Goal: Task Accomplishment & Management: Complete application form

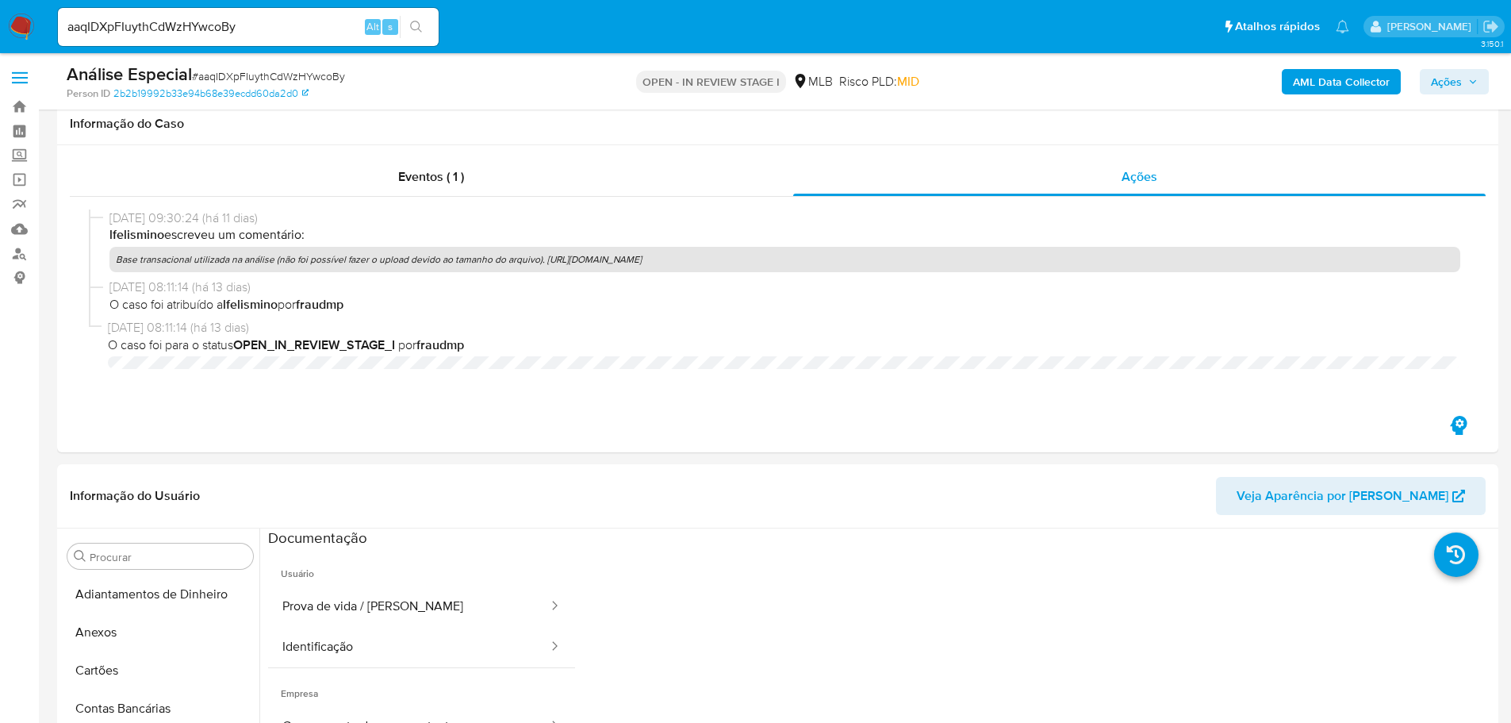
select select "10"
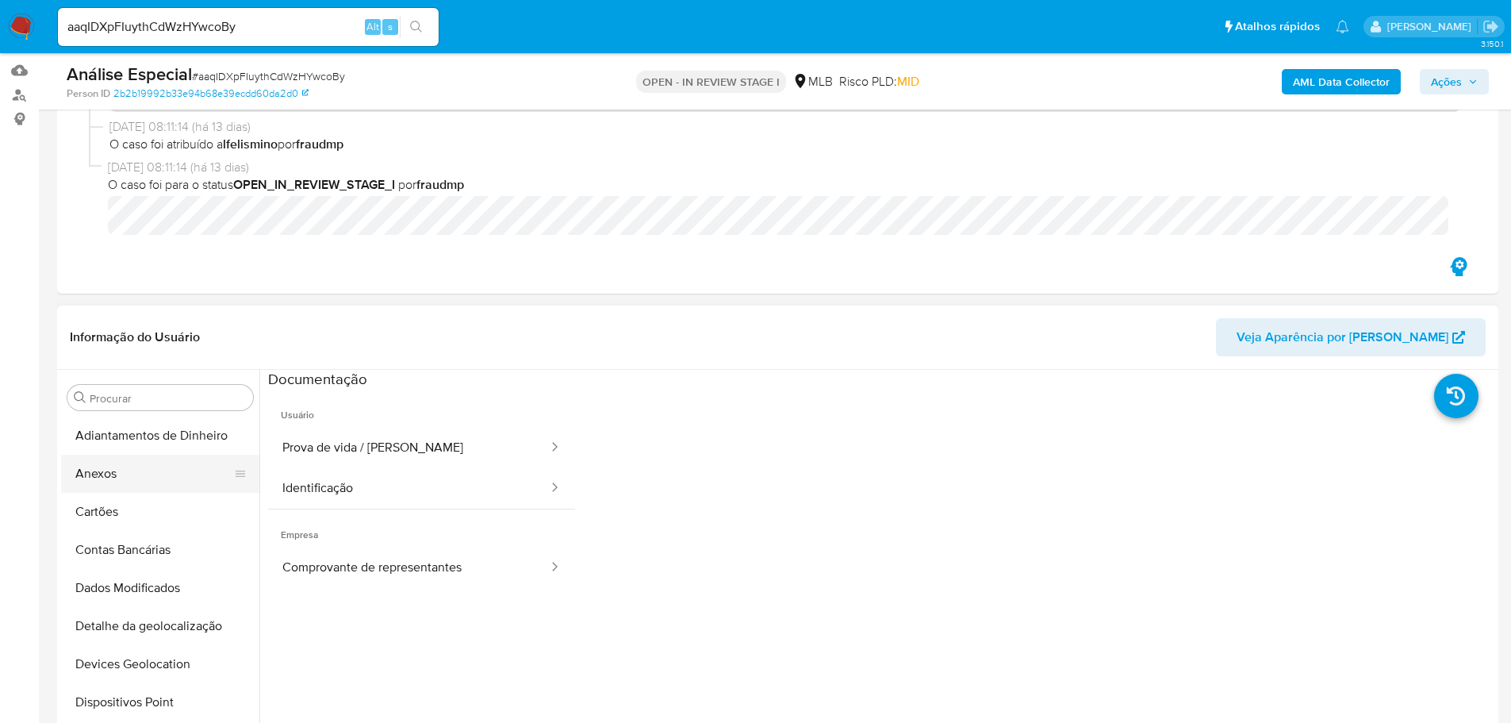
click at [163, 474] on button "Anexos" at bounding box center [154, 474] width 186 height 38
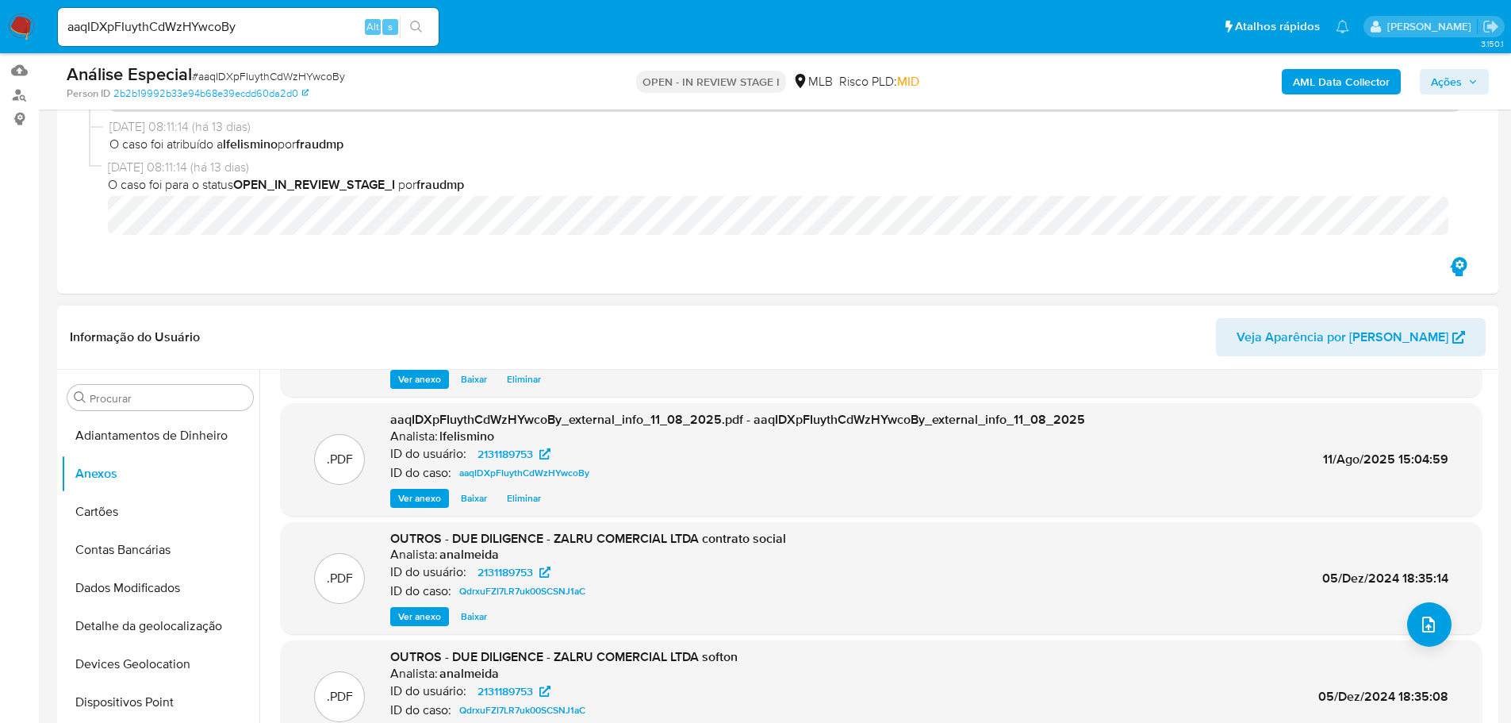
scroll to position [133, 0]
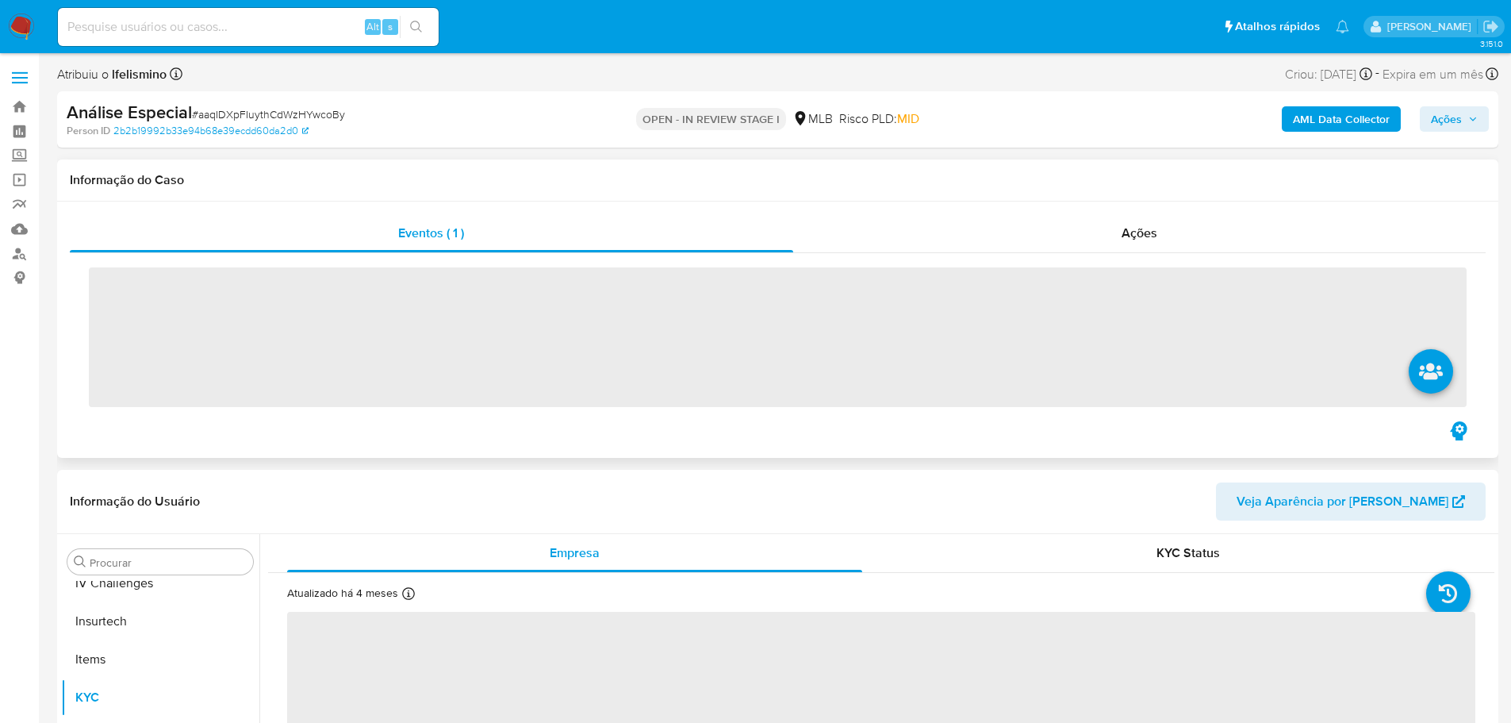
scroll to position [670, 0]
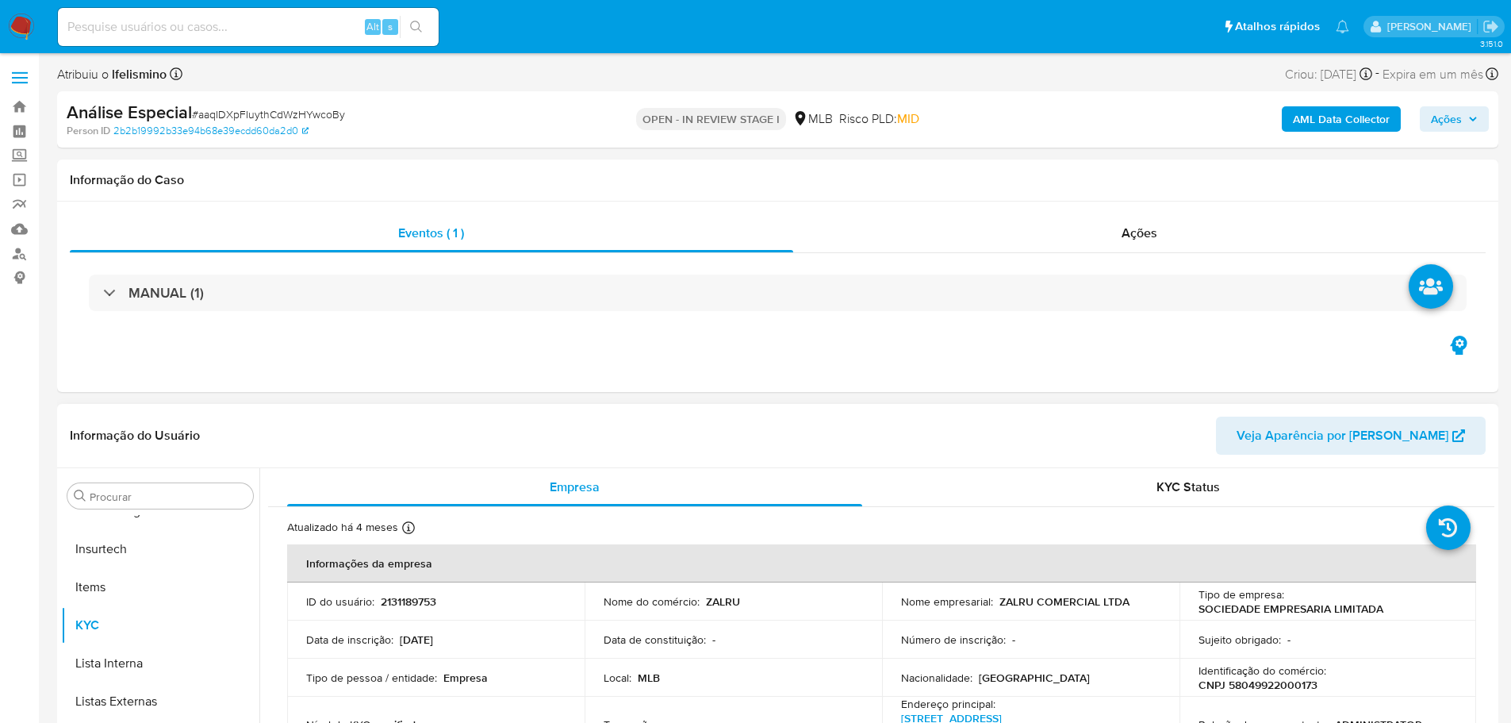
select select "10"
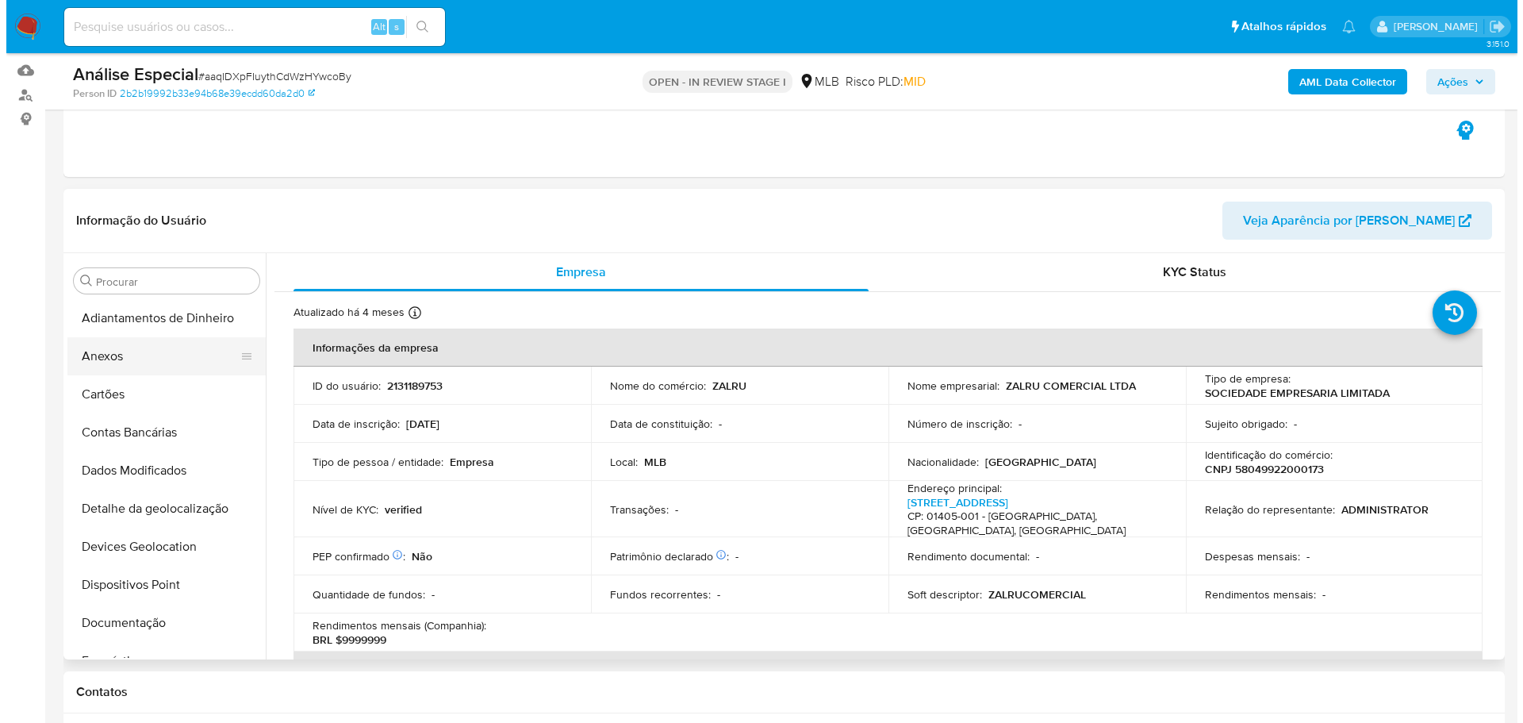
scroll to position [0, 0]
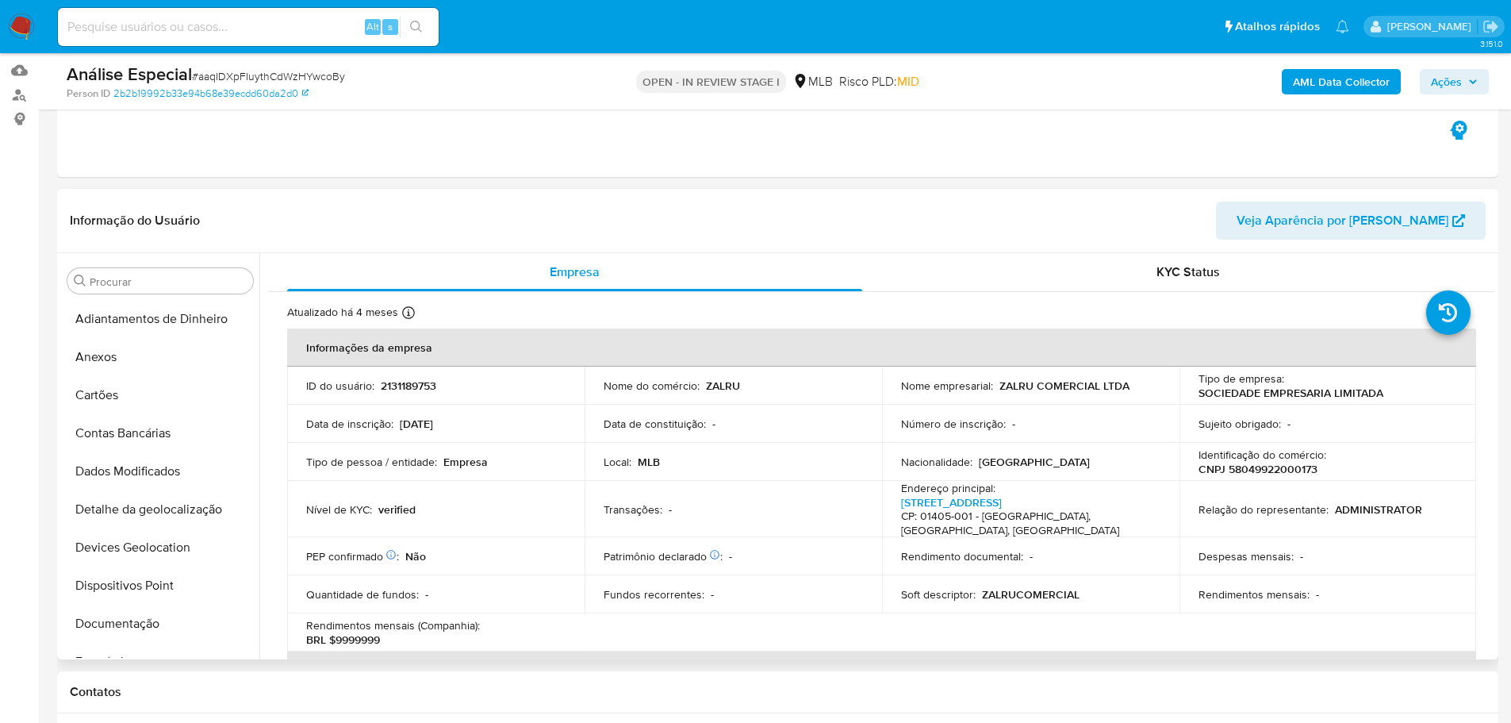
drag, startPoint x: 106, startPoint y: 363, endPoint x: 602, endPoint y: 428, distance: 500.9
click at [109, 363] on button "Anexos" at bounding box center [160, 357] width 198 height 38
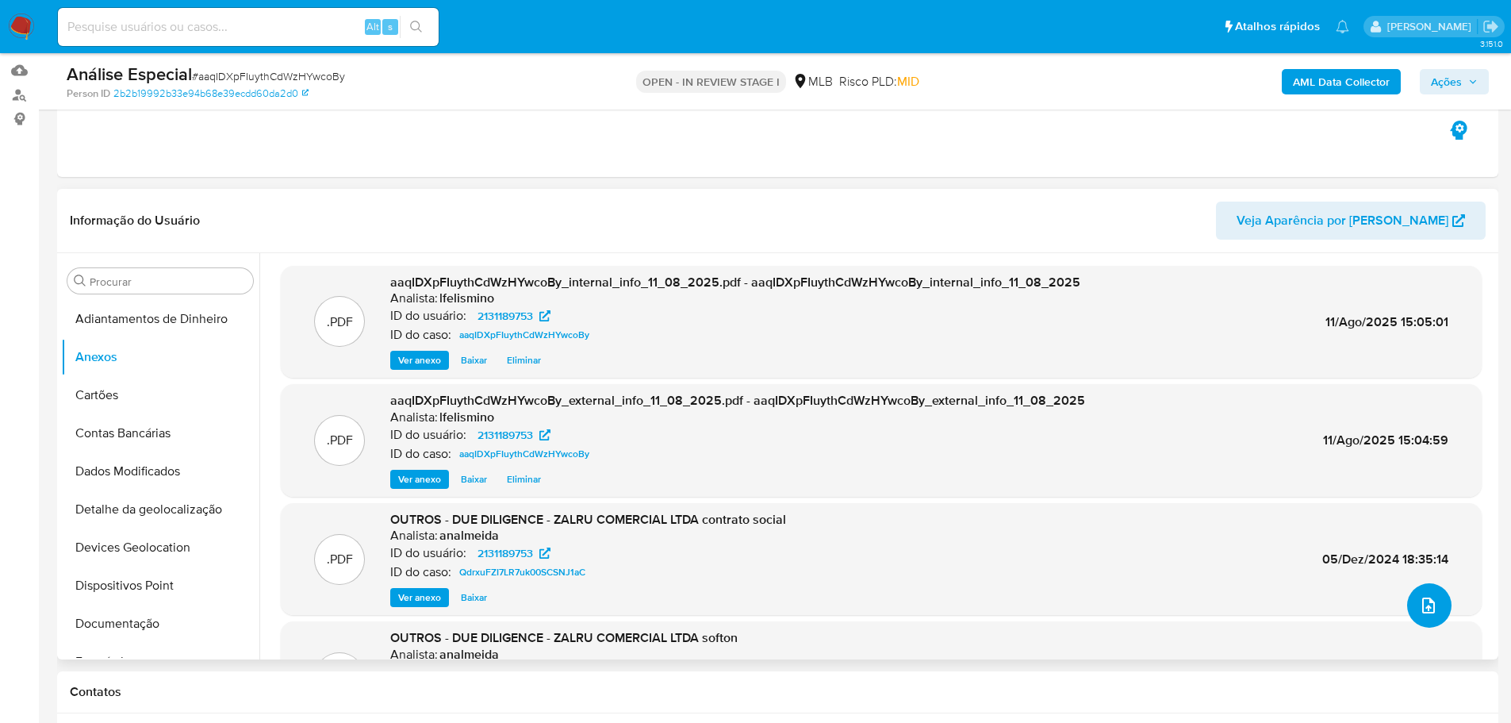
click at [1421, 611] on icon "upload-file" at bounding box center [1428, 605] width 19 height 19
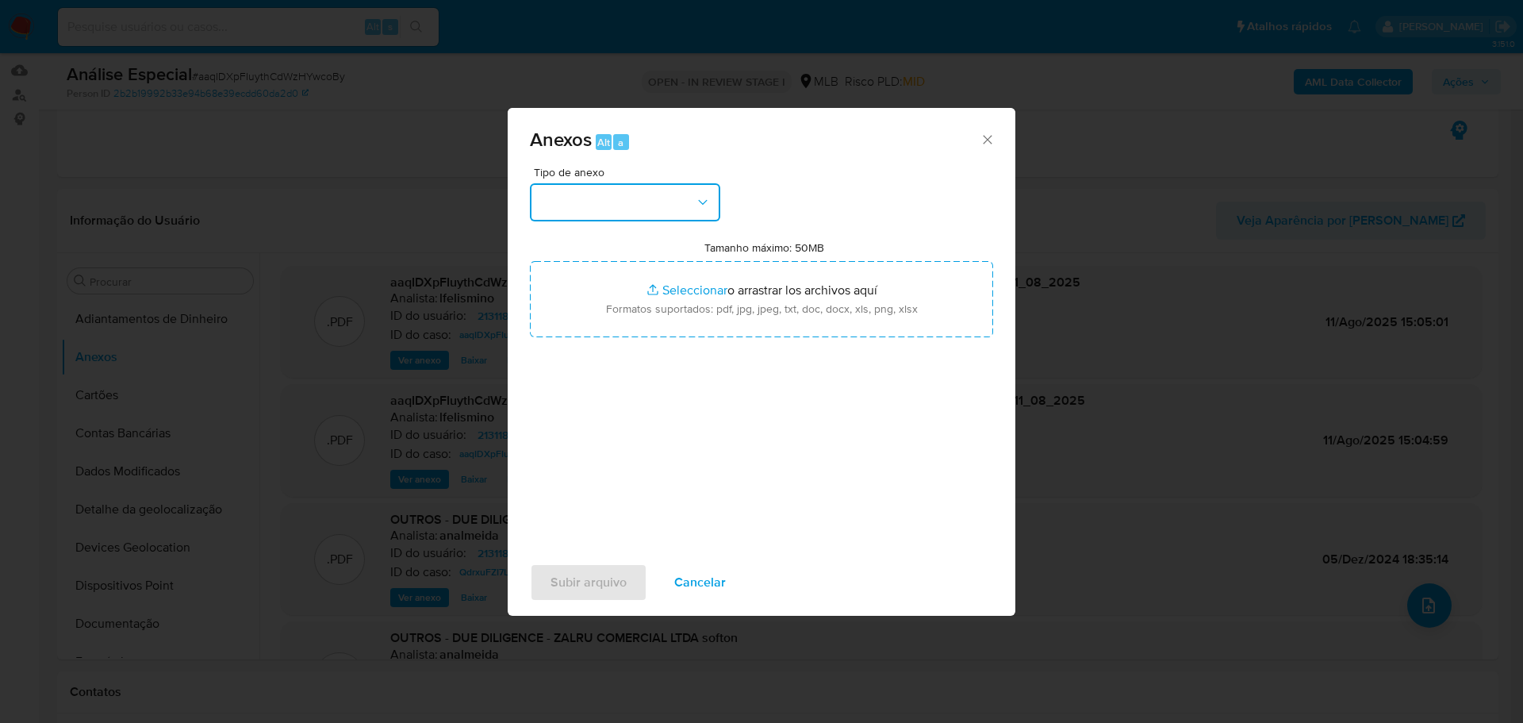
click at [639, 201] on button "button" at bounding box center [625, 202] width 190 height 38
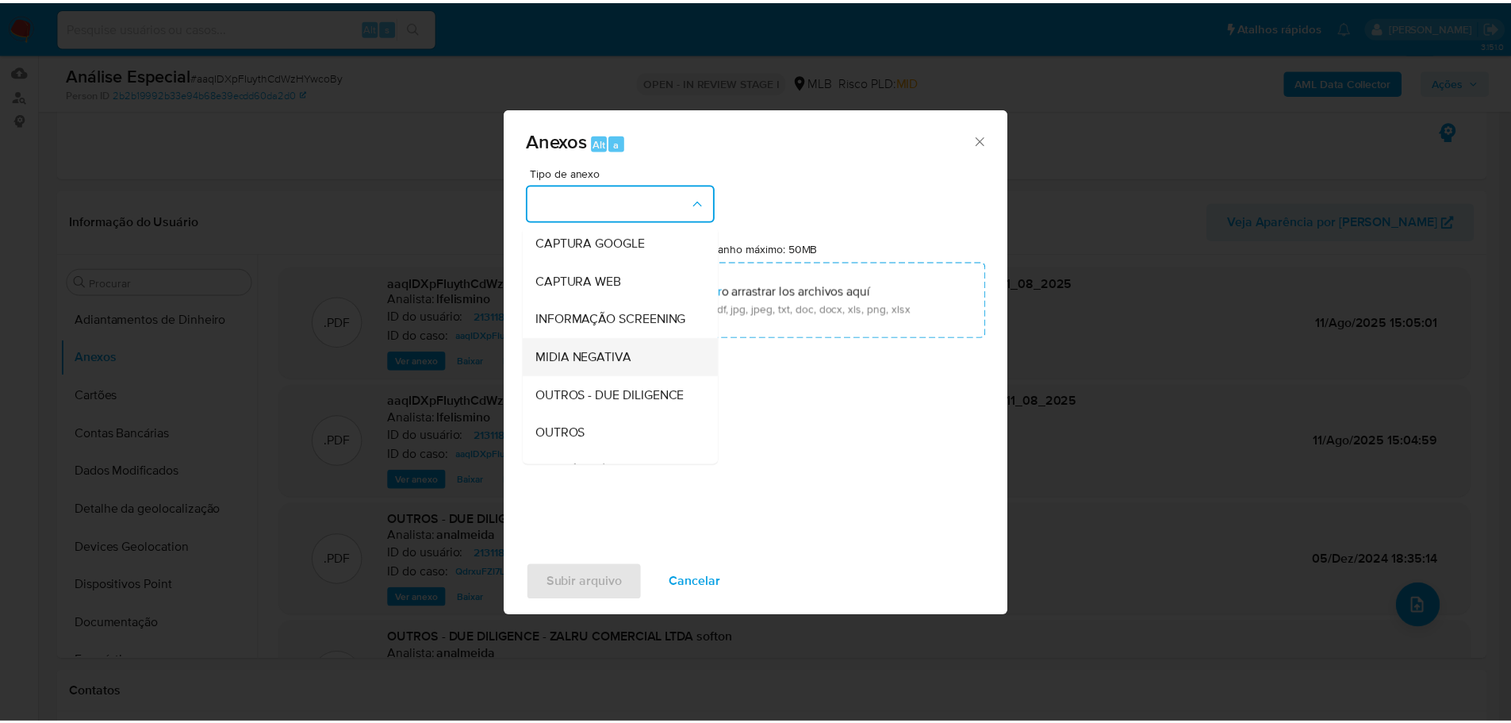
scroll to position [159, 0]
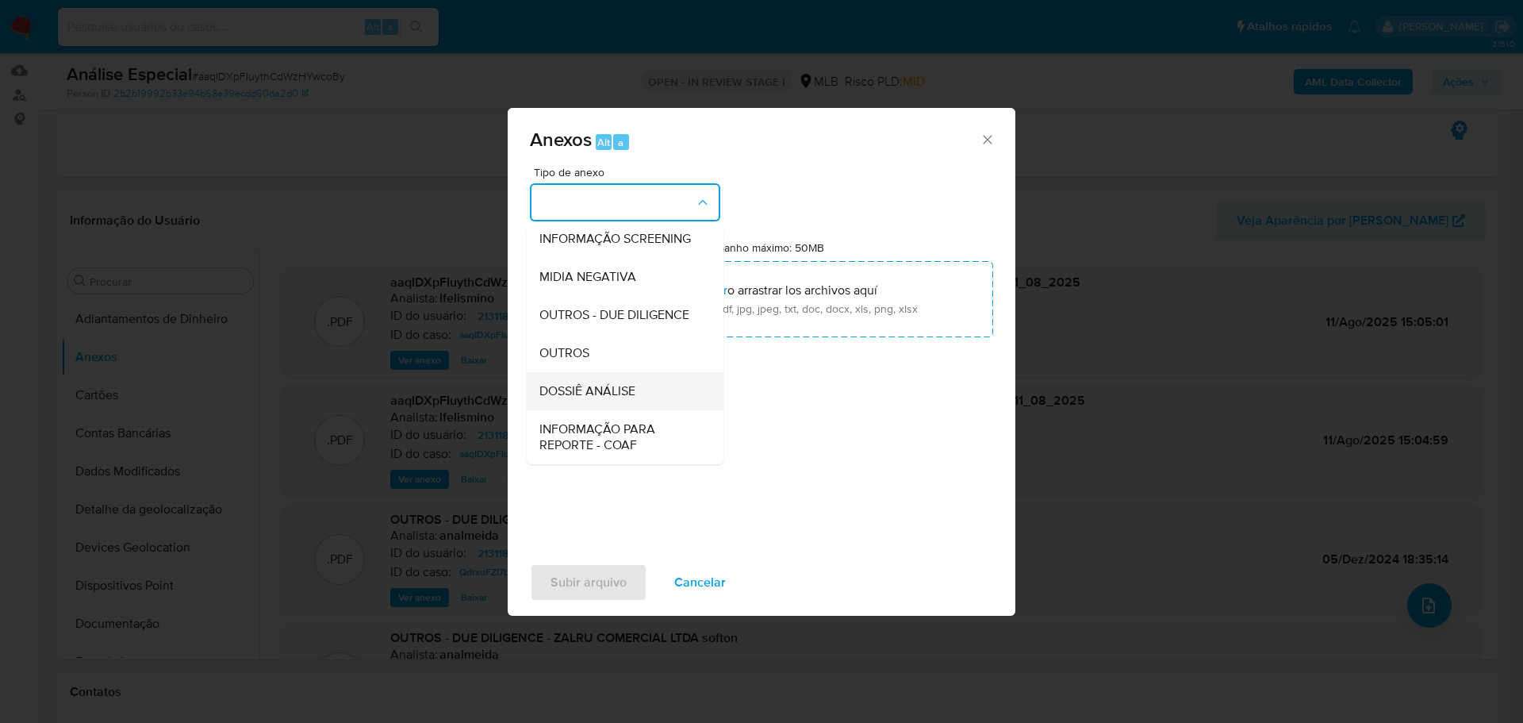
click at [581, 399] on span "DOSSIÊ ANÁLISE" at bounding box center [587, 391] width 96 height 16
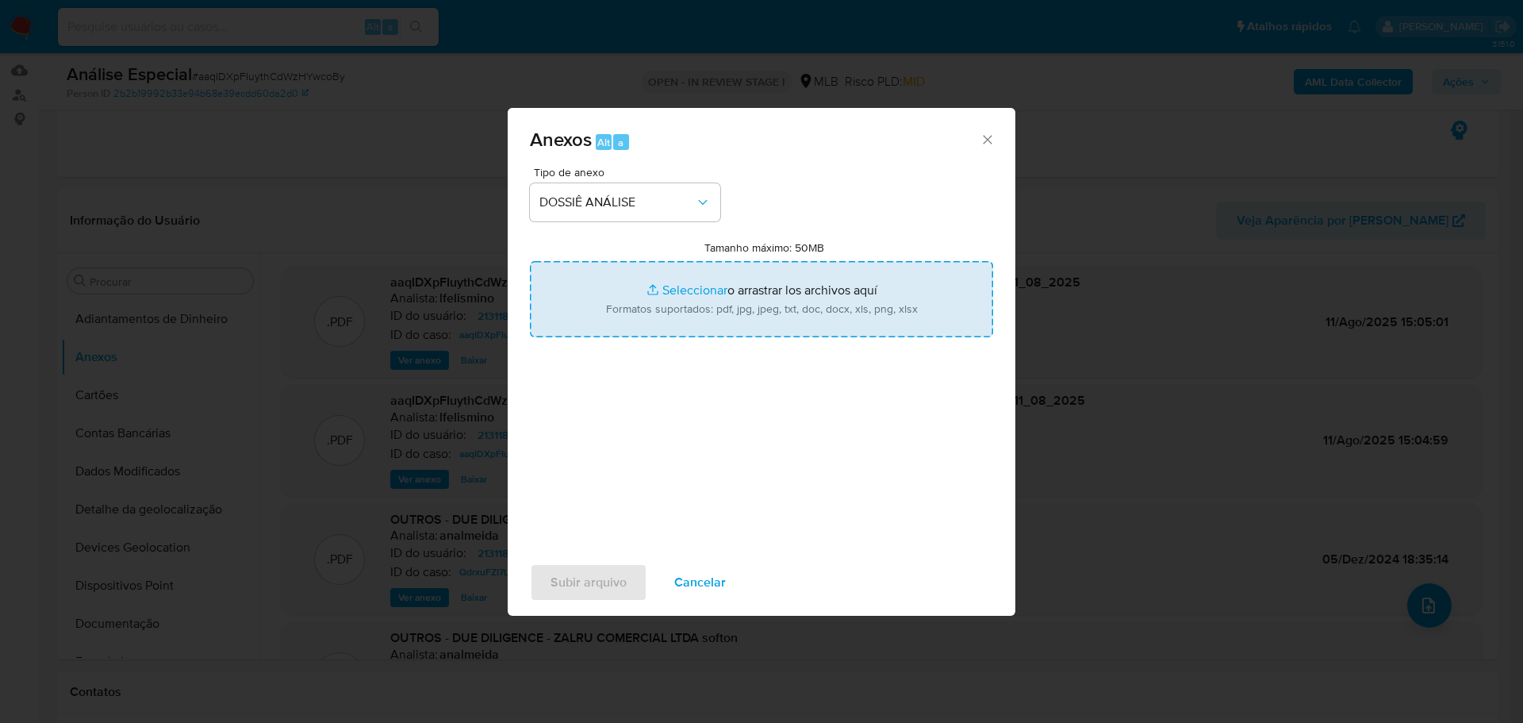
type input "C:\fakepath\SAR - CNPJ 58049922000173 - ZALRU COMERCIAL LTDA.pdf"
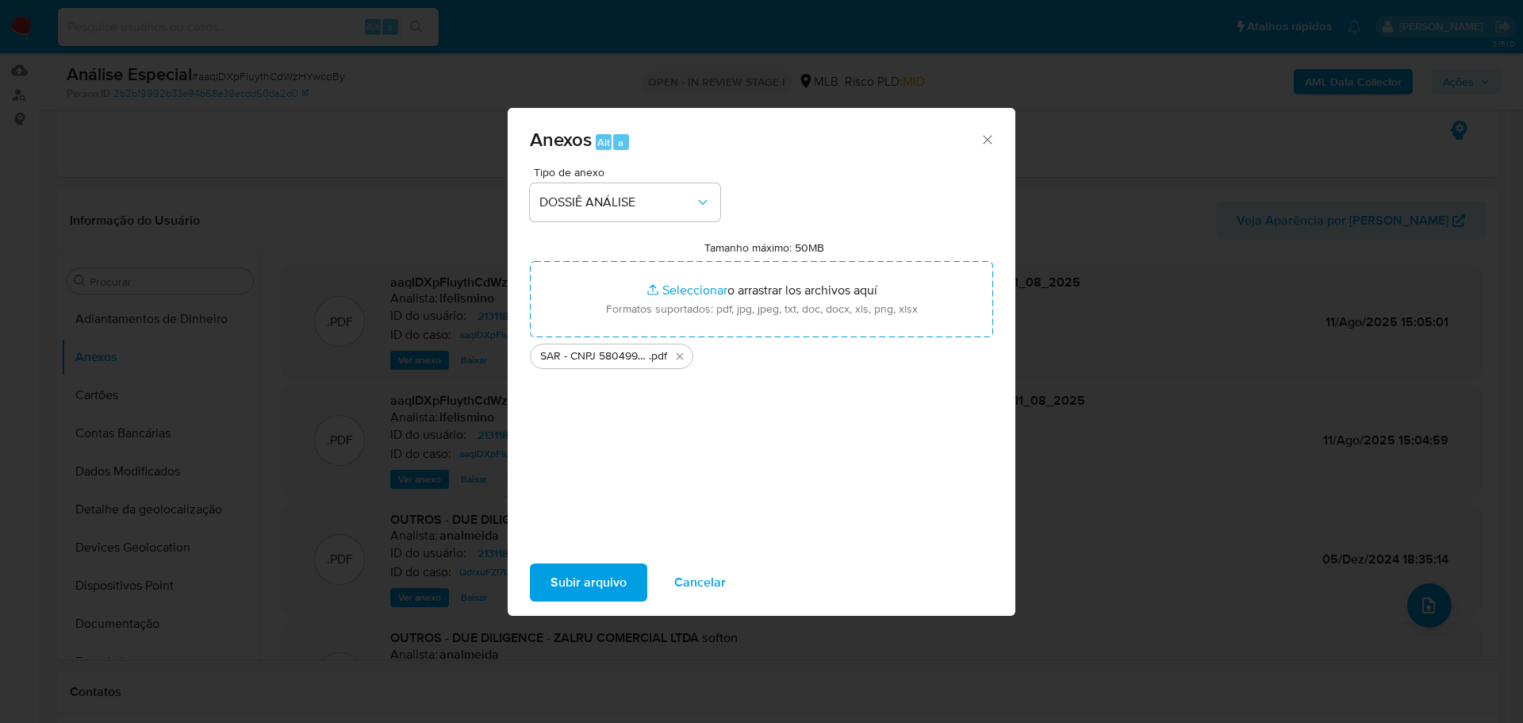
click at [605, 574] on span "Subir arquivo" at bounding box center [589, 582] width 76 height 35
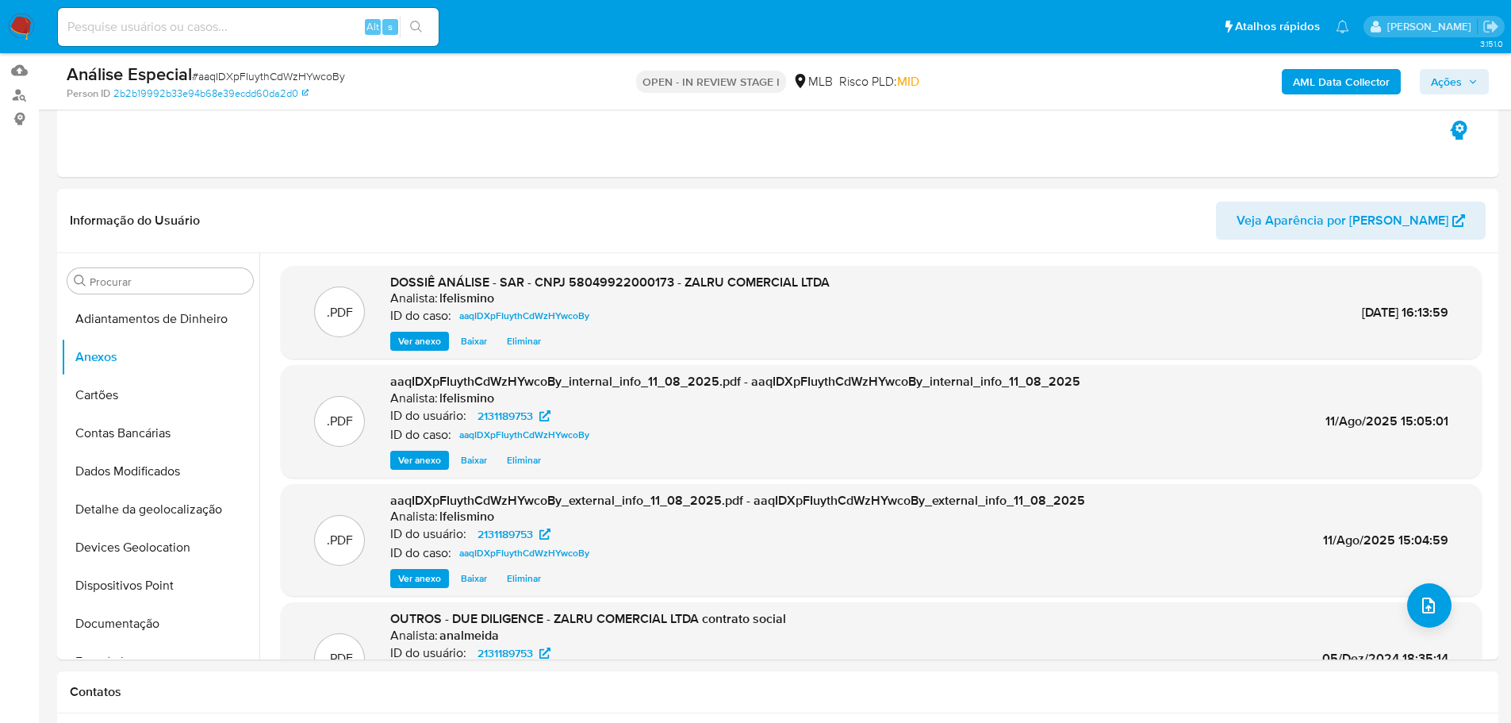
drag, startPoint x: 1458, startPoint y: 89, endPoint x: 1378, endPoint y: 89, distance: 80.1
click at [1455, 87] on span "Ações" at bounding box center [1446, 81] width 31 height 25
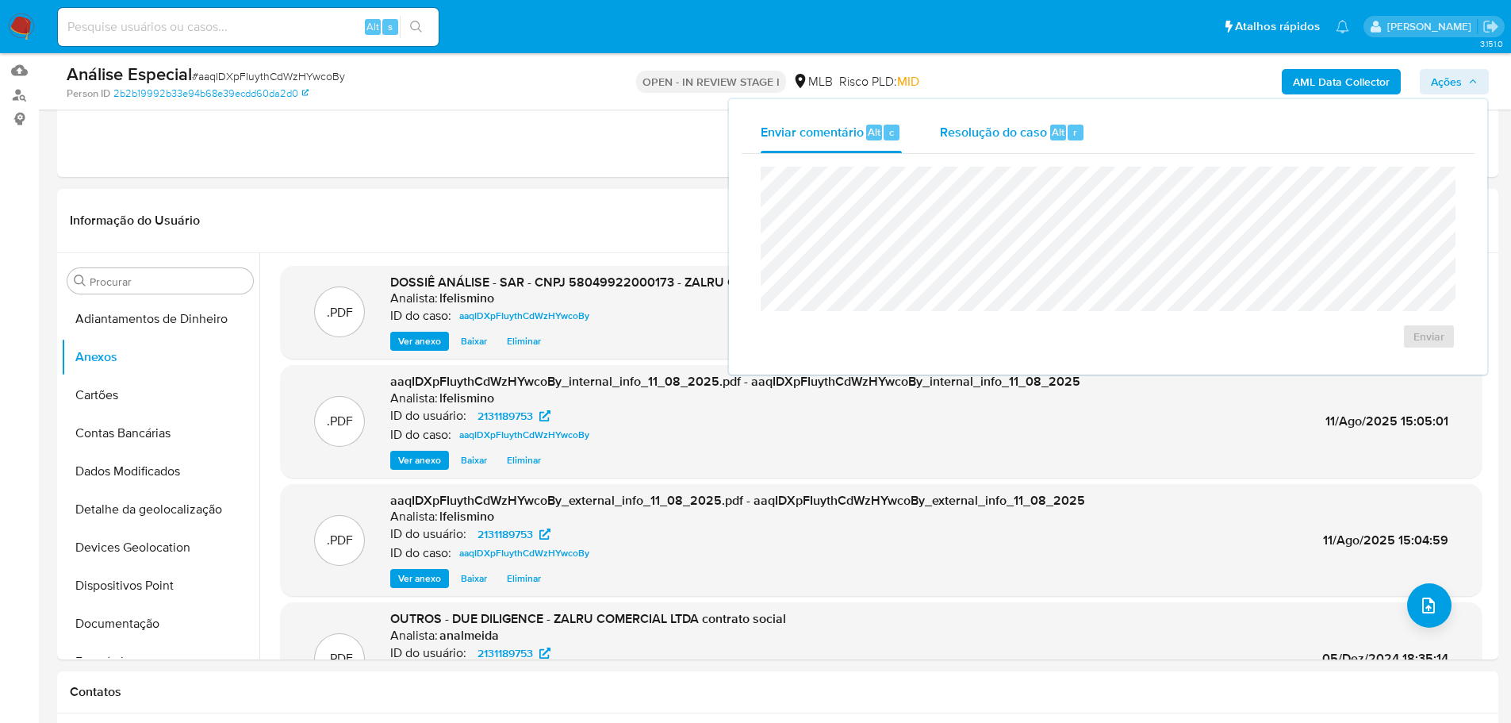
click at [1030, 131] on span "Resolução do caso" at bounding box center [993, 131] width 107 height 18
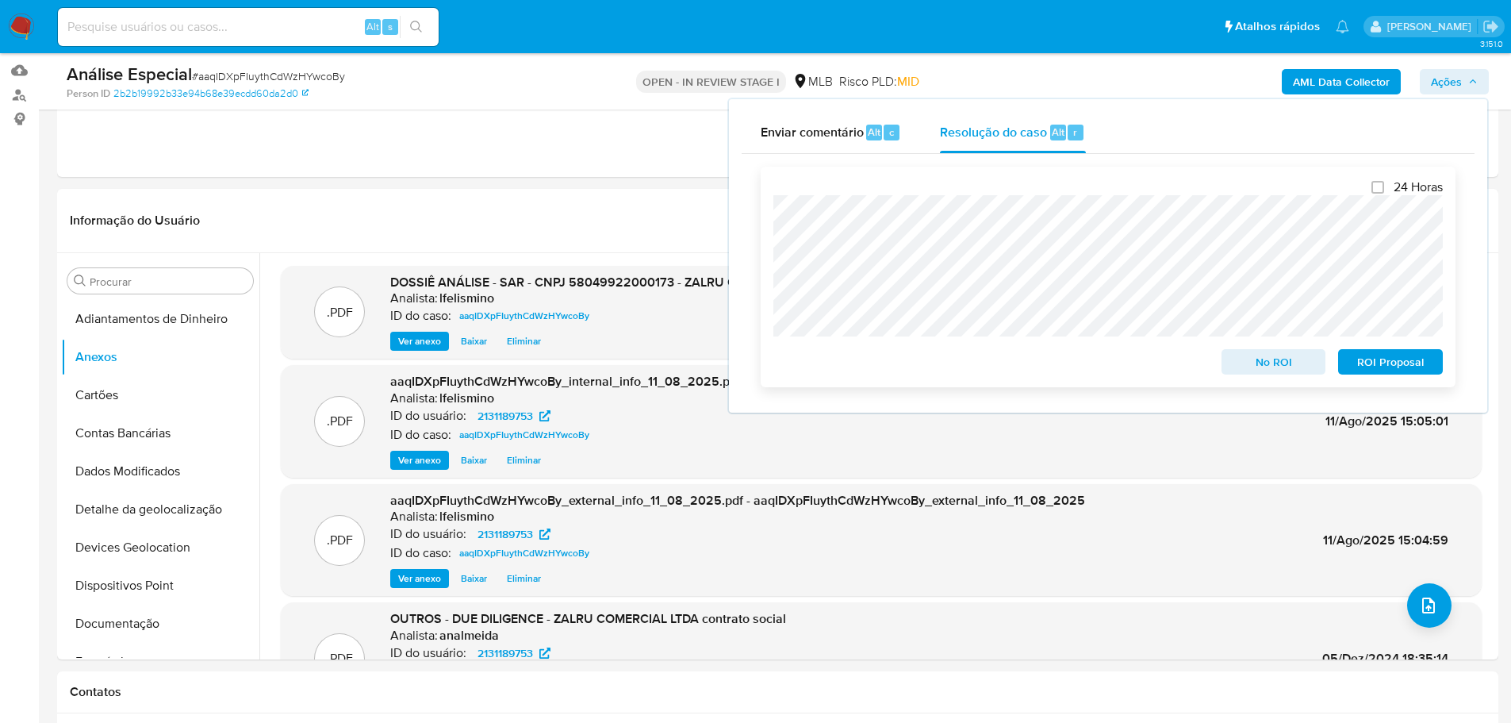
click at [1350, 370] on span "ROI Proposal" at bounding box center [1390, 362] width 83 height 22
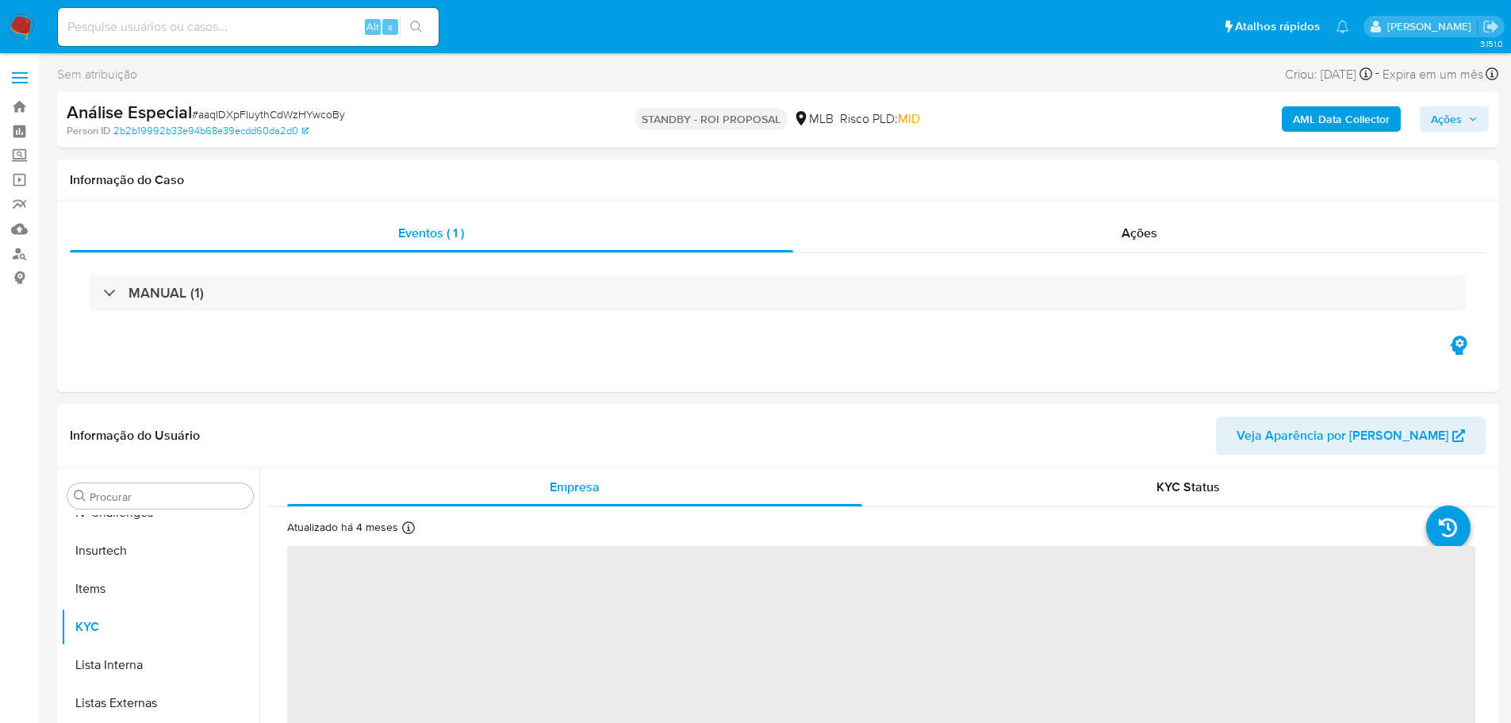
scroll to position [670, 0]
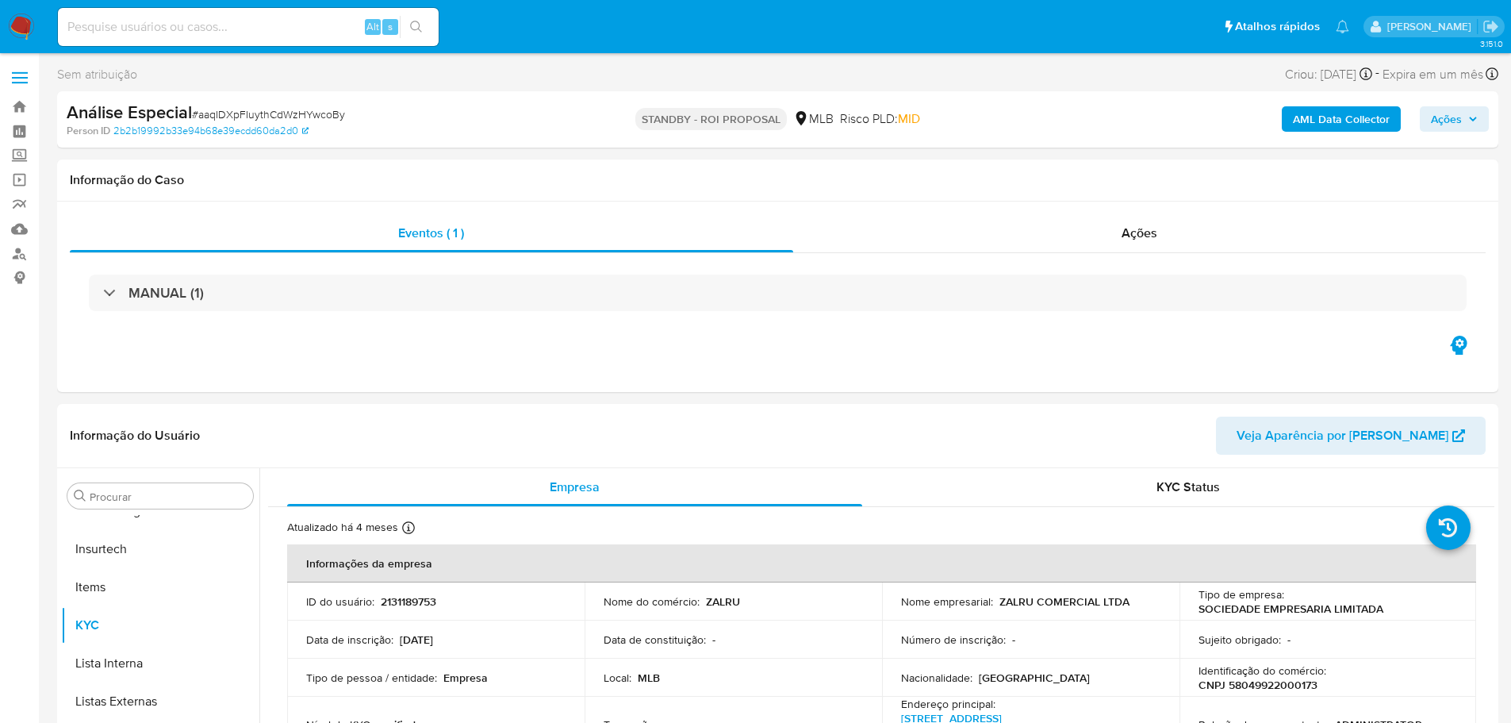
select select "10"
click at [267, 118] on span "# aaqIDXpFIuythCdWzHYwcoBy" at bounding box center [268, 114] width 153 height 16
click at [268, 115] on span "# aaqIDXpFIuythCdWzHYwcoBy" at bounding box center [268, 114] width 153 height 16
copy span "aaqIDXpFIuythCdWzHYwcoBy"
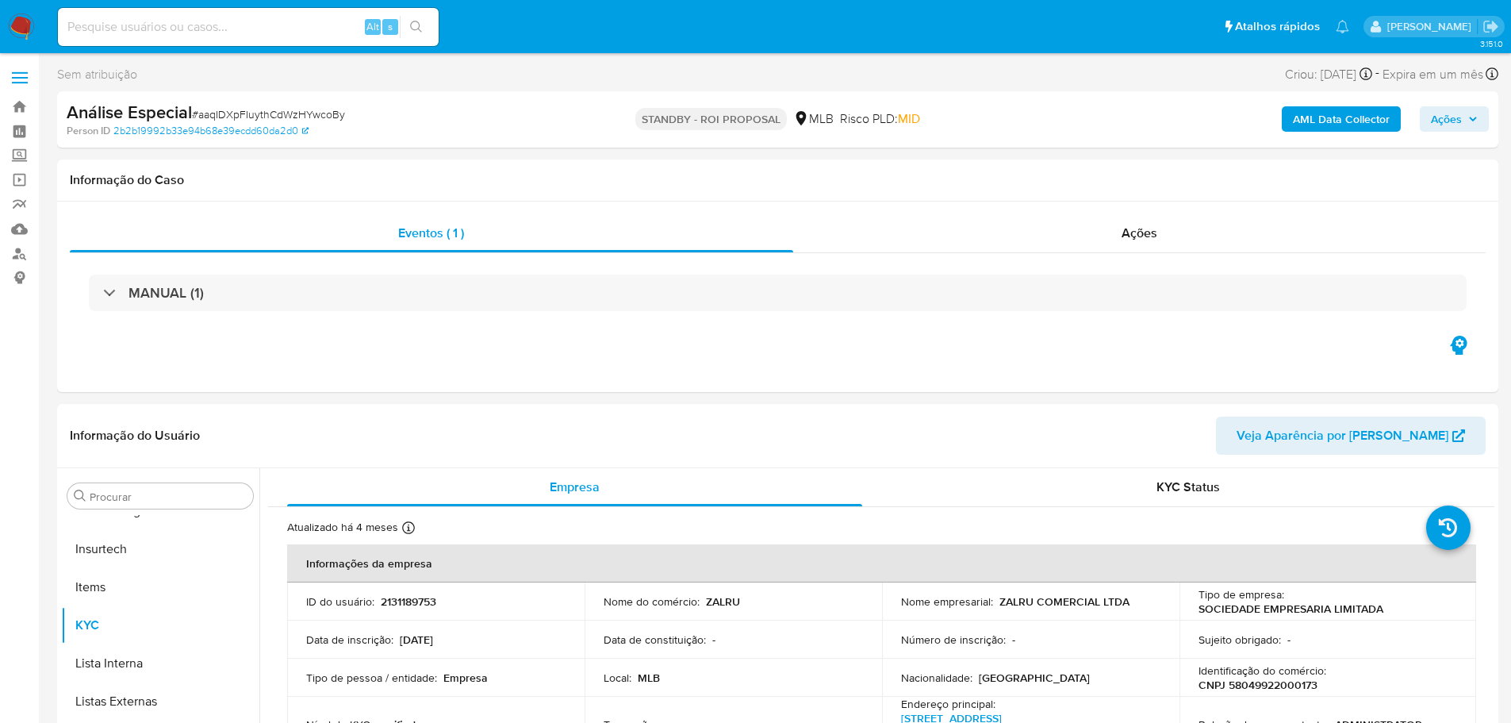
drag, startPoint x: 158, startPoint y: 38, endPoint x: 166, endPoint y: 32, distance: 10.2
click at [160, 36] on div "Alt s" at bounding box center [248, 27] width 381 height 38
click at [171, 26] on input at bounding box center [248, 27] width 381 height 21
paste input "7FOIZuV93FvTlmZnfoAaPm5b"
type input "7FOIZuV93FvTlmZnfoAaPm5b"
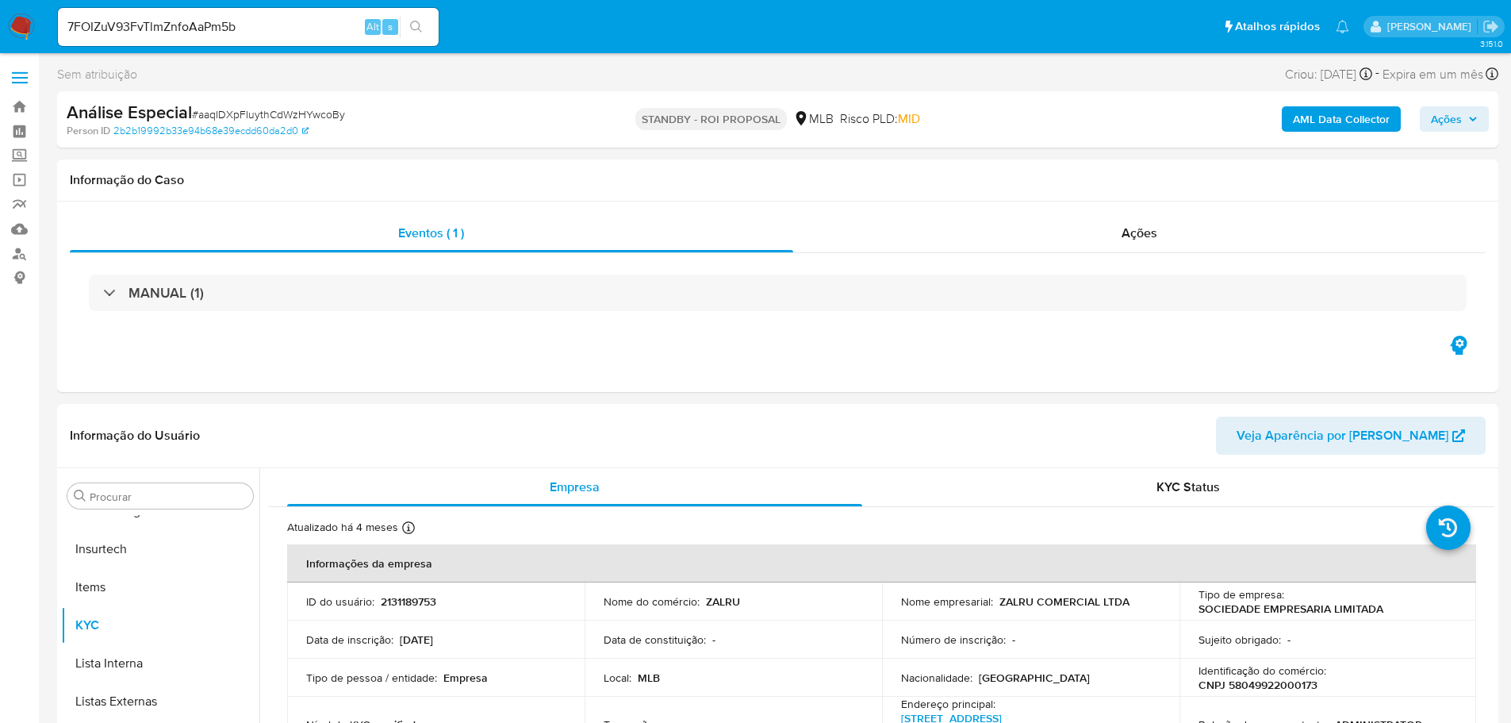
click at [415, 25] on icon "search-icon" at bounding box center [416, 27] width 13 height 13
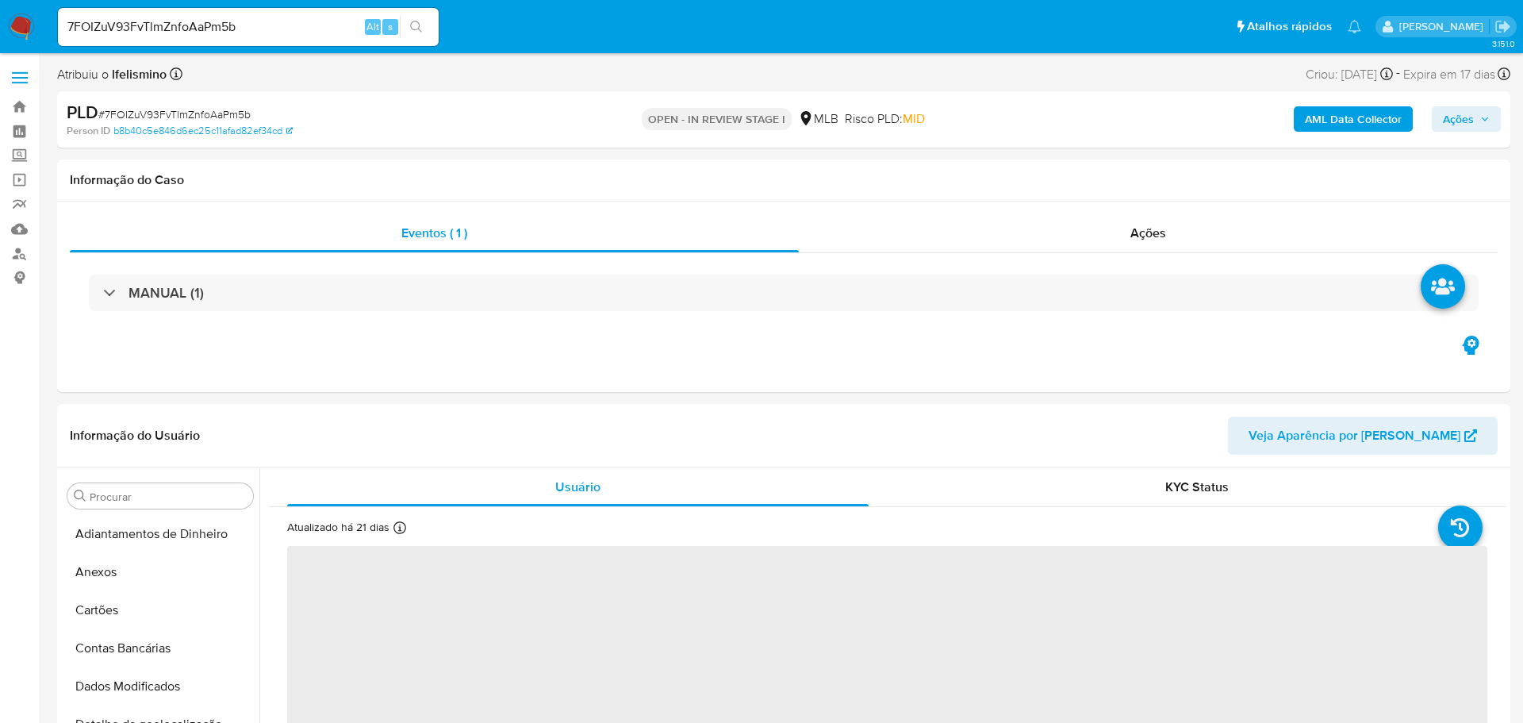
select select "10"
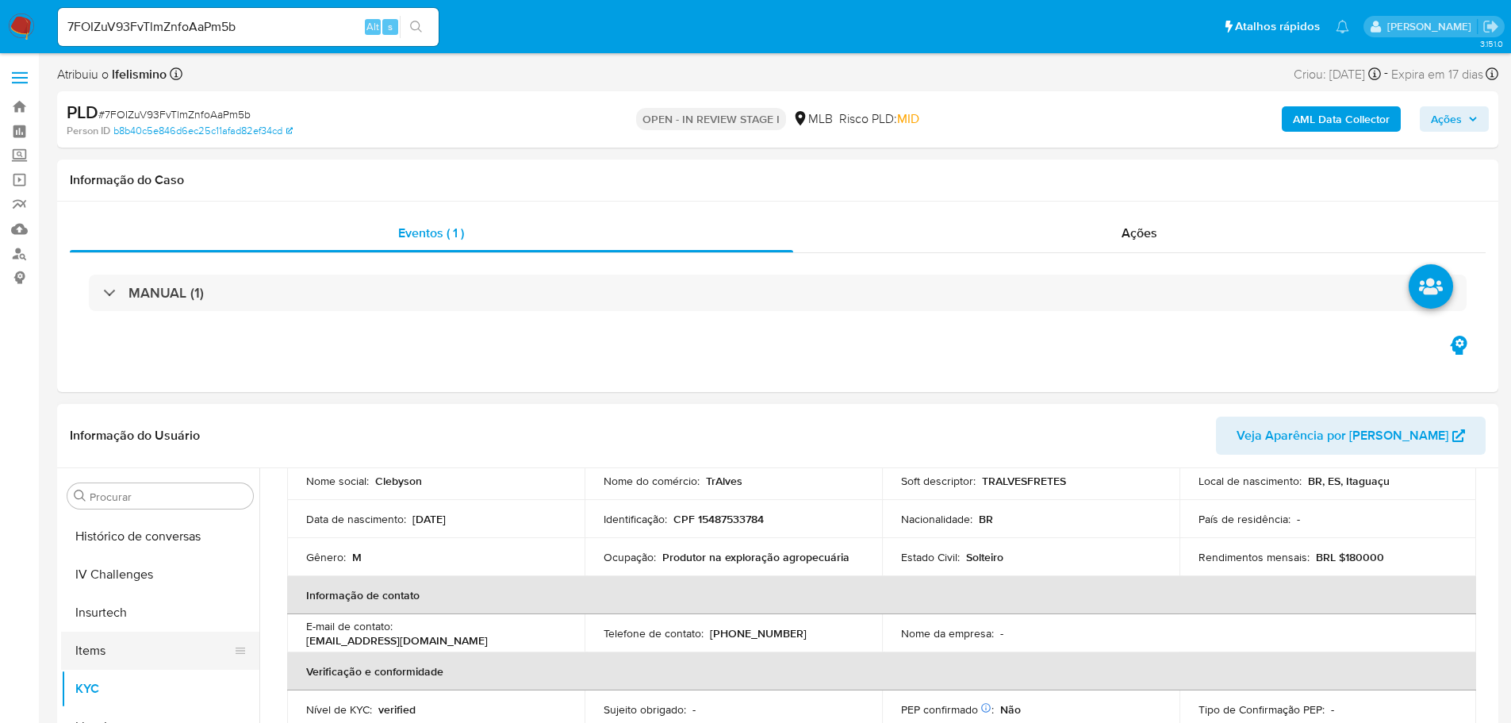
scroll to position [512, 0]
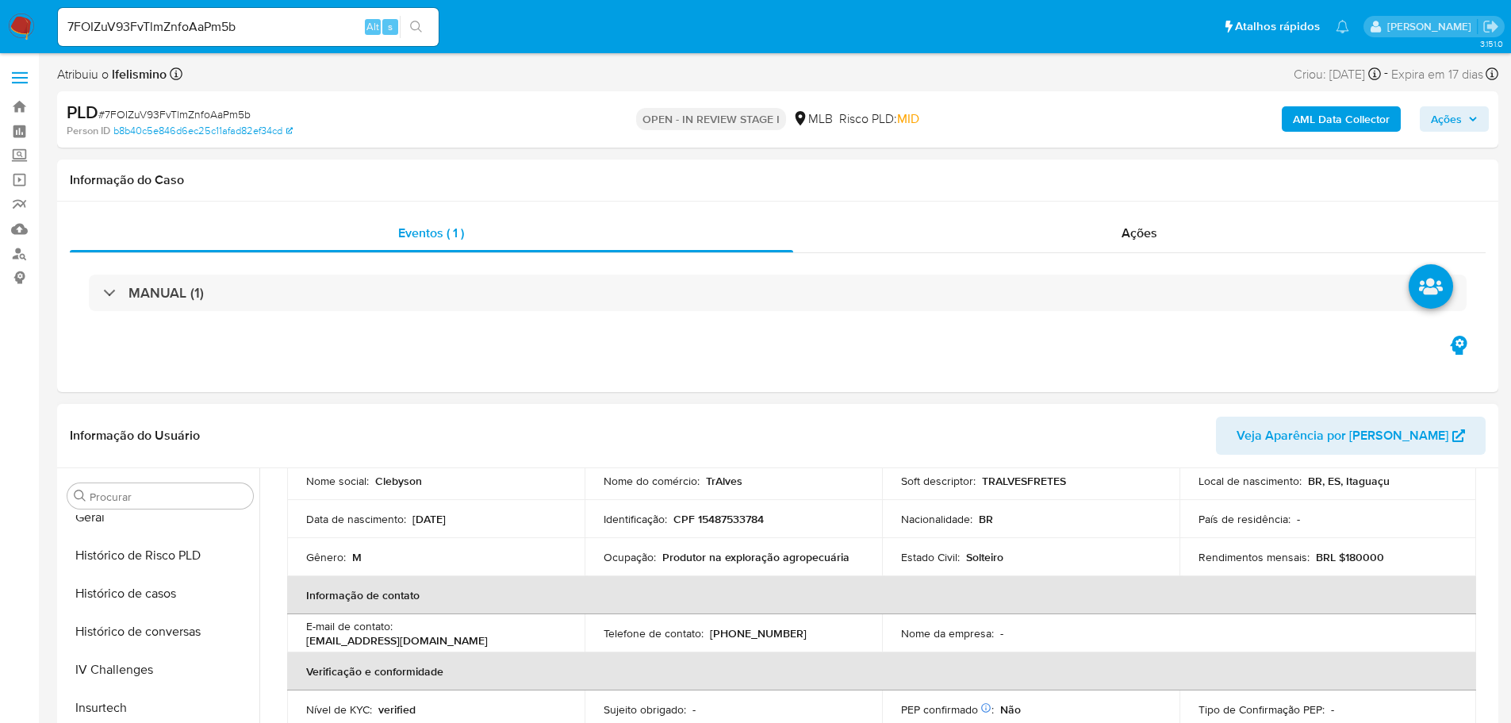
drag, startPoint x: 150, startPoint y: 521, endPoint x: 297, endPoint y: 444, distance: 166.4
click at [152, 520] on button "Geral" at bounding box center [160, 517] width 198 height 38
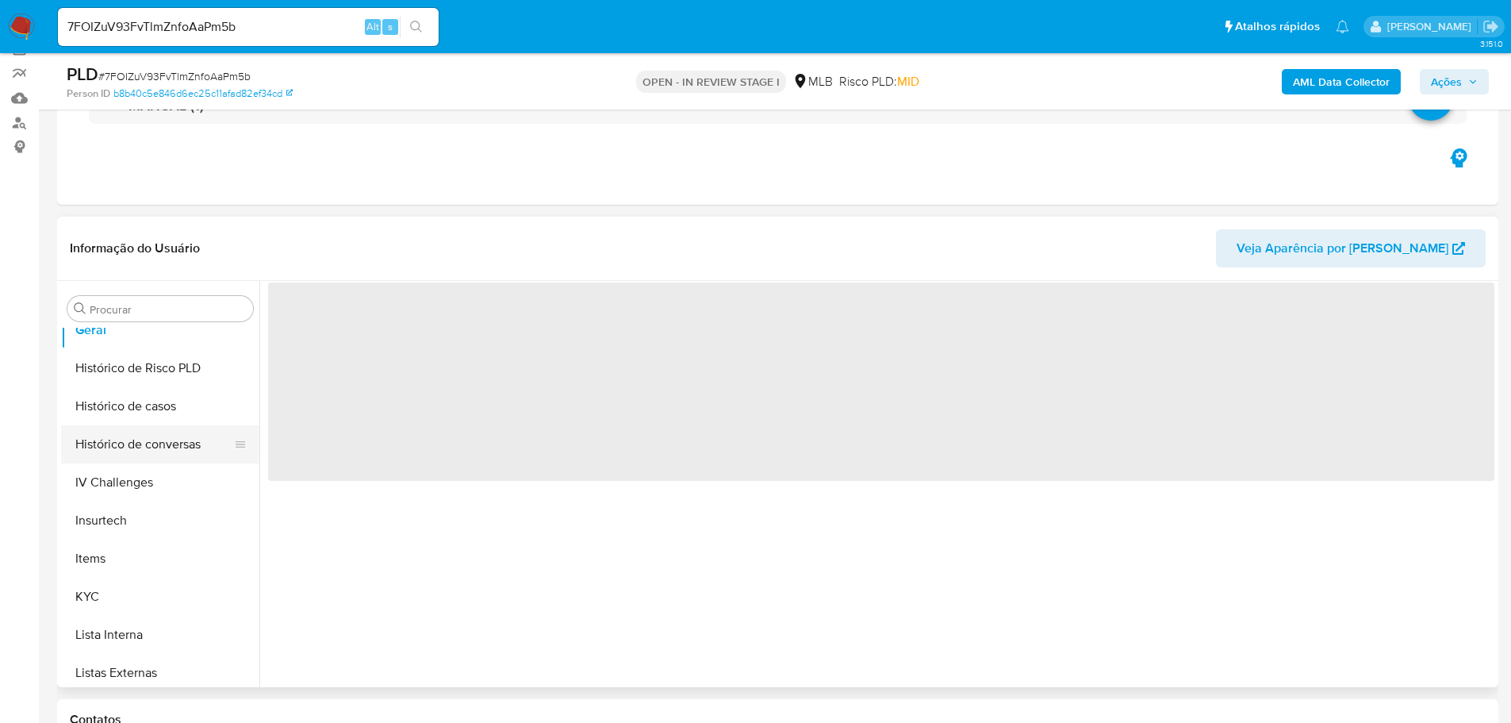
scroll to position [159, 0]
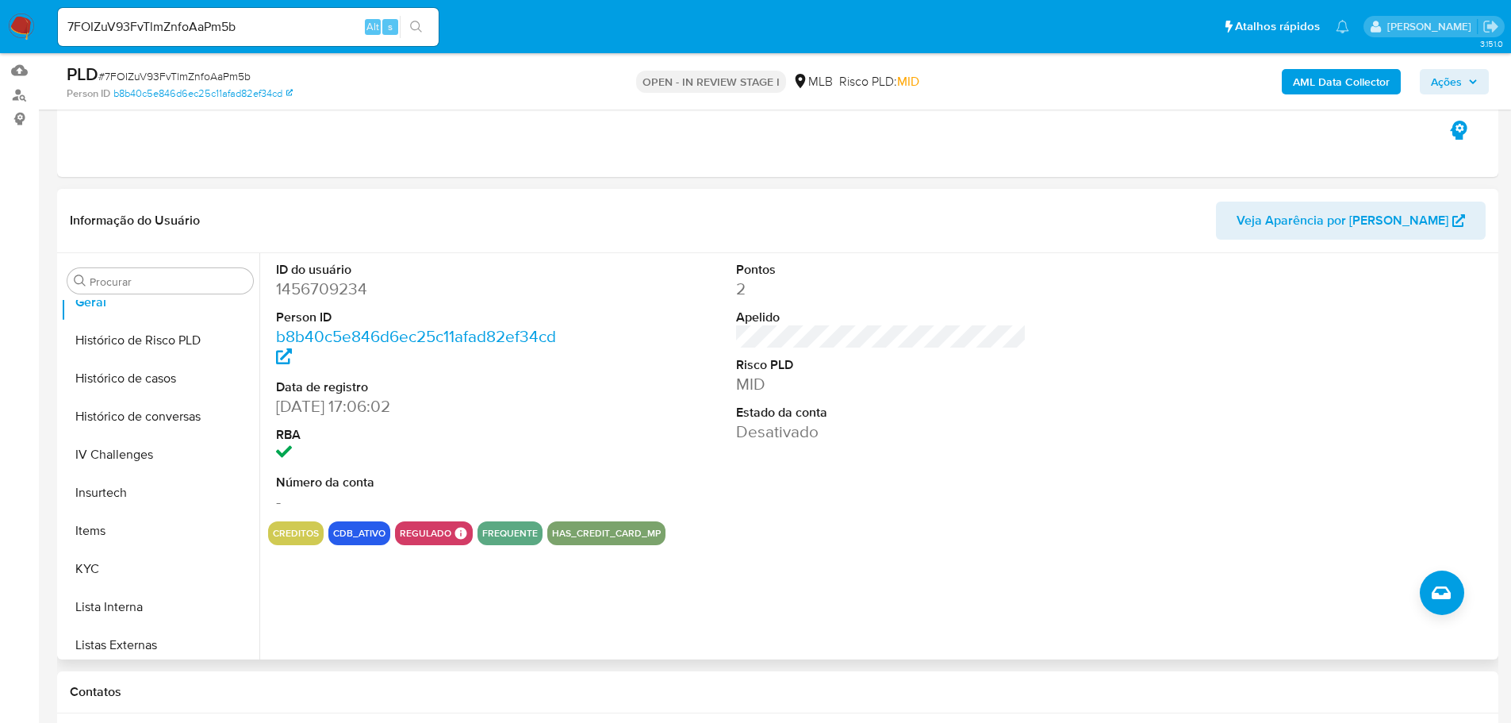
click at [315, 279] on dd "1456709234" at bounding box center [421, 289] width 291 height 22
click at [309, 290] on dd "1456709234" at bounding box center [421, 289] width 291 height 22
copy dd "1456709234"
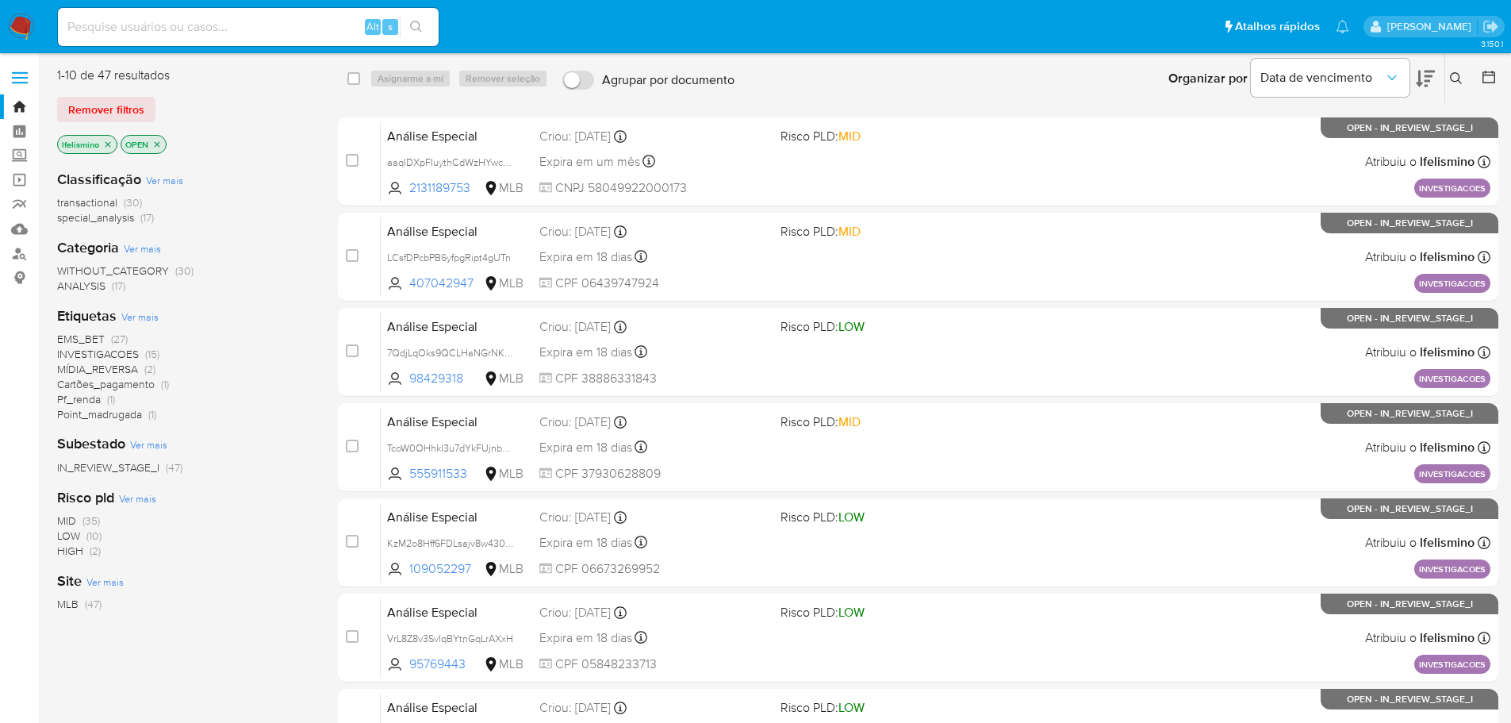
click at [22, 30] on img at bounding box center [21, 26] width 27 height 27
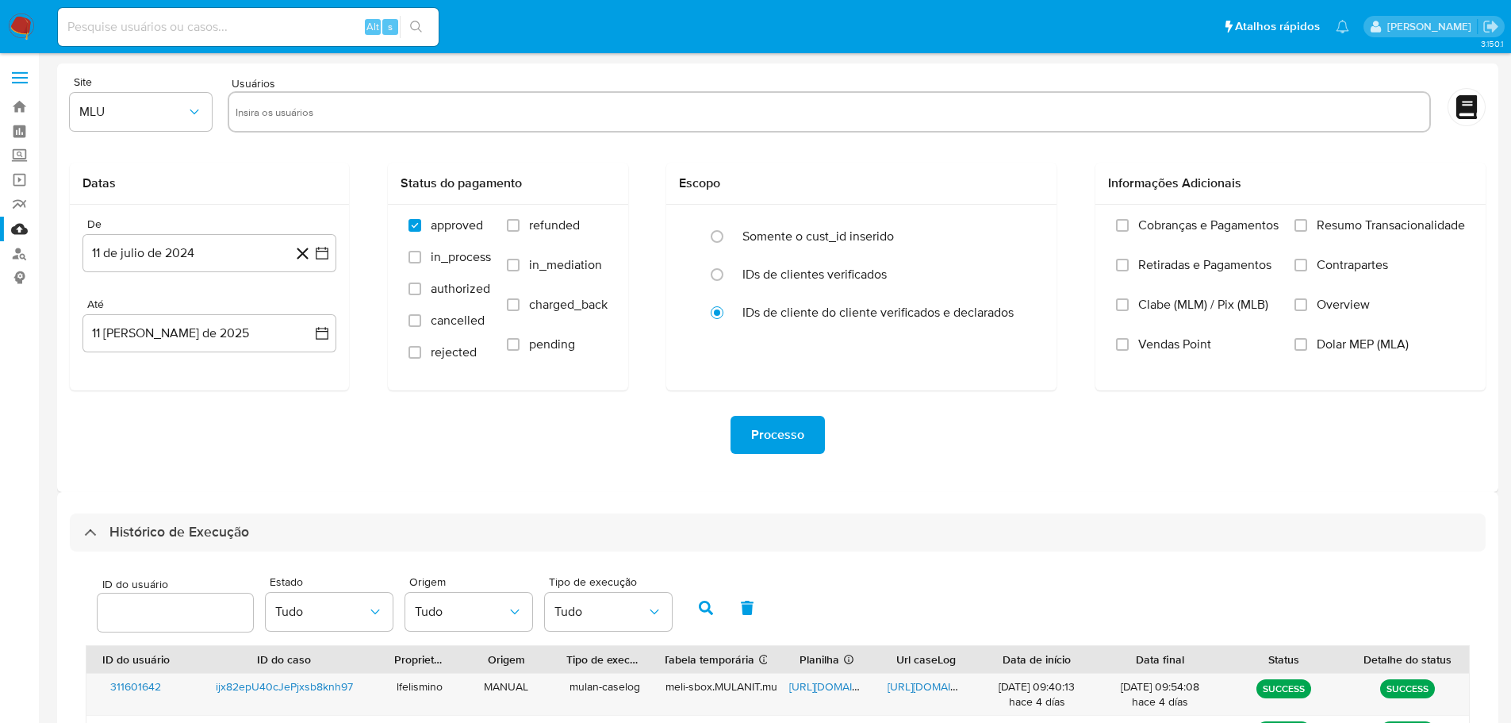
select select "25"
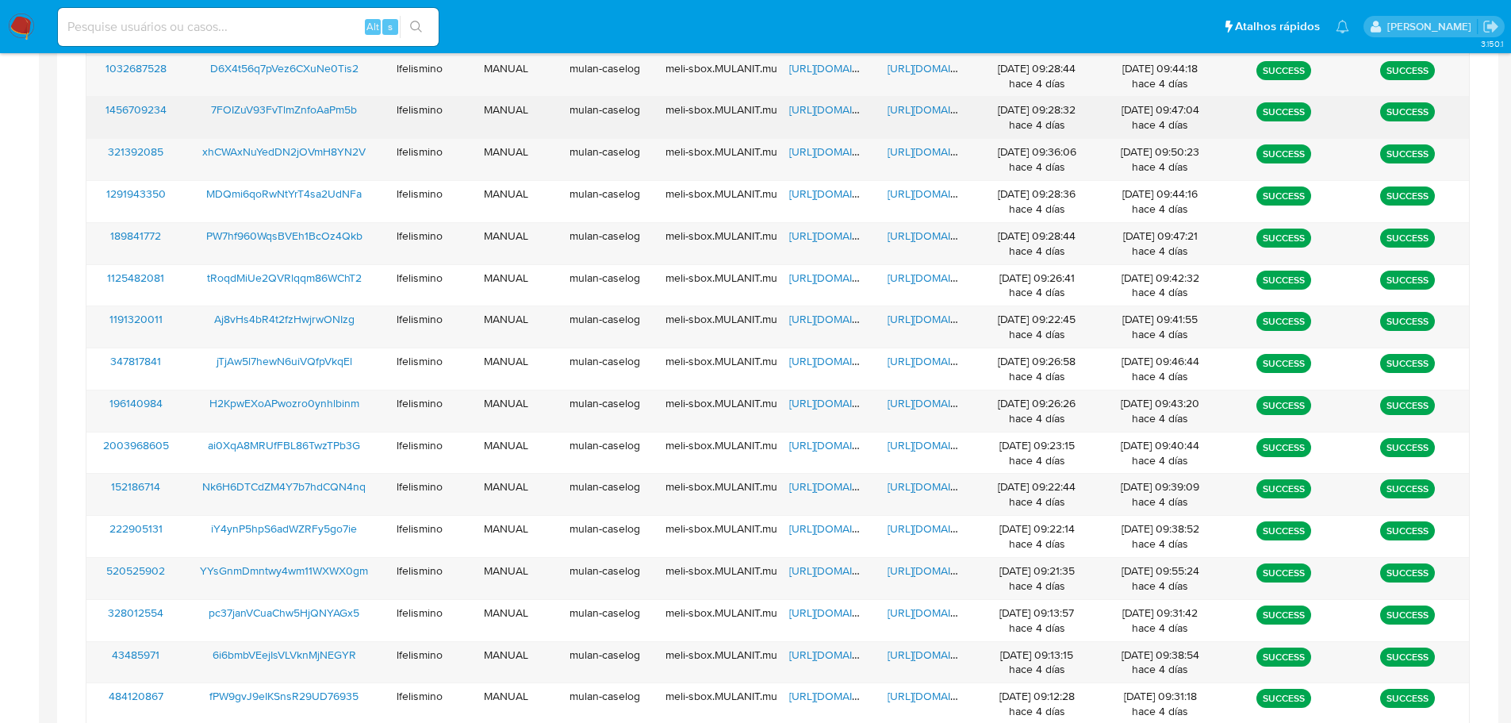
click at [898, 105] on span "https://docs.google.com/document/d/17pVyy4R8qKrAwwbLOksNUK4JbSzSiLG0aRQoFXyY3Pw…" at bounding box center [942, 110] width 109 height 16
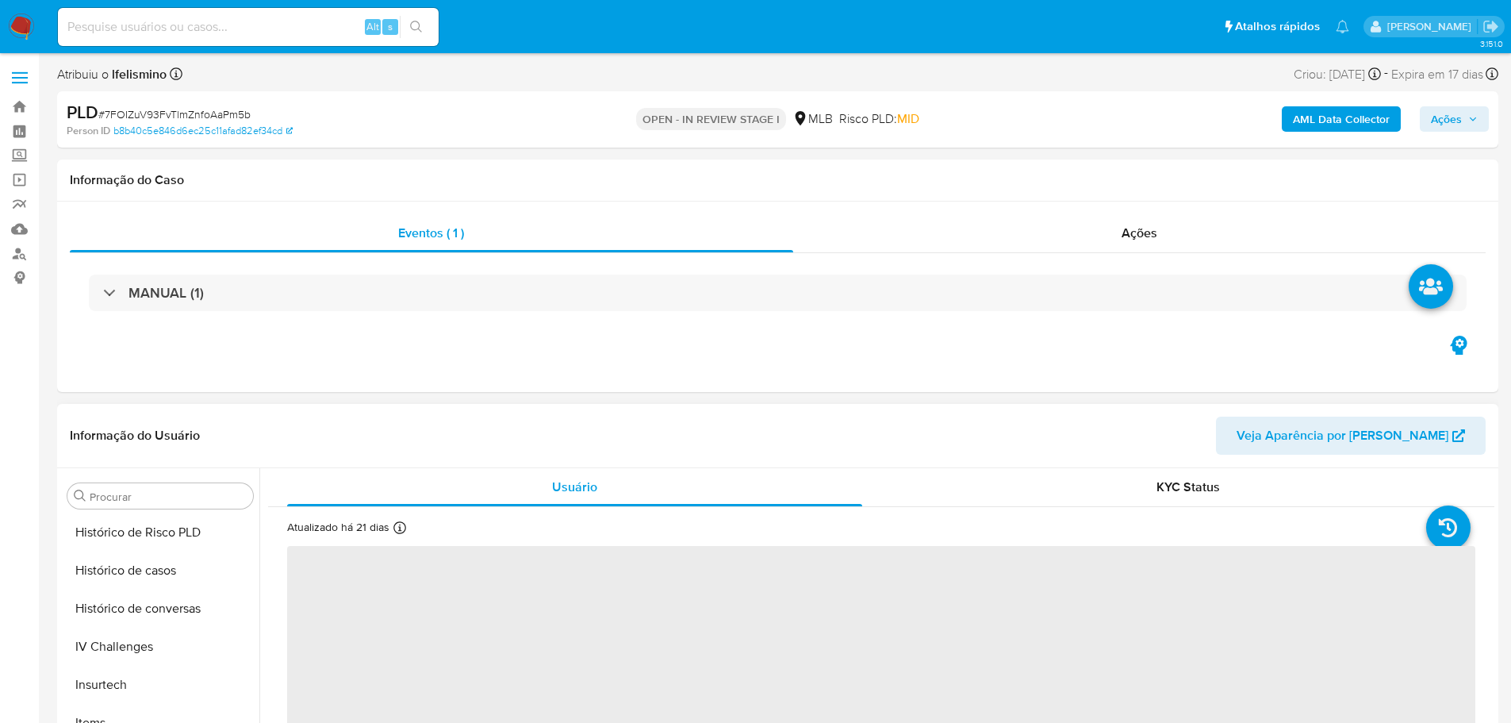
scroll to position [670, 0]
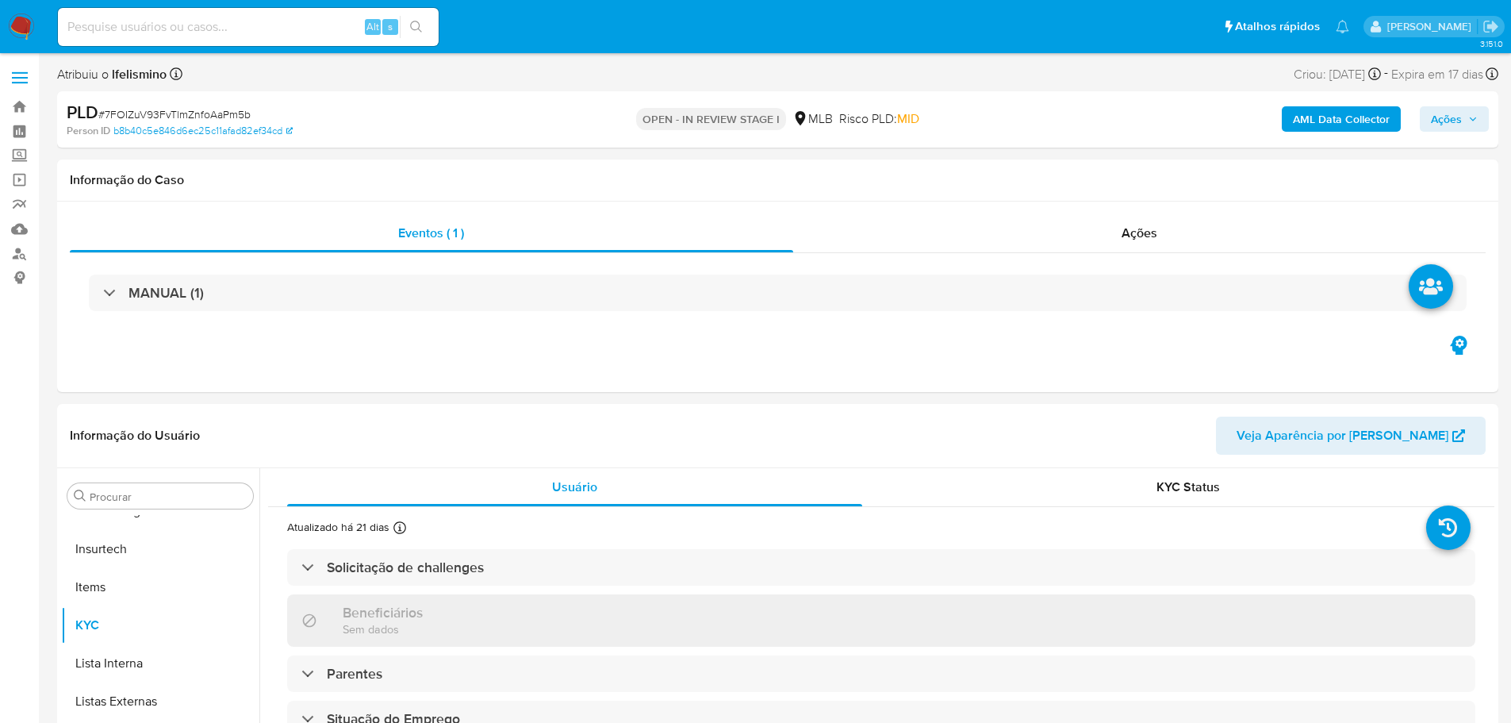
select select "10"
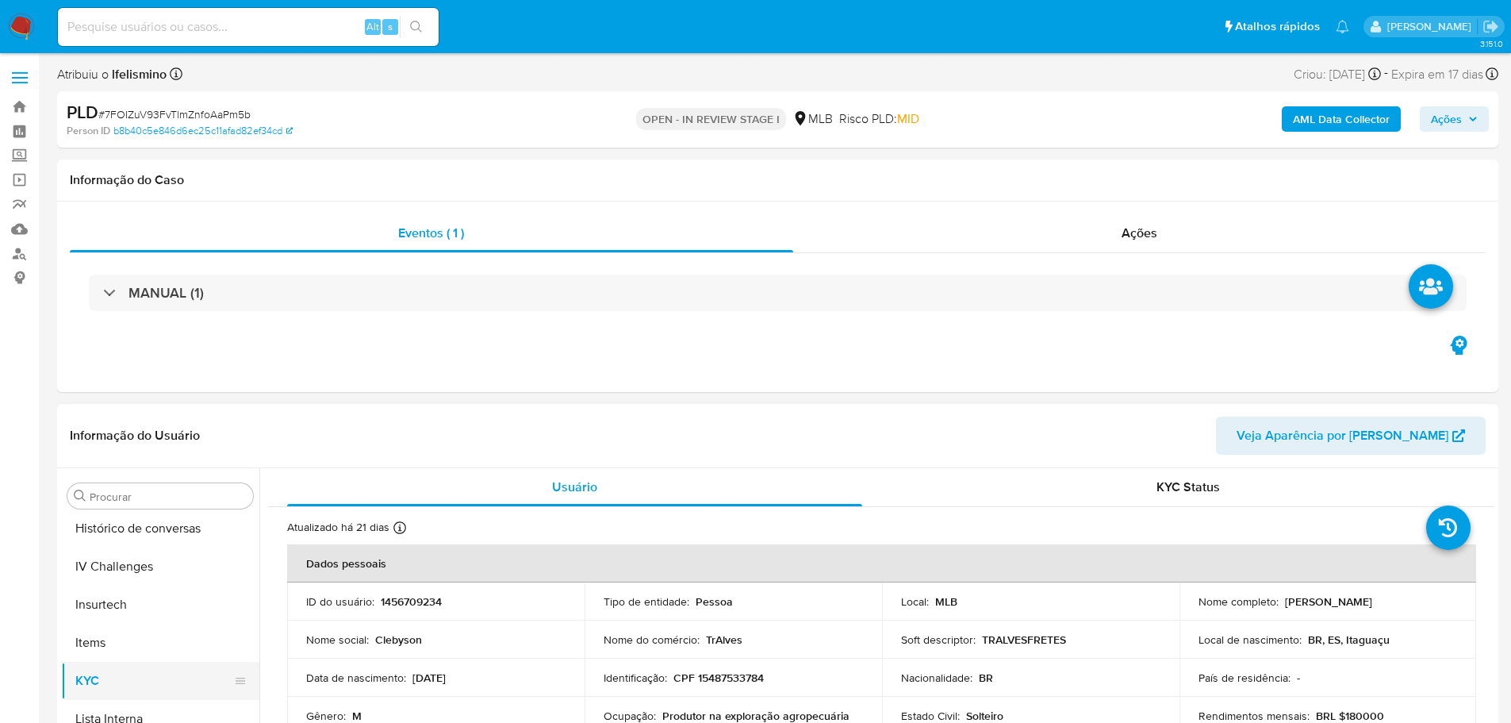
scroll to position [512, 0]
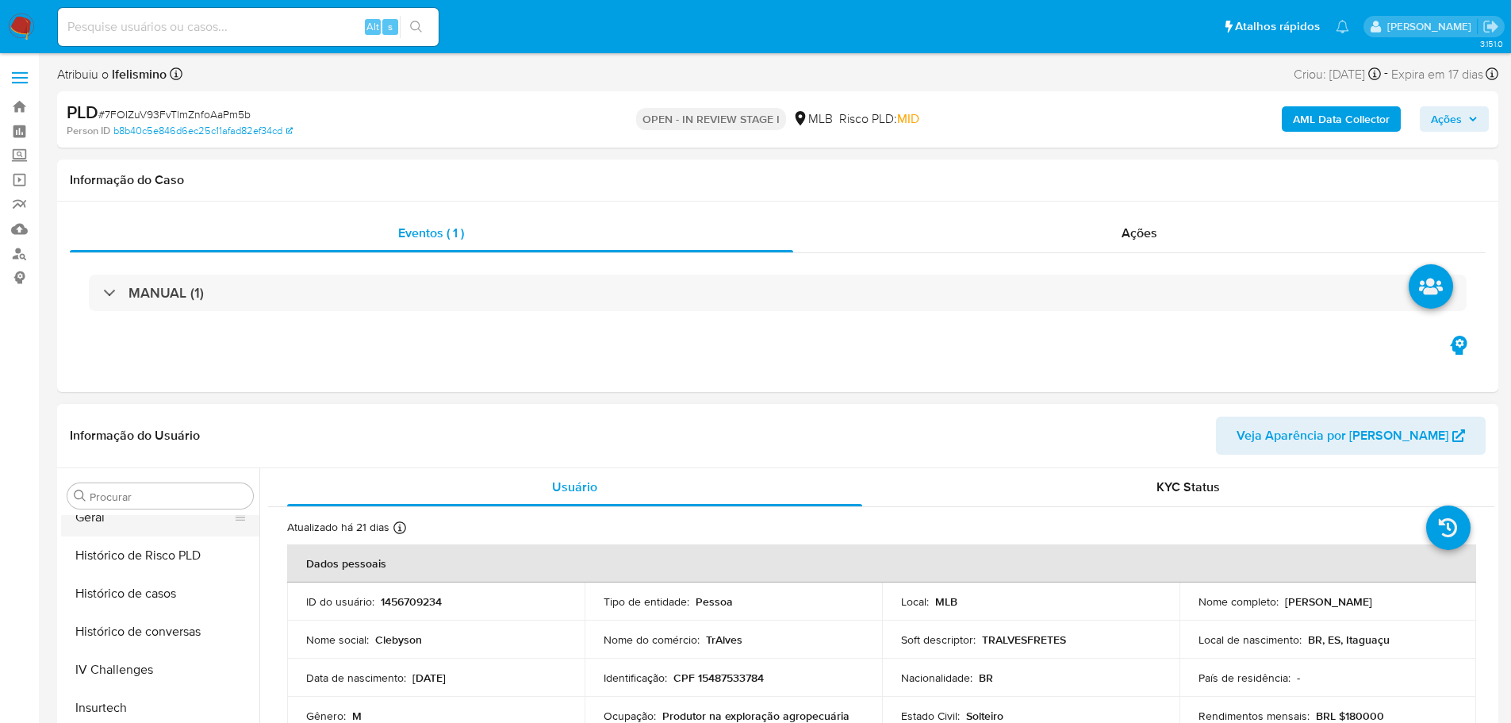
click at [171, 532] on button "Geral" at bounding box center [154, 517] width 186 height 38
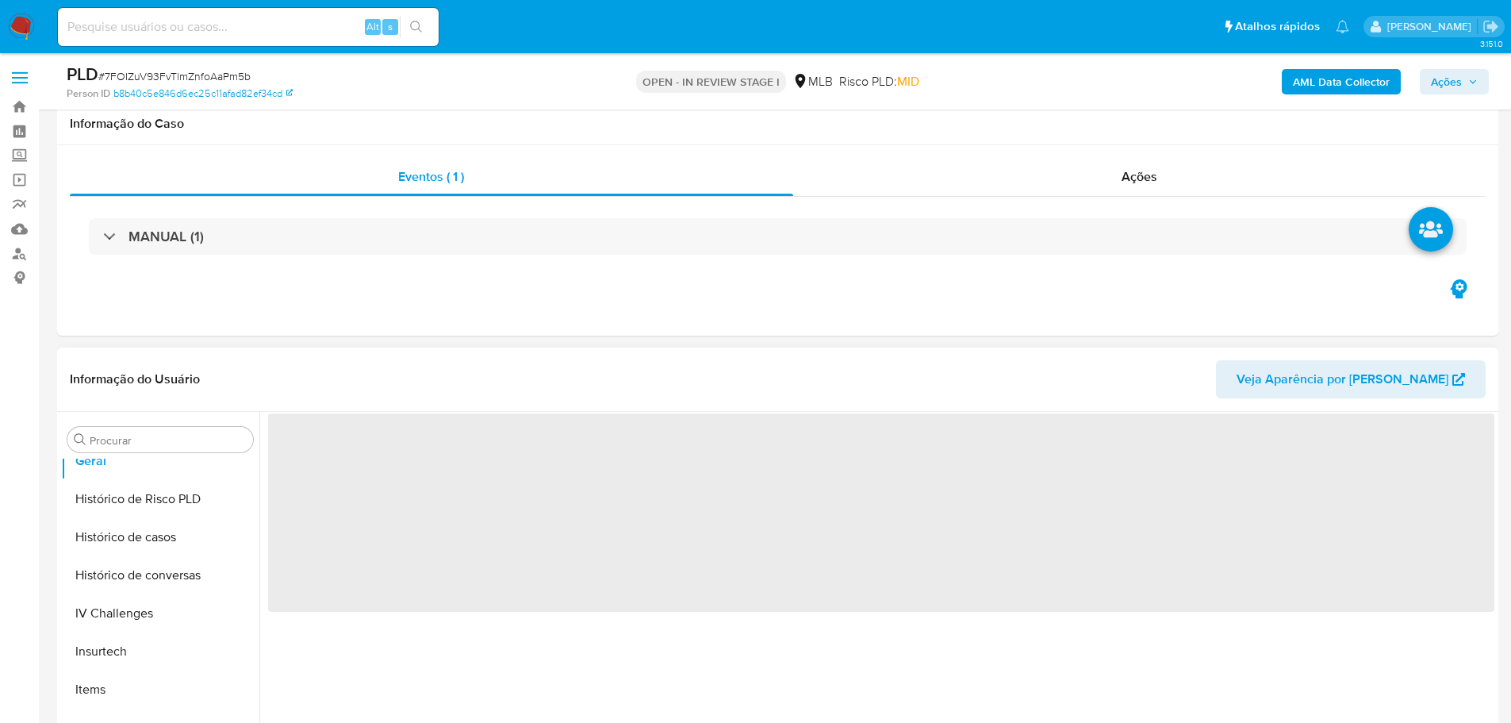
scroll to position [79, 0]
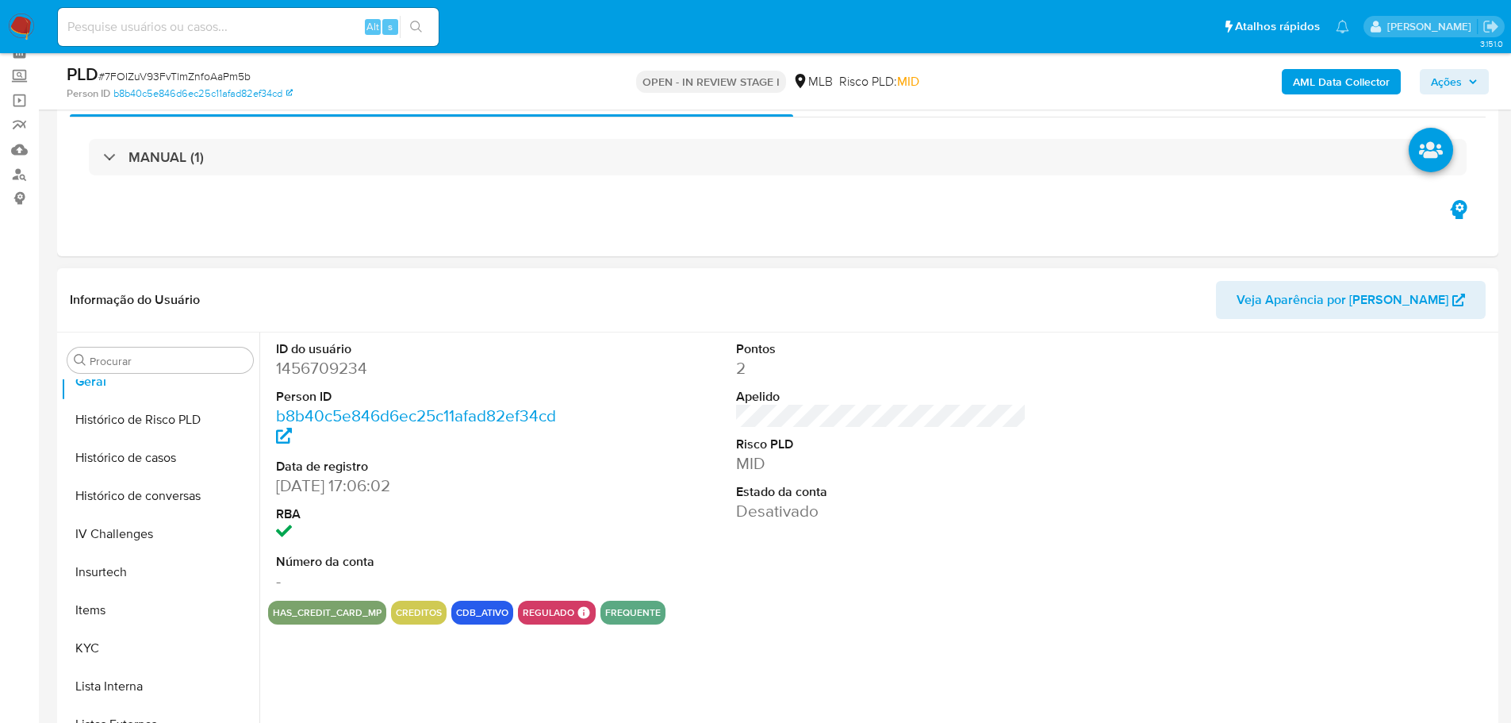
click at [351, 370] on dd "1456709234" at bounding box center [421, 368] width 291 height 22
copy dd "1456709234"
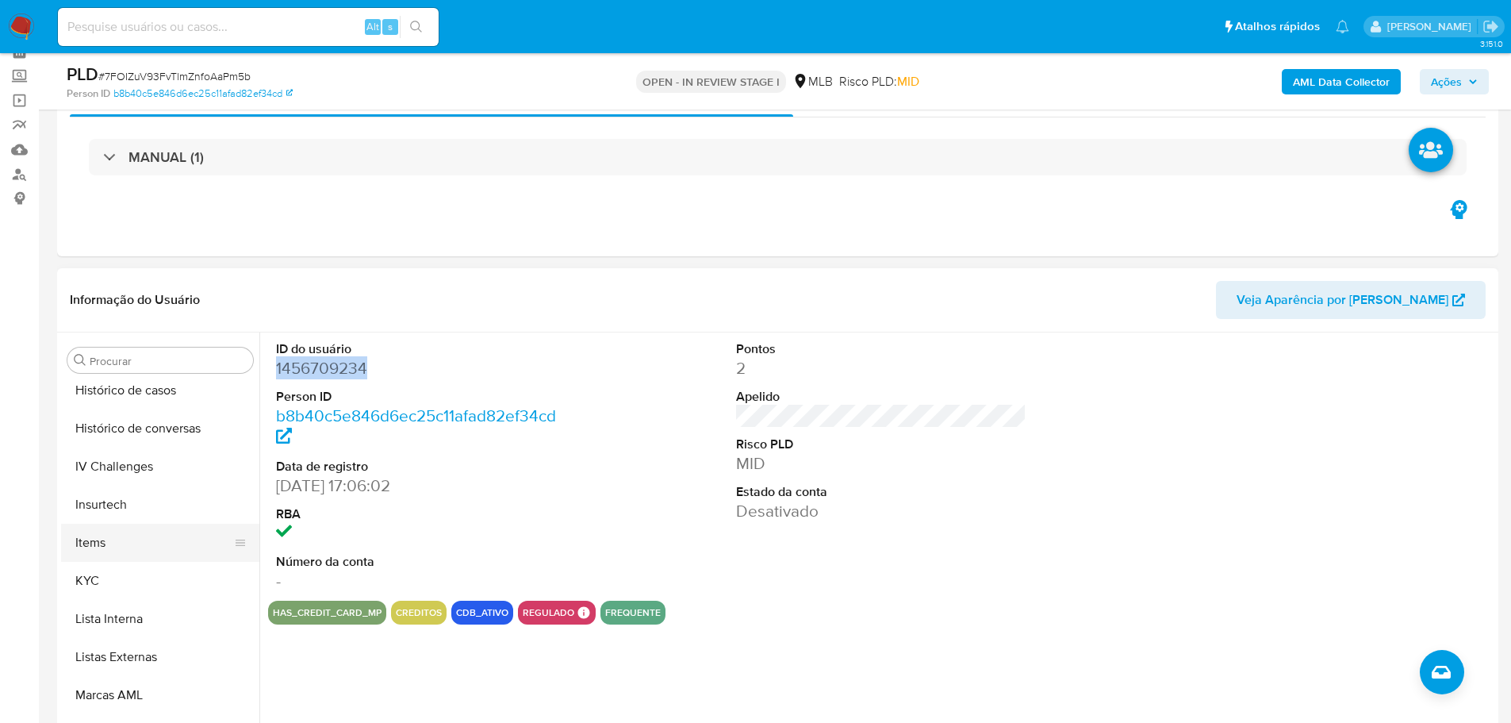
scroll to position [670, 0]
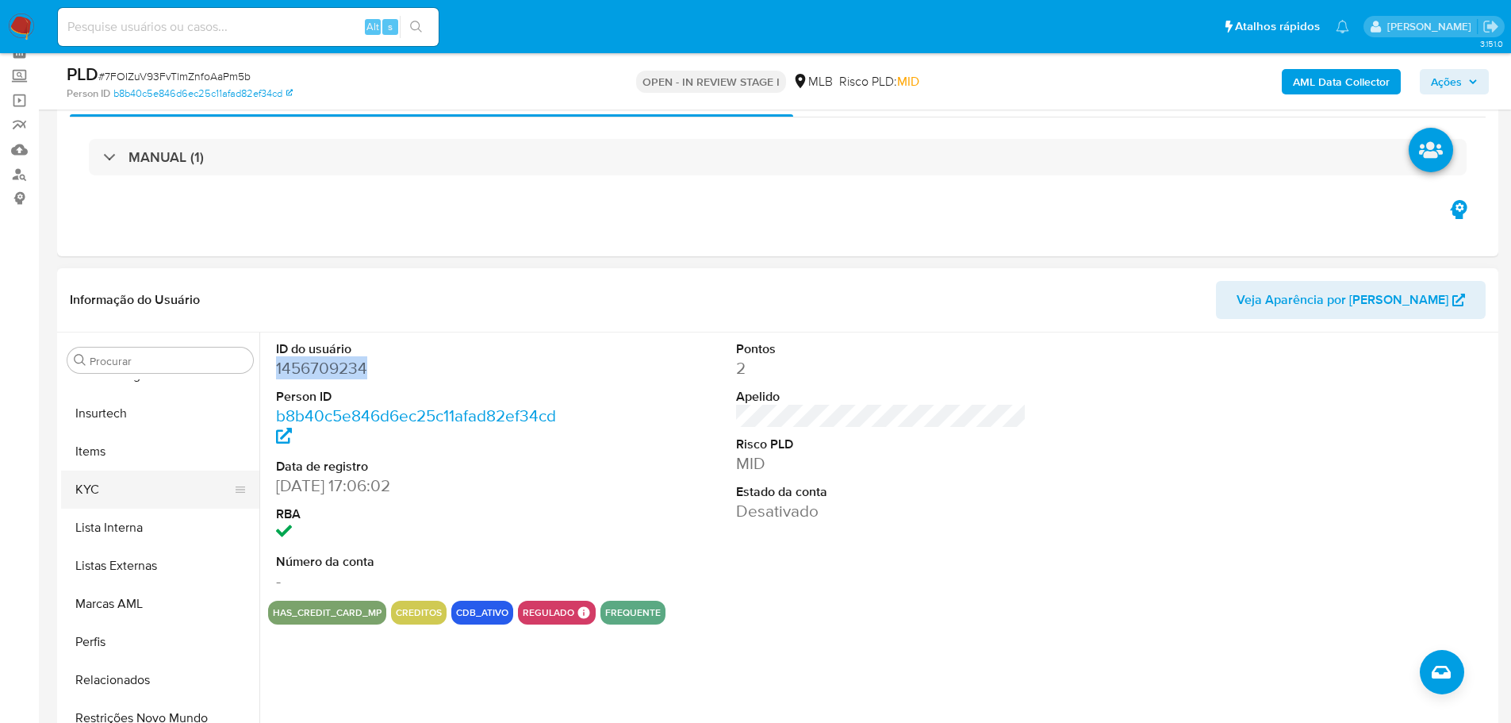
click at [127, 494] on button "KYC" at bounding box center [154, 489] width 186 height 38
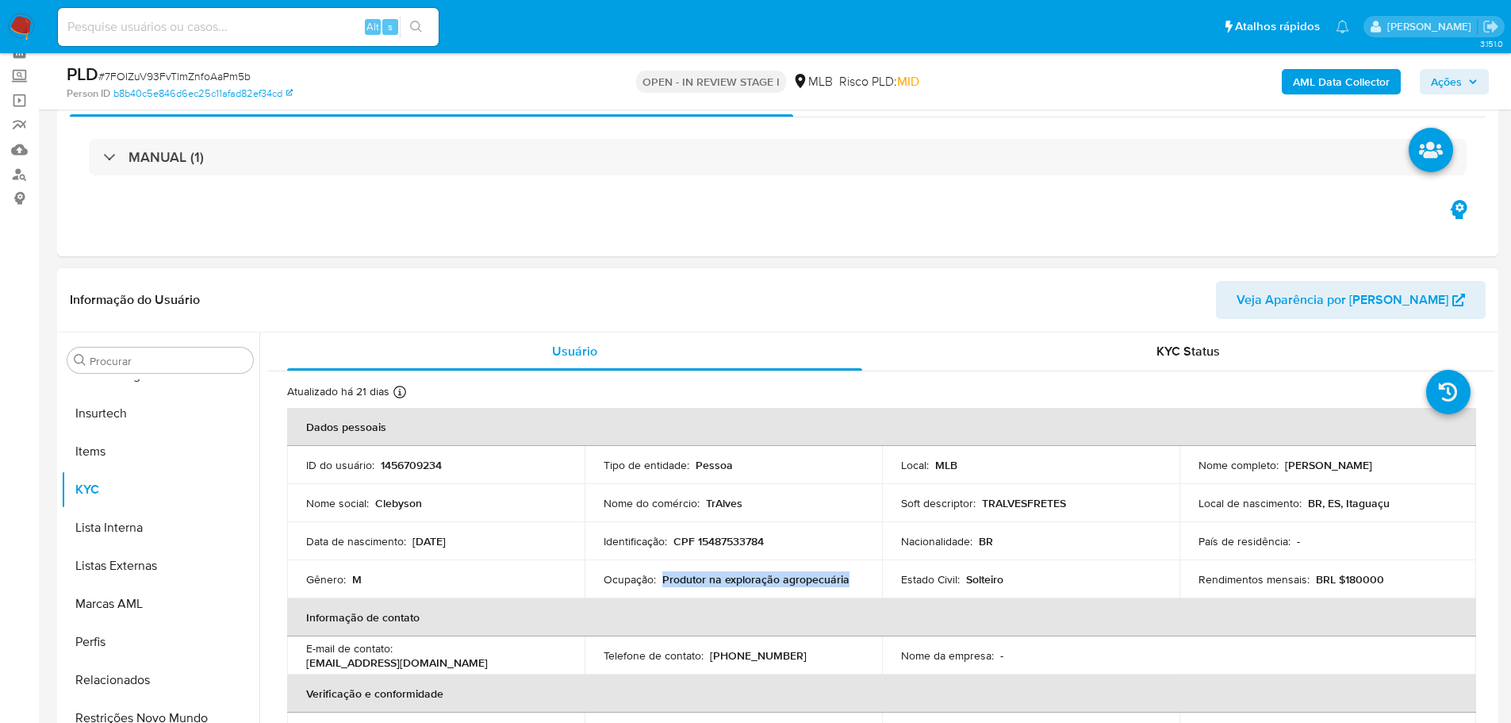
drag, startPoint x: 849, startPoint y: 581, endPoint x: 662, endPoint y: 578, distance: 187.3
click at [662, 578] on div "Ocupação : Produtor na exploração agropecuária" at bounding box center [733, 579] width 259 height 14
copy p "Produtor na exploração agropecuária"
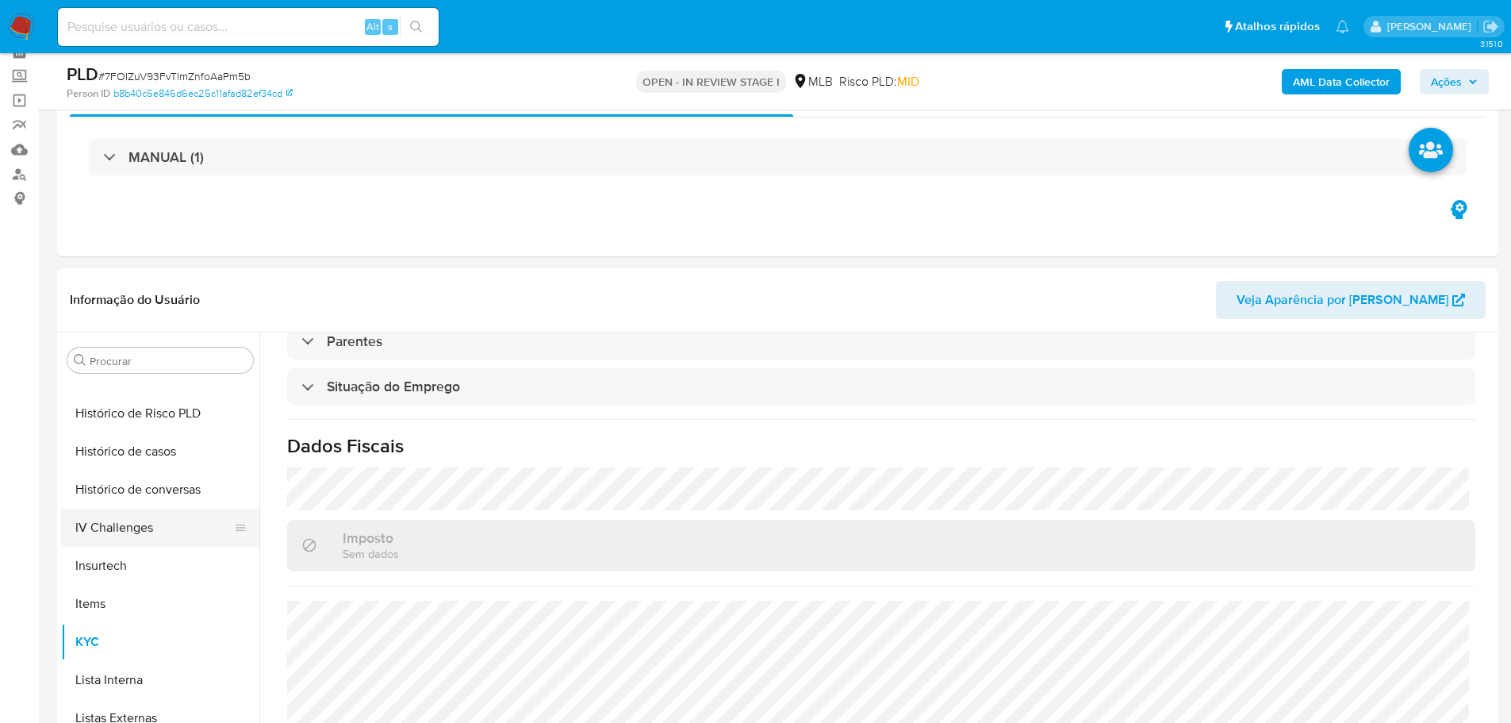
scroll to position [512, 0]
click at [146, 393] on button "Geral" at bounding box center [154, 382] width 186 height 38
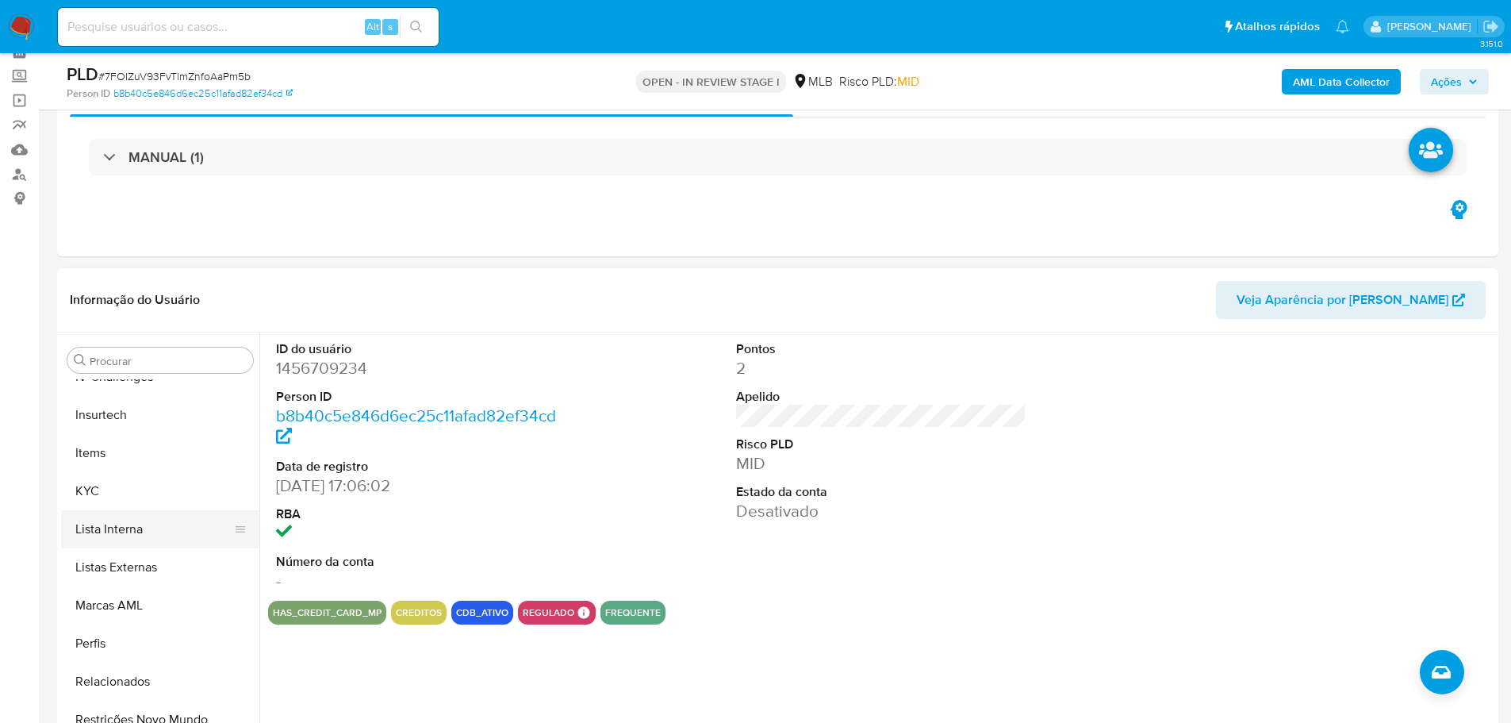
scroll to position [670, 0]
click at [122, 487] on button "KYC" at bounding box center [154, 489] width 186 height 38
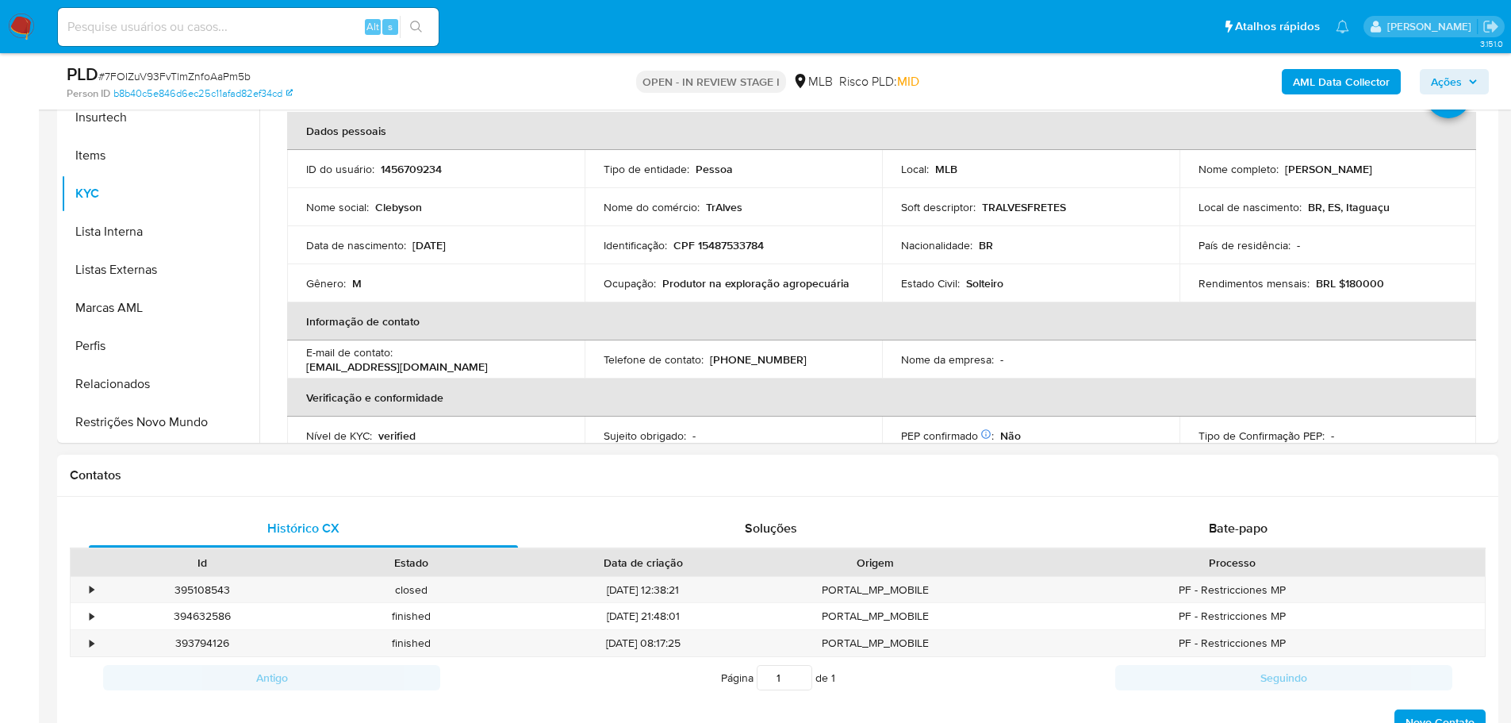
scroll to position [397, 0]
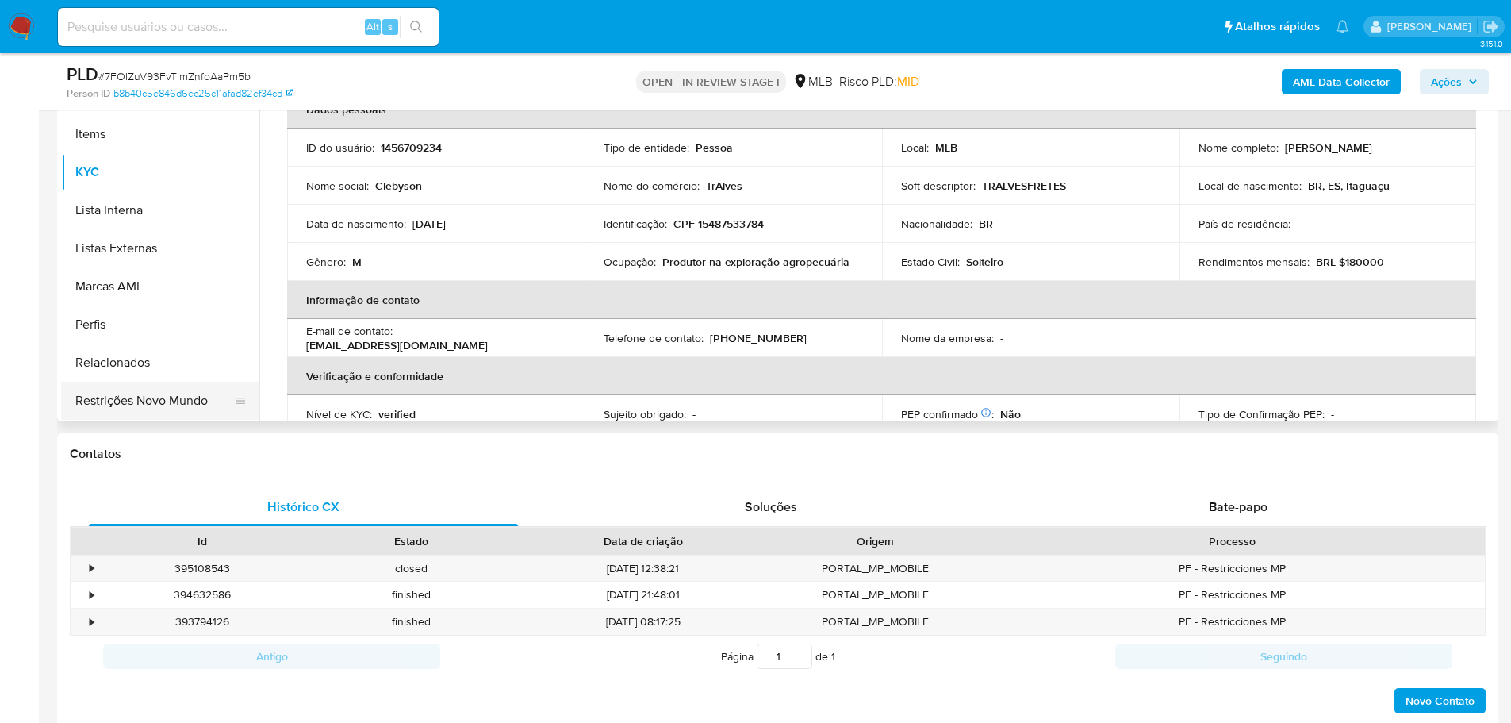
click at [167, 386] on button "Restrições Novo Mundo" at bounding box center [154, 401] width 186 height 38
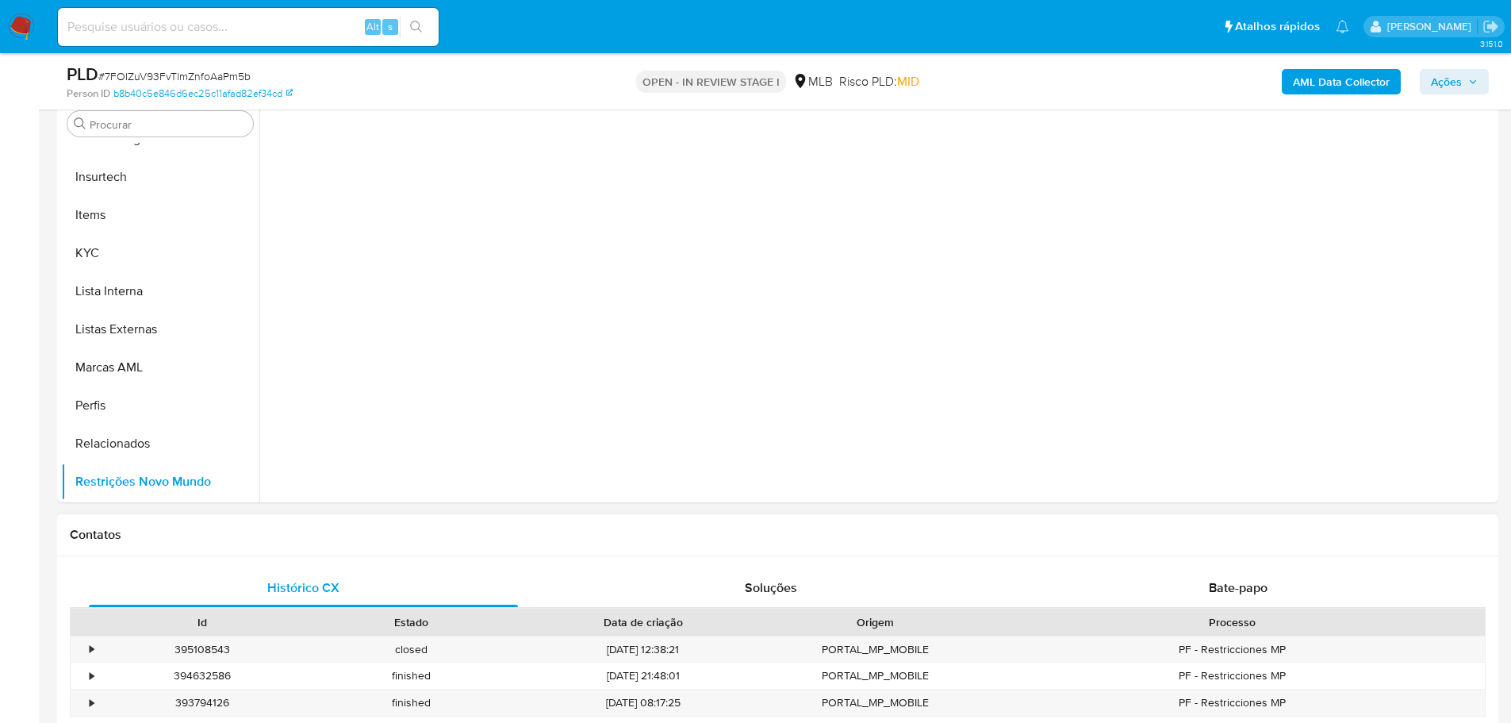
scroll to position [238, 0]
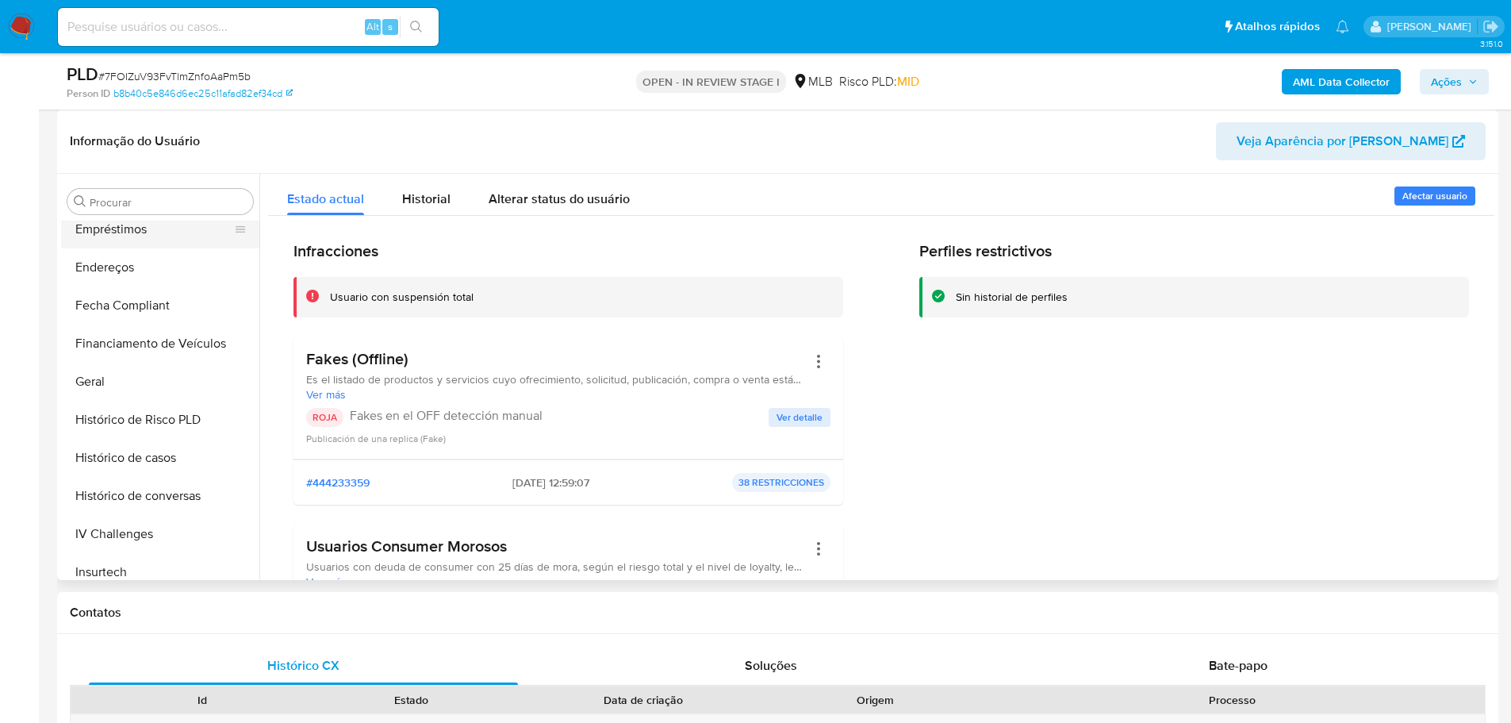
click at [187, 244] on button "Empréstimos" at bounding box center [154, 229] width 186 height 38
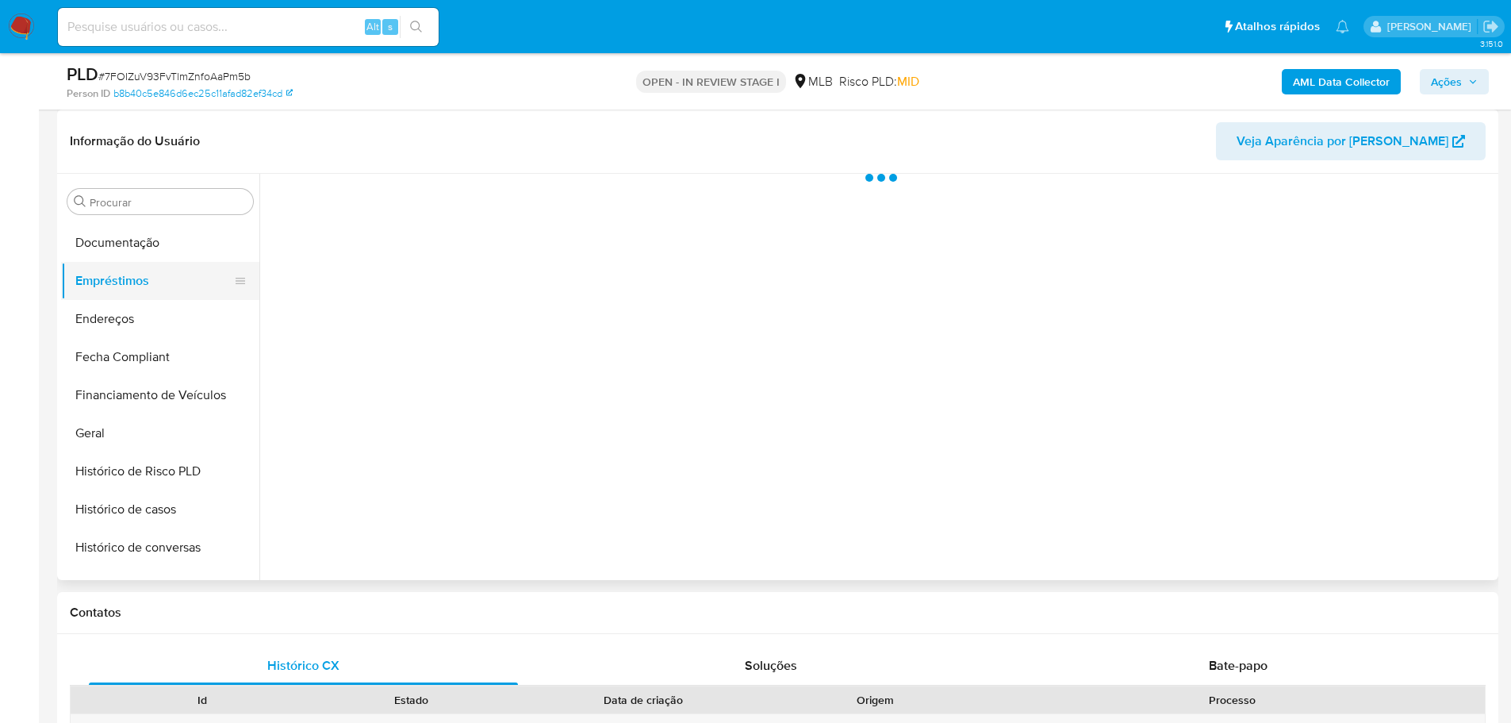
scroll to position [274, 0]
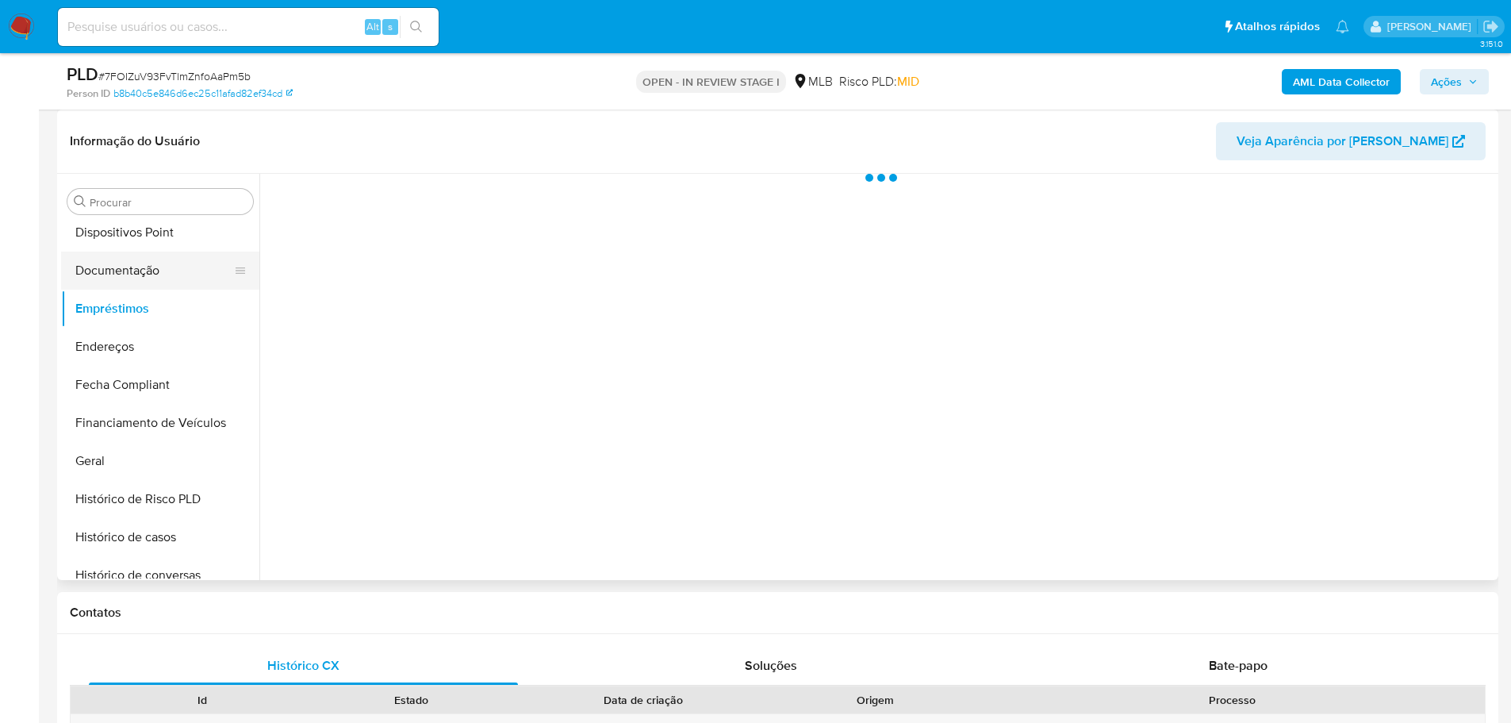
click at [181, 270] on button "Documentação" at bounding box center [154, 270] width 186 height 38
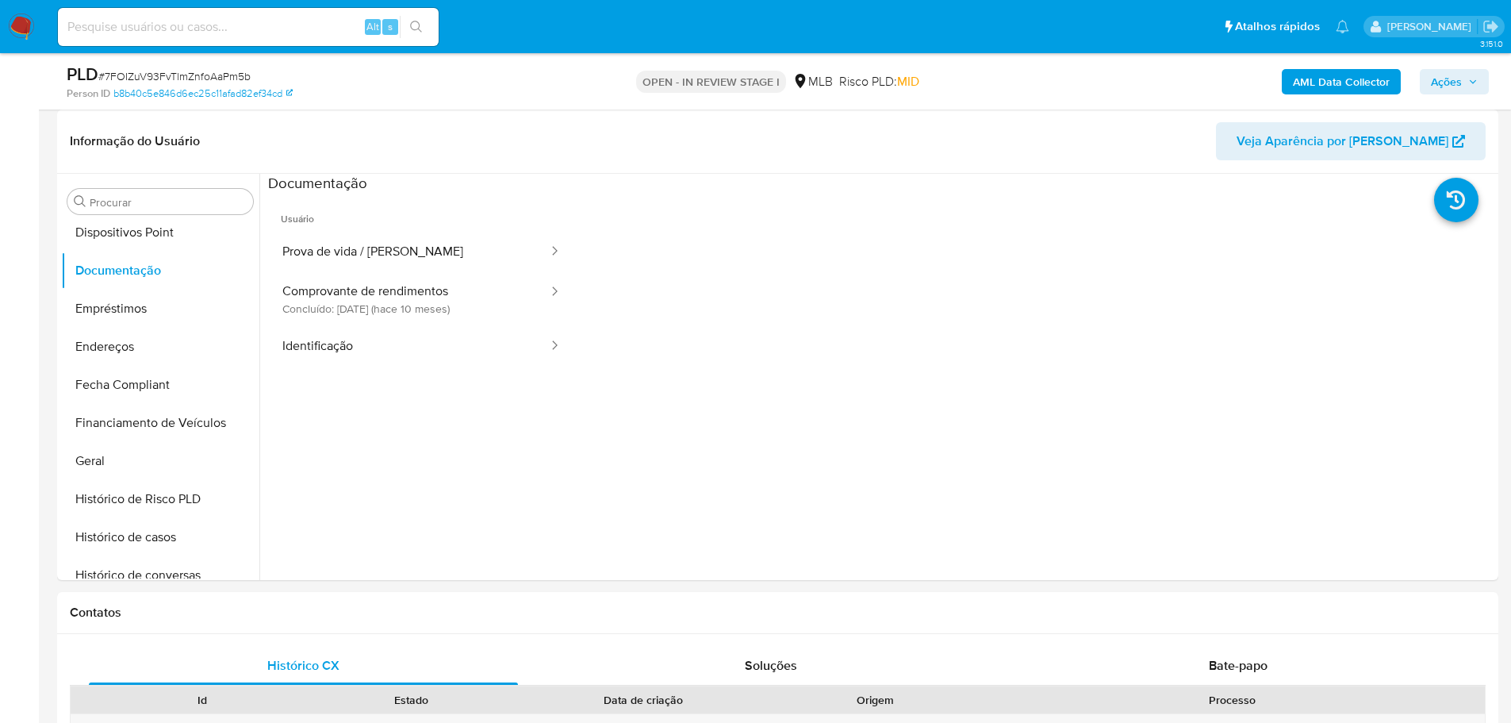
drag, startPoint x: 432, startPoint y: 300, endPoint x: 20, endPoint y: 364, distance: 417.5
click at [431, 299] on button "Comprovante de rendimentos Concluído: [DATE] (hace 10 meses)" at bounding box center [409, 299] width 282 height 54
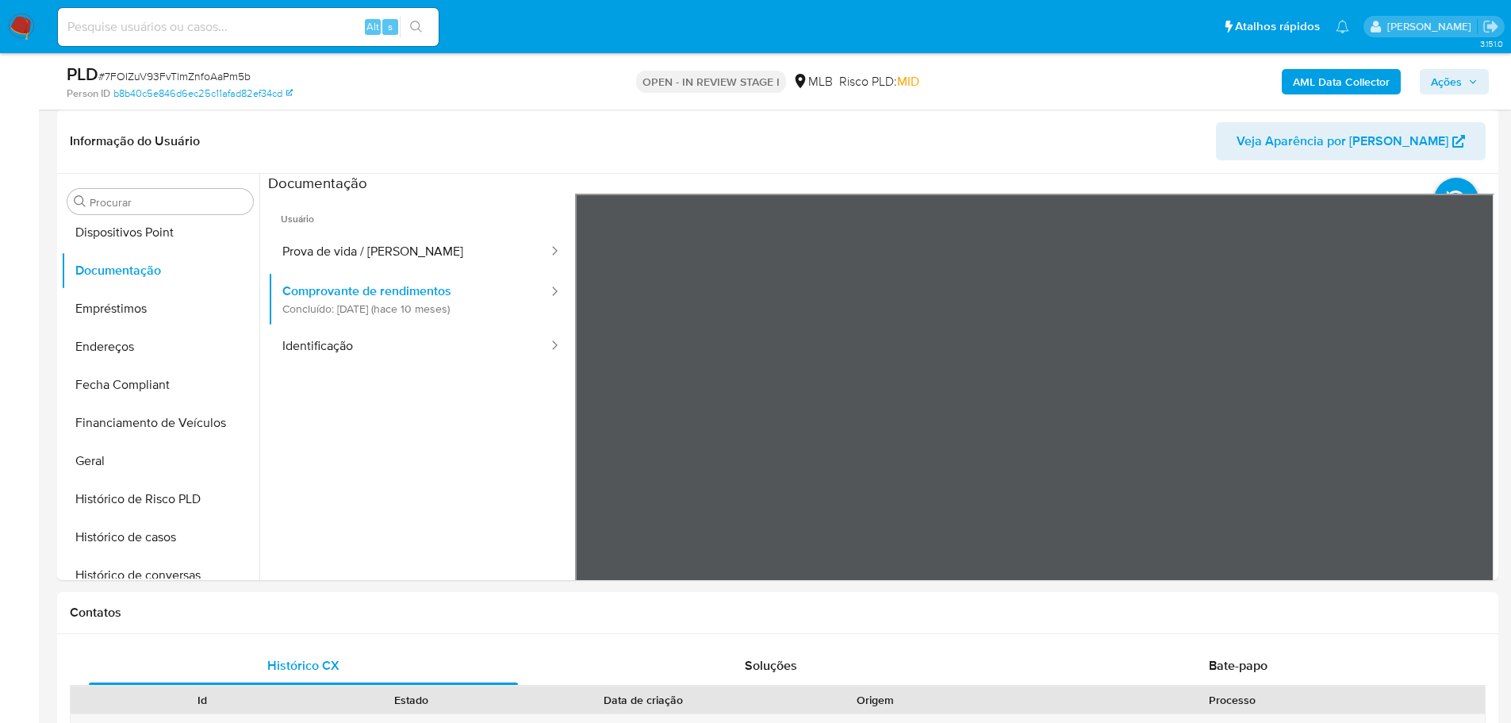
click at [1004, 151] on div "Informação do Usuário Veja Aparência por Pessoa Procurar Adiantamentos de Dinhe…" at bounding box center [777, 344] width 1441 height 470
click at [336, 217] on span "Usuário" at bounding box center [421, 213] width 307 height 38
click at [309, 248] on button "Prova de vida / [PERSON_NAME]" at bounding box center [409, 252] width 282 height 40
click at [202, 244] on button "Dispositivos Point" at bounding box center [154, 232] width 186 height 38
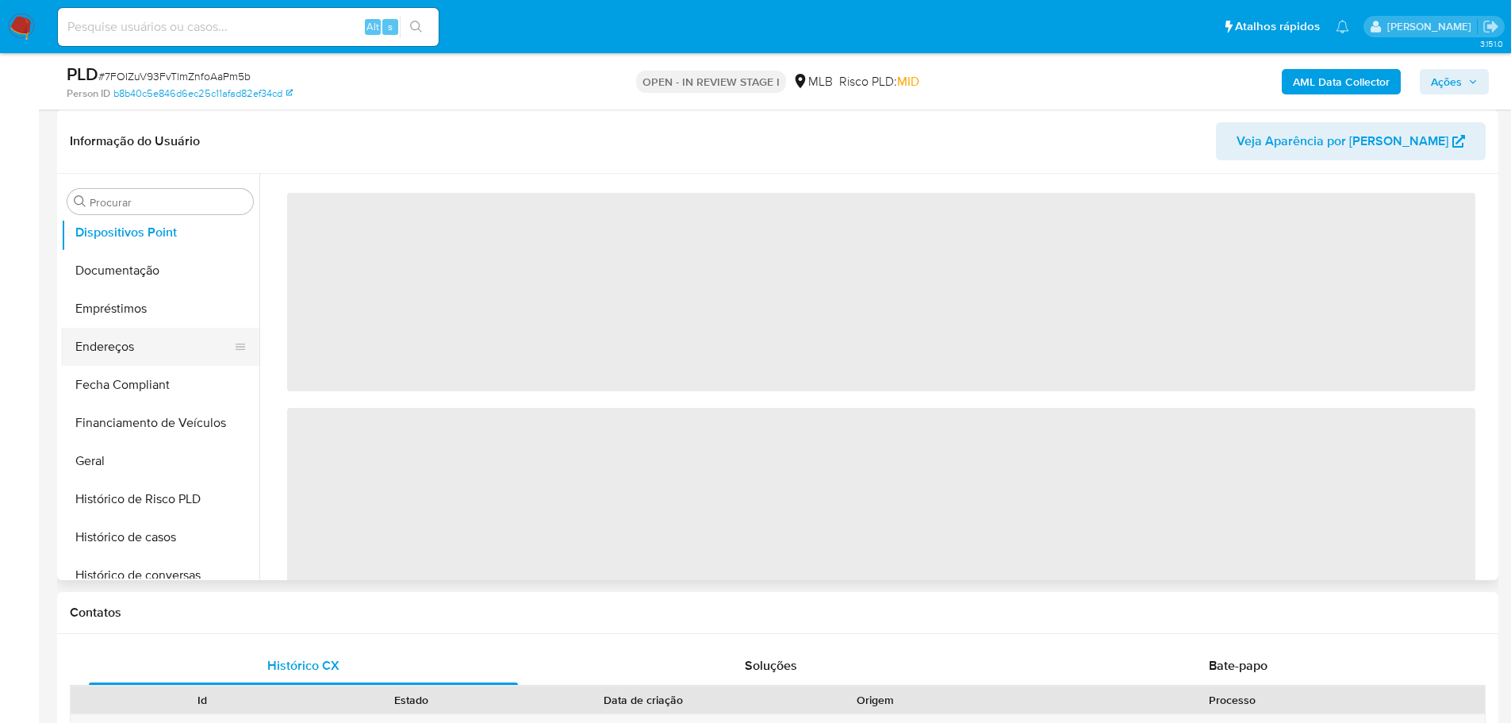
drag, startPoint x: 150, startPoint y: 350, endPoint x: 143, endPoint y: 355, distance: 8.6
click at [150, 350] on button "Endereços" at bounding box center [154, 347] width 186 height 38
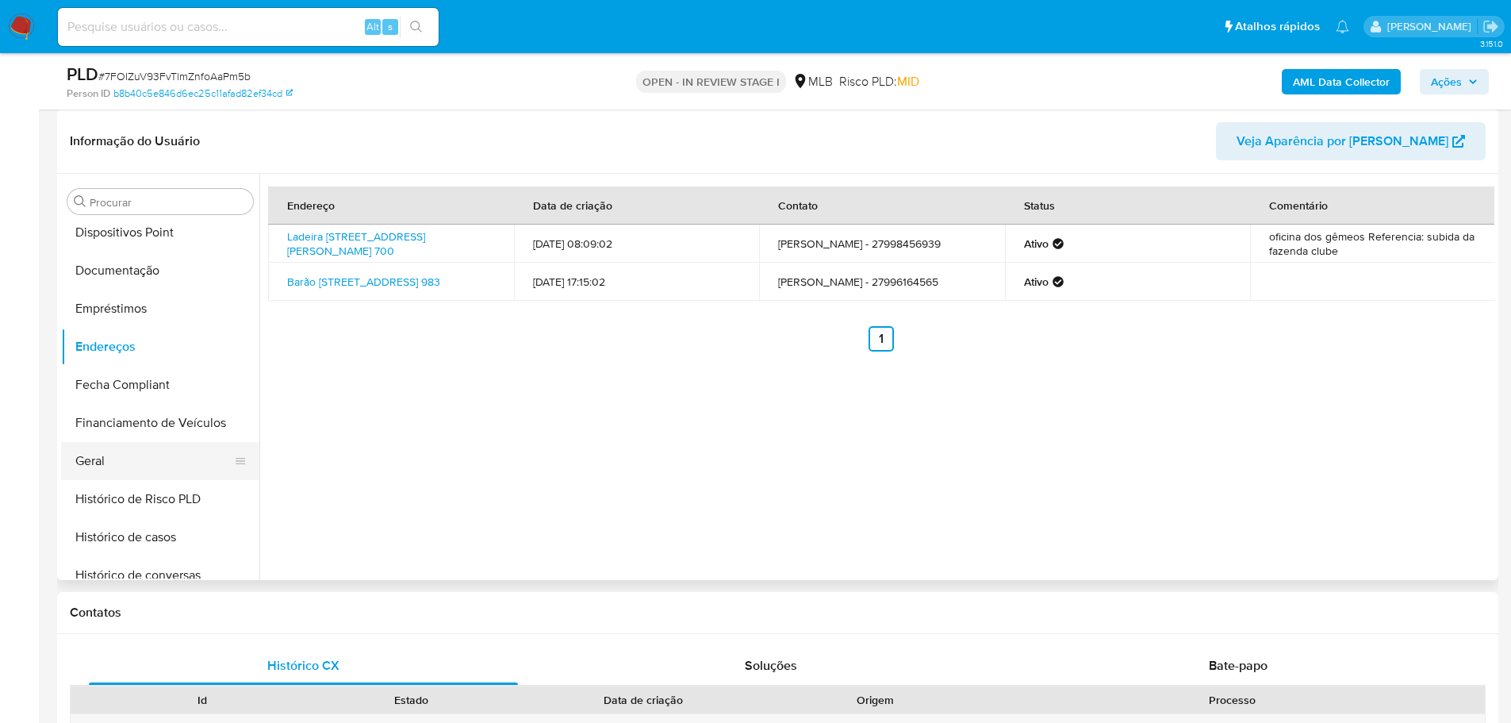
click at [117, 459] on button "Geral" at bounding box center [154, 461] width 186 height 38
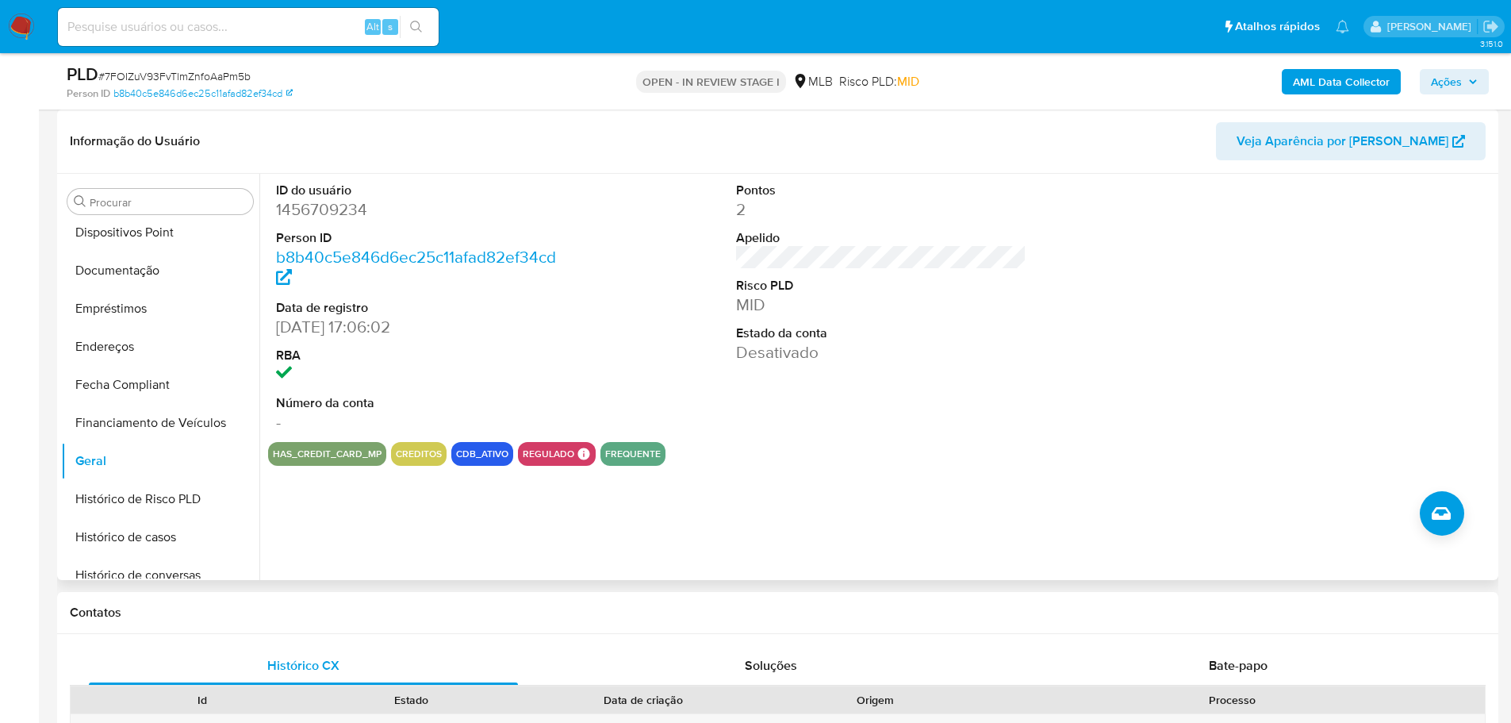
click at [336, 204] on dd "1456709234" at bounding box center [421, 209] width 291 height 22
copy dd "1456709234"
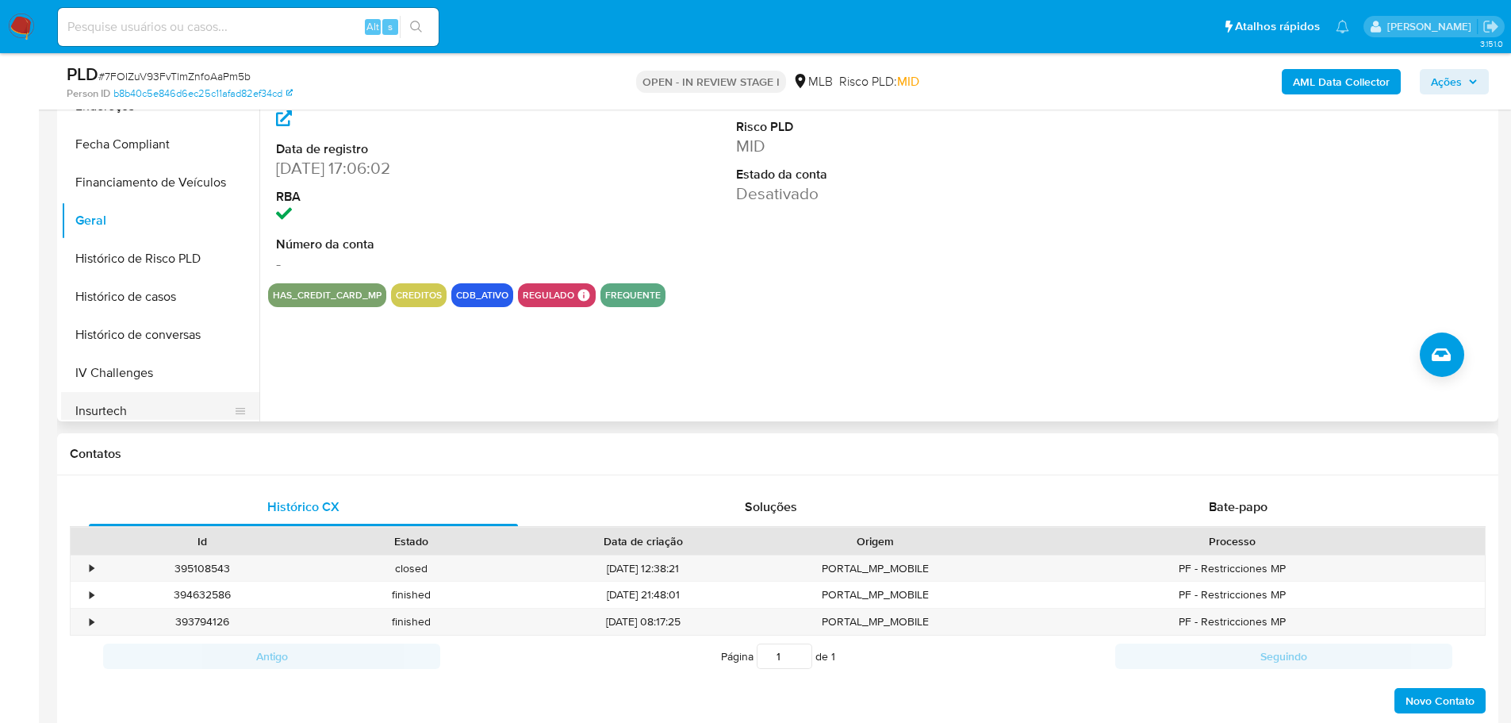
scroll to position [432, 0]
click at [100, 410] on button "KYC" at bounding box center [154, 410] width 186 height 38
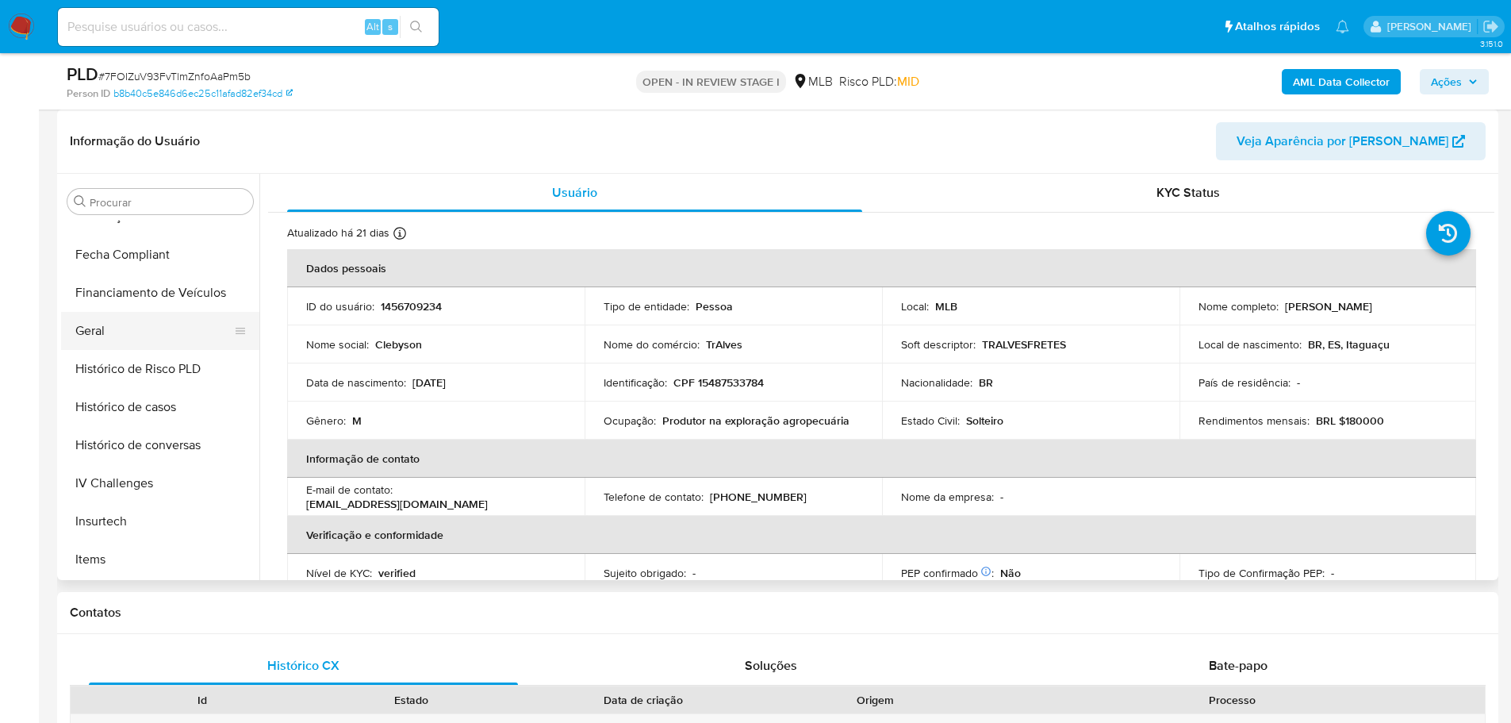
scroll to position [353, 0]
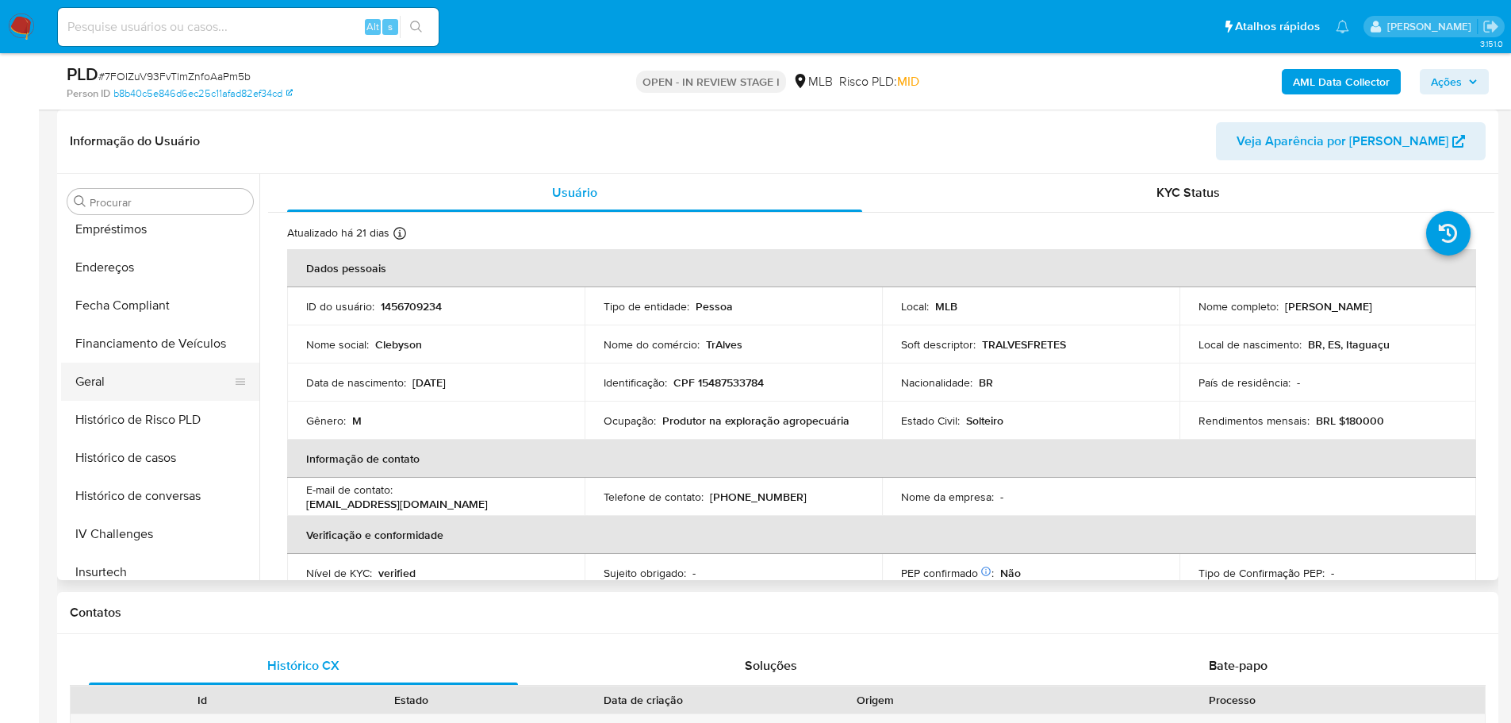
click at [164, 389] on button "Geral" at bounding box center [154, 382] width 186 height 38
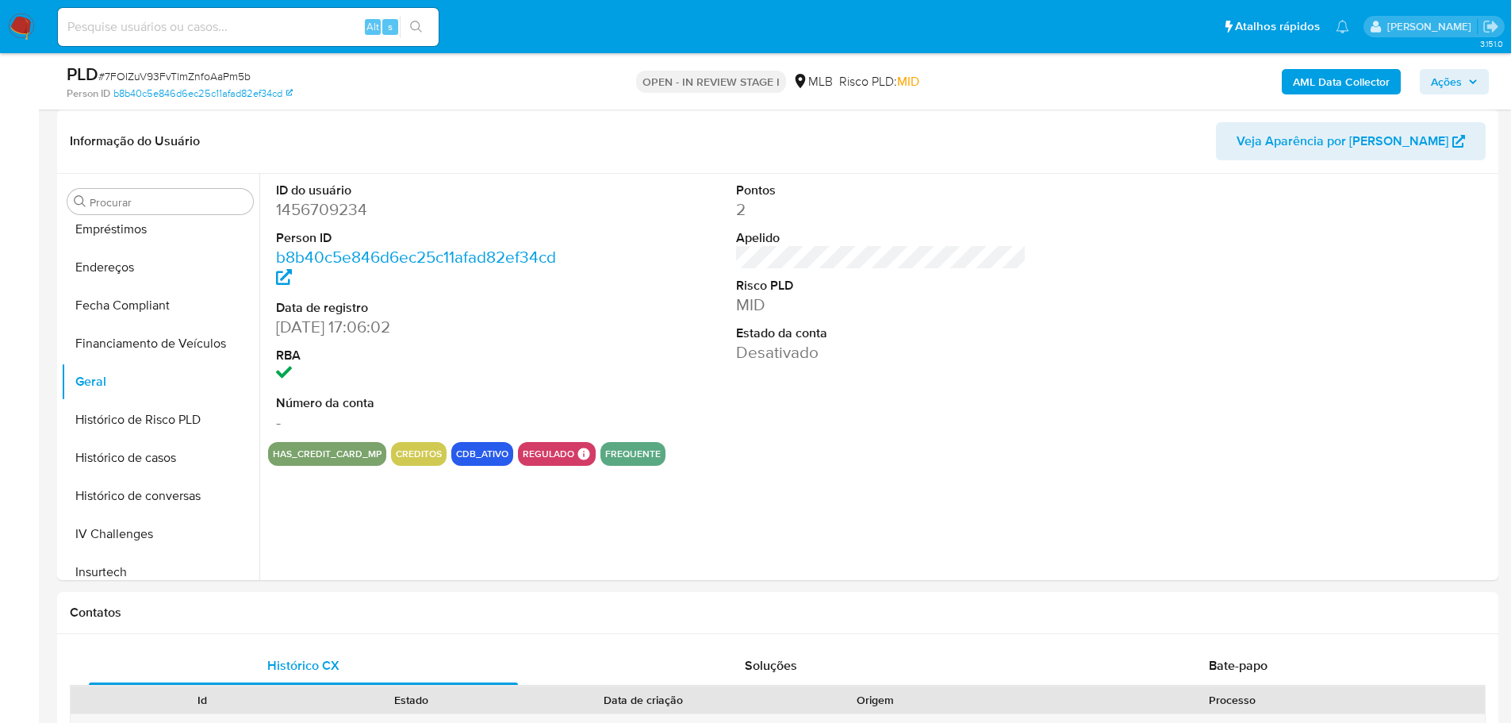
click at [305, 205] on dd "1456709234" at bounding box center [421, 209] width 291 height 22
copy dd "1456709234"
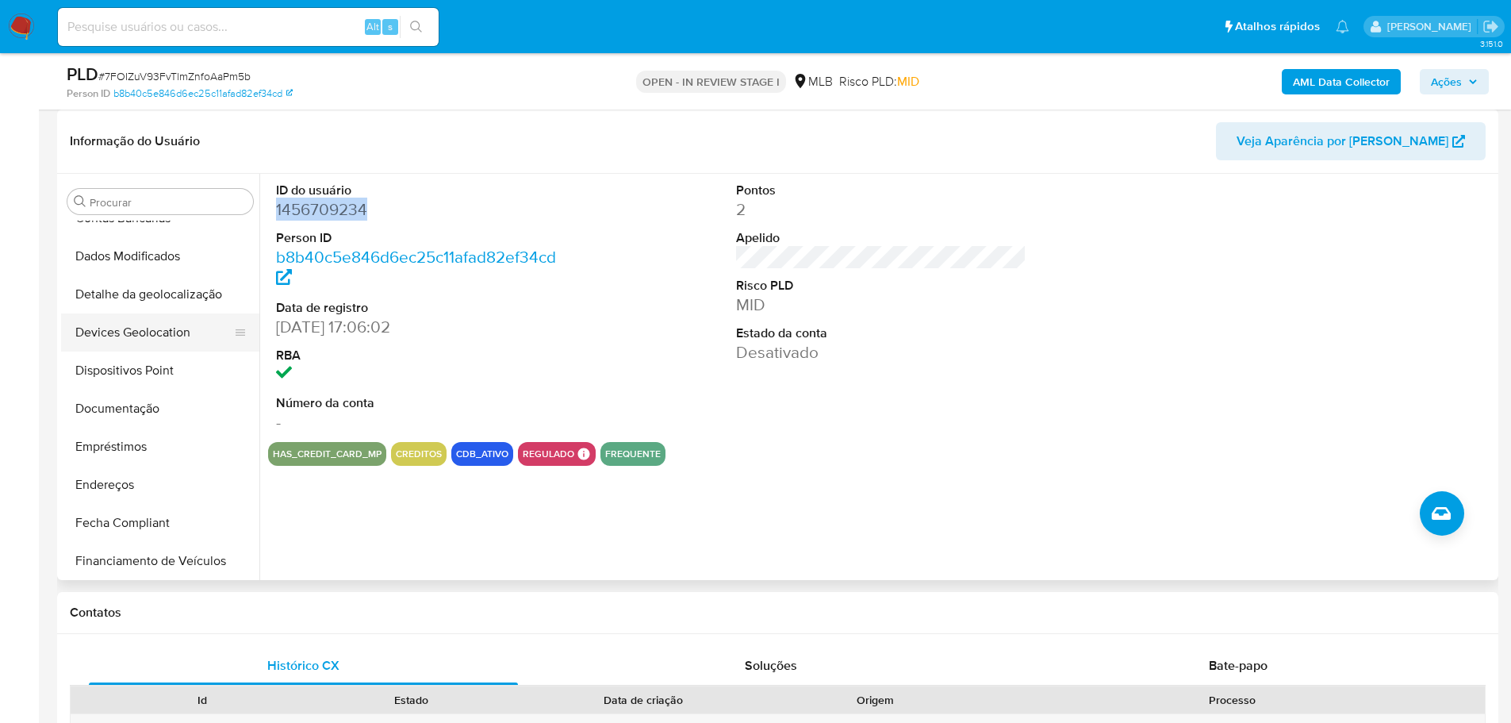
scroll to position [0, 0]
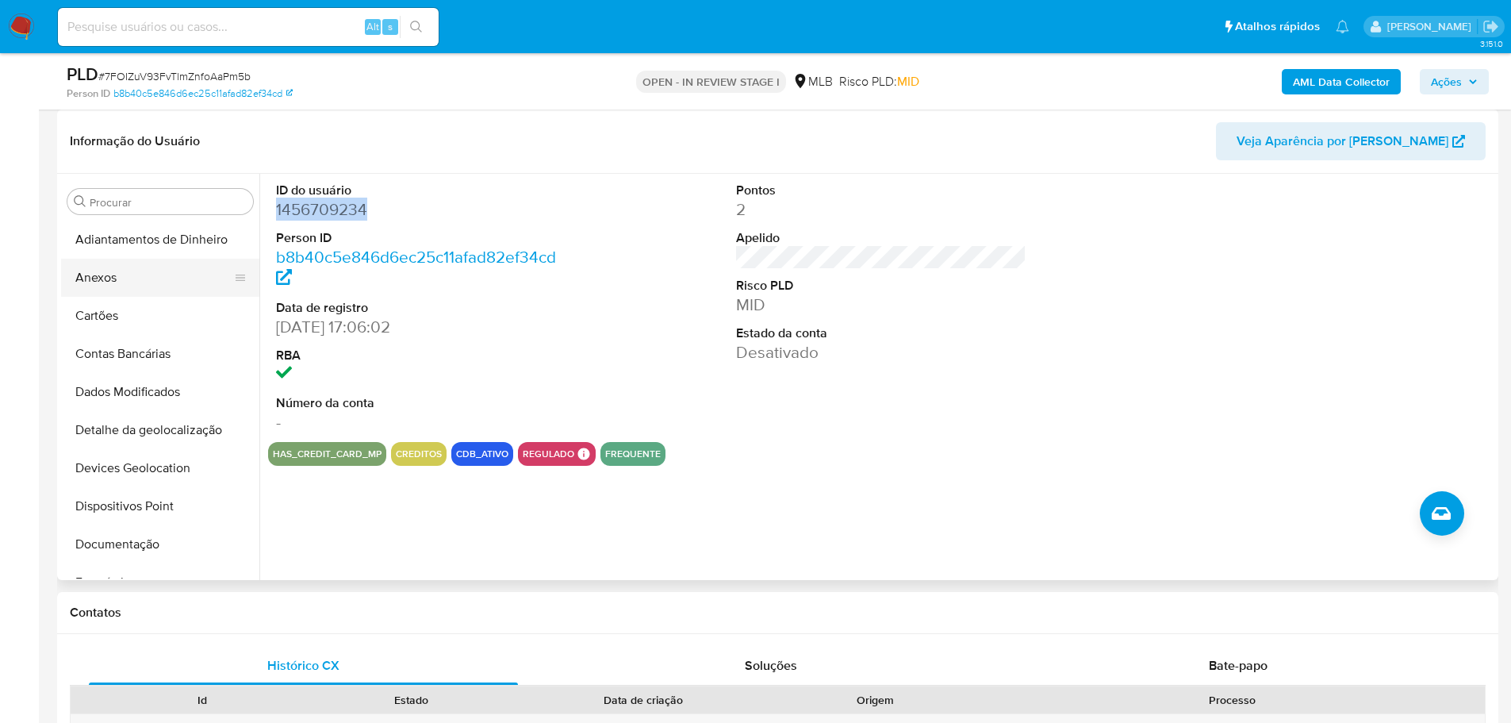
click at [171, 271] on button "Anexos" at bounding box center [154, 278] width 186 height 38
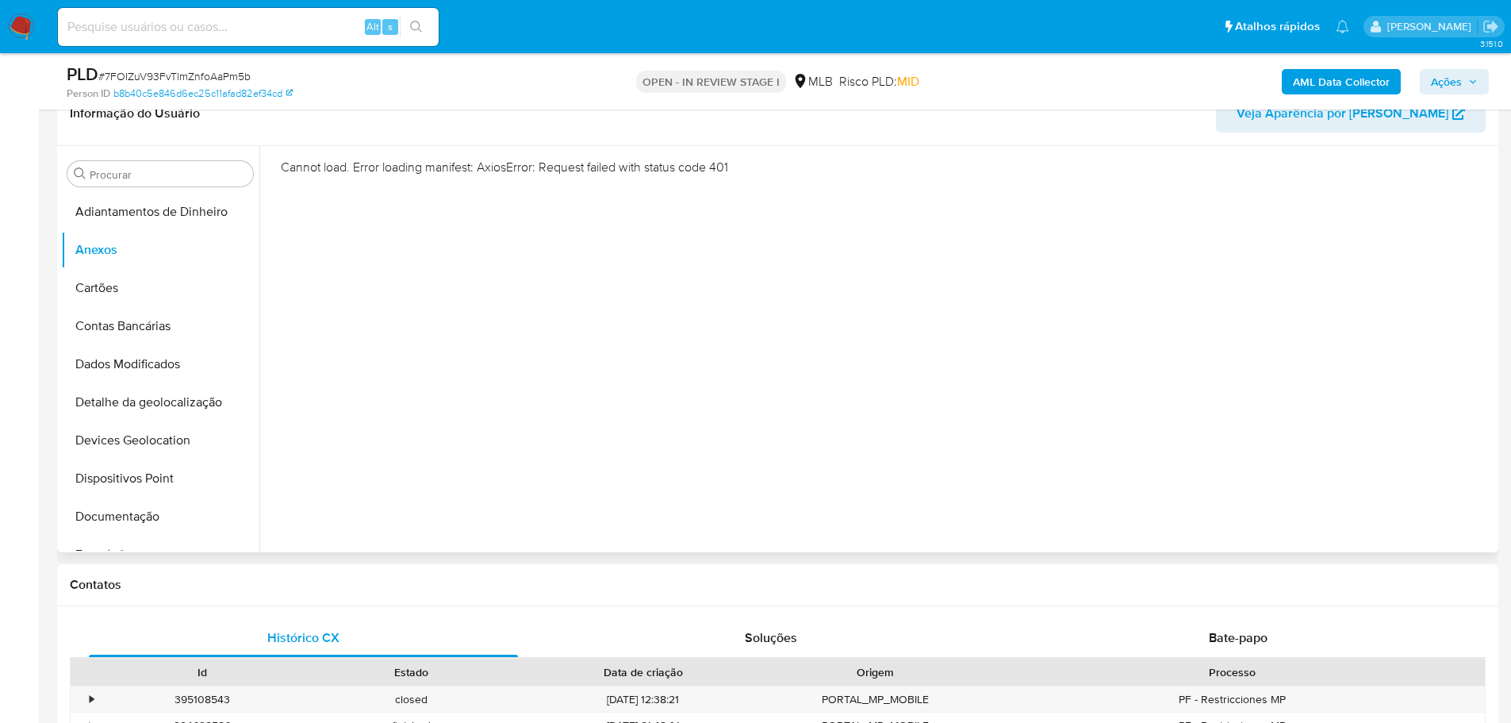
scroll to position [238, 0]
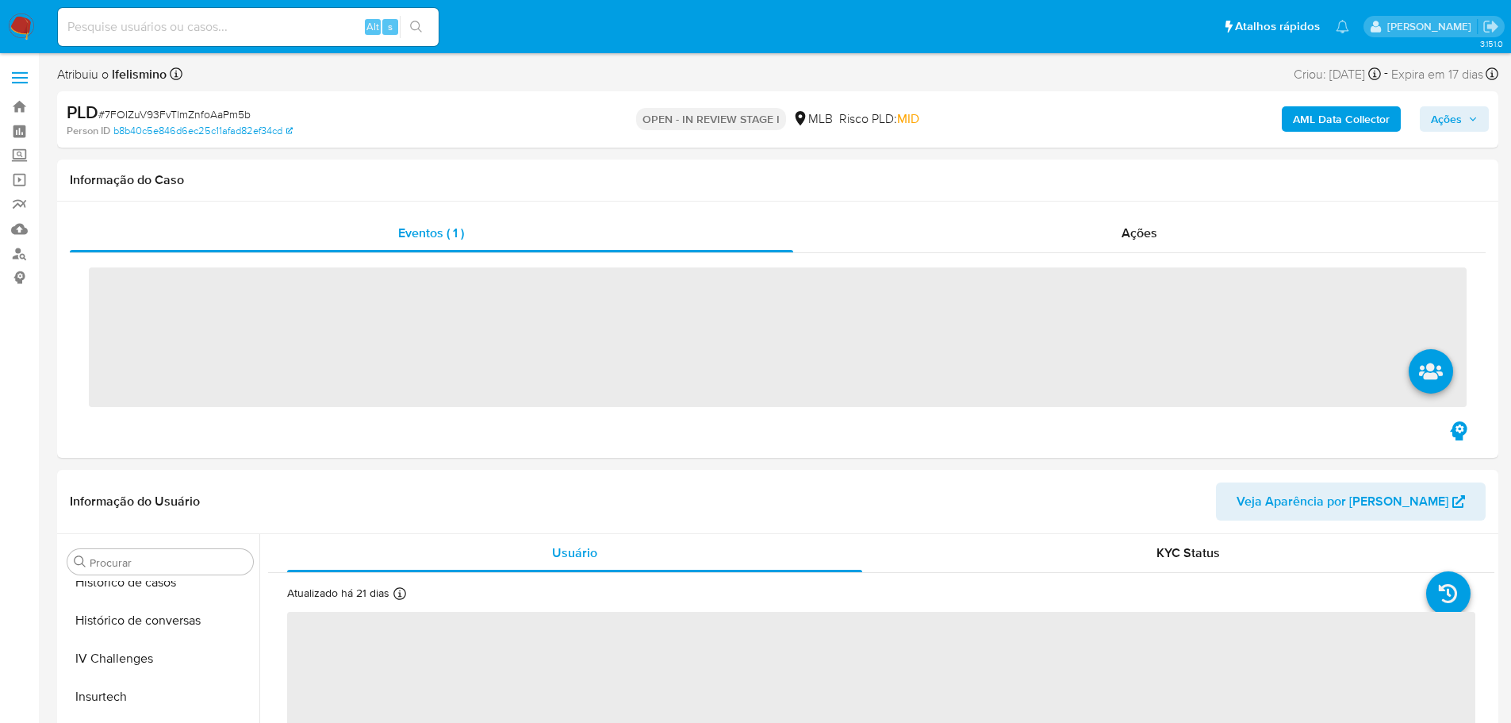
scroll to position [670, 0]
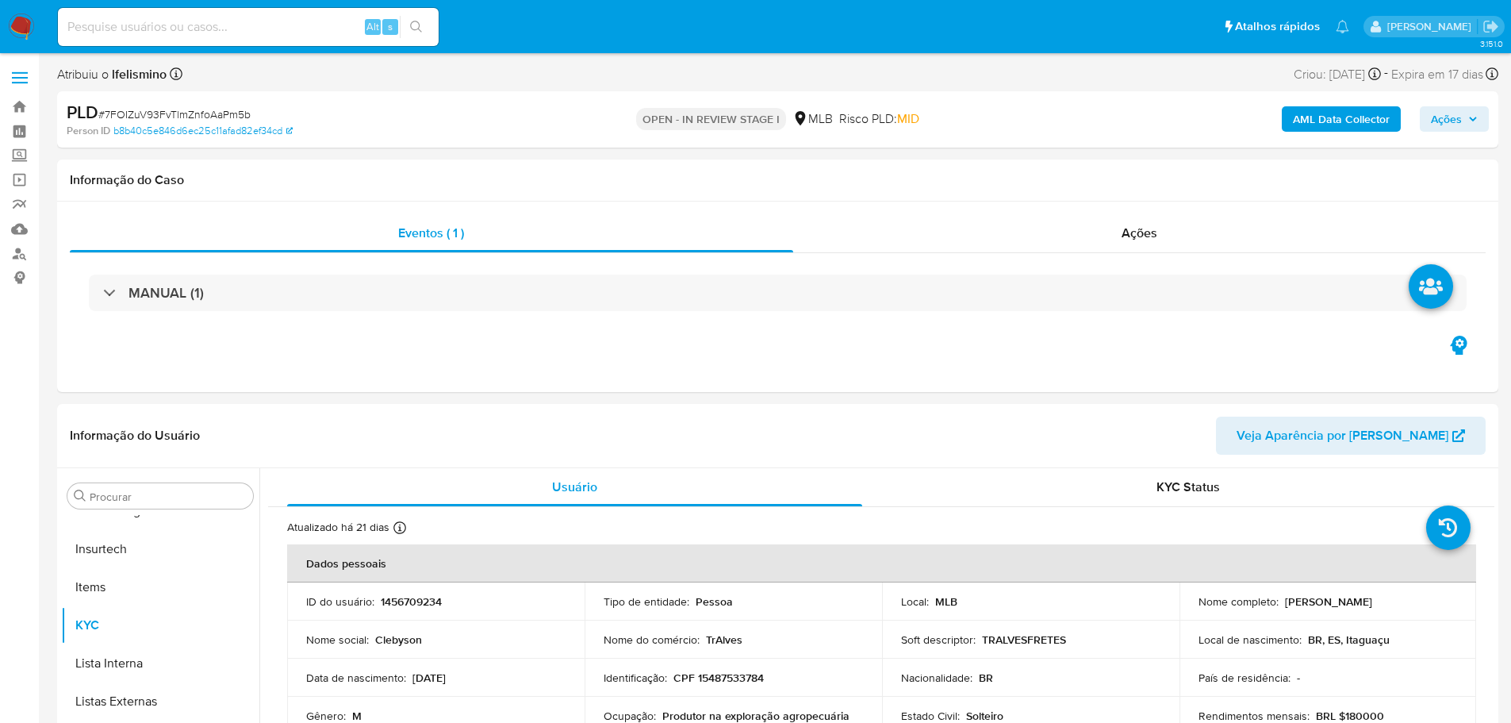
select select "10"
click at [153, 558] on button "Anexos" at bounding box center [154, 572] width 186 height 38
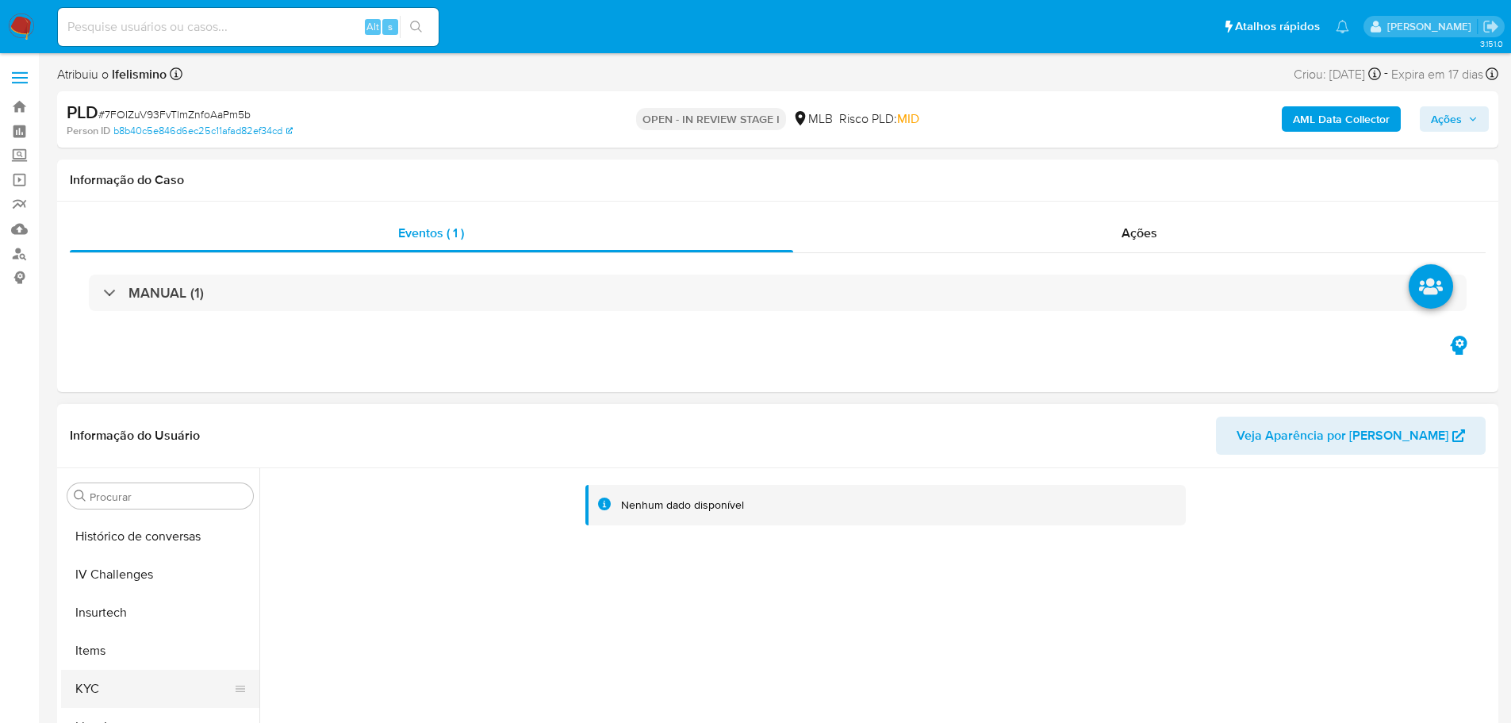
scroll to position [670, 0]
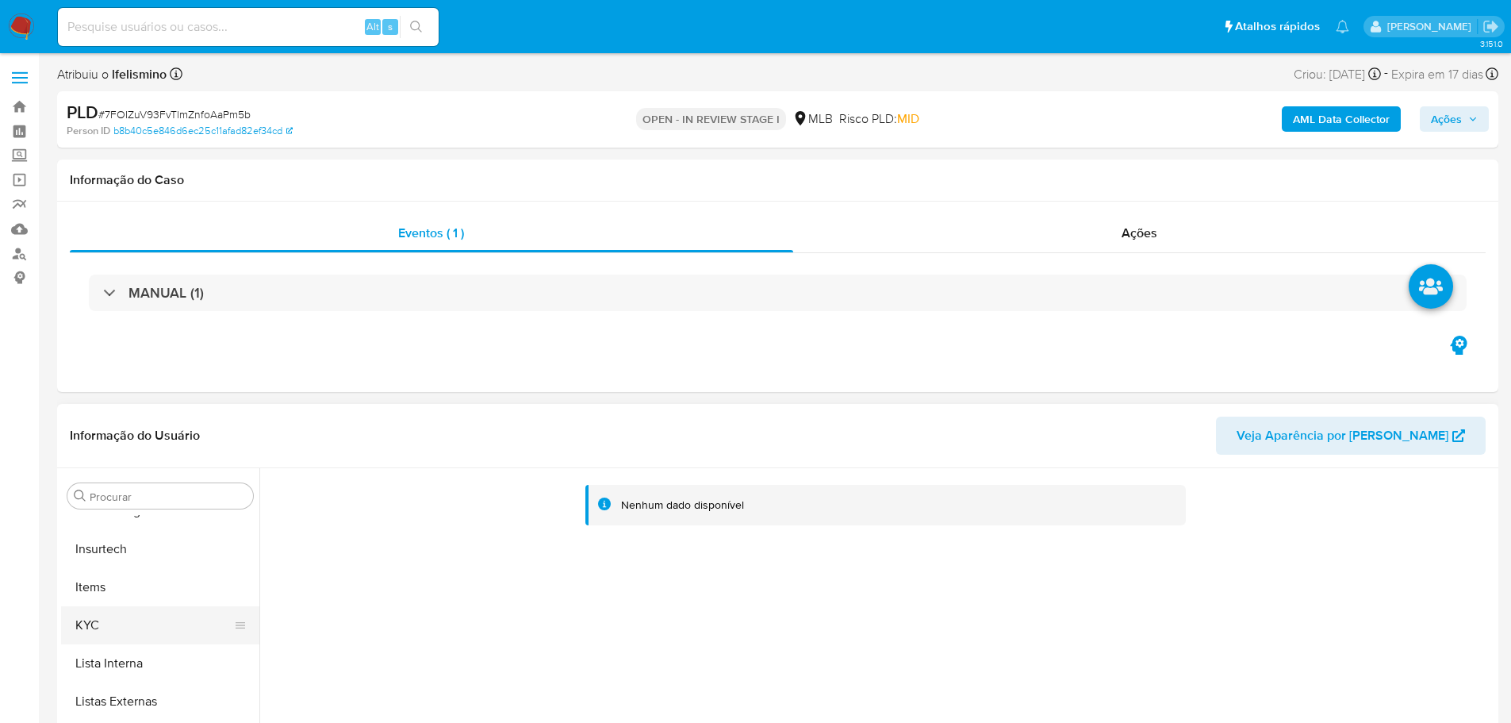
click at [150, 623] on button "KYC" at bounding box center [154, 625] width 186 height 38
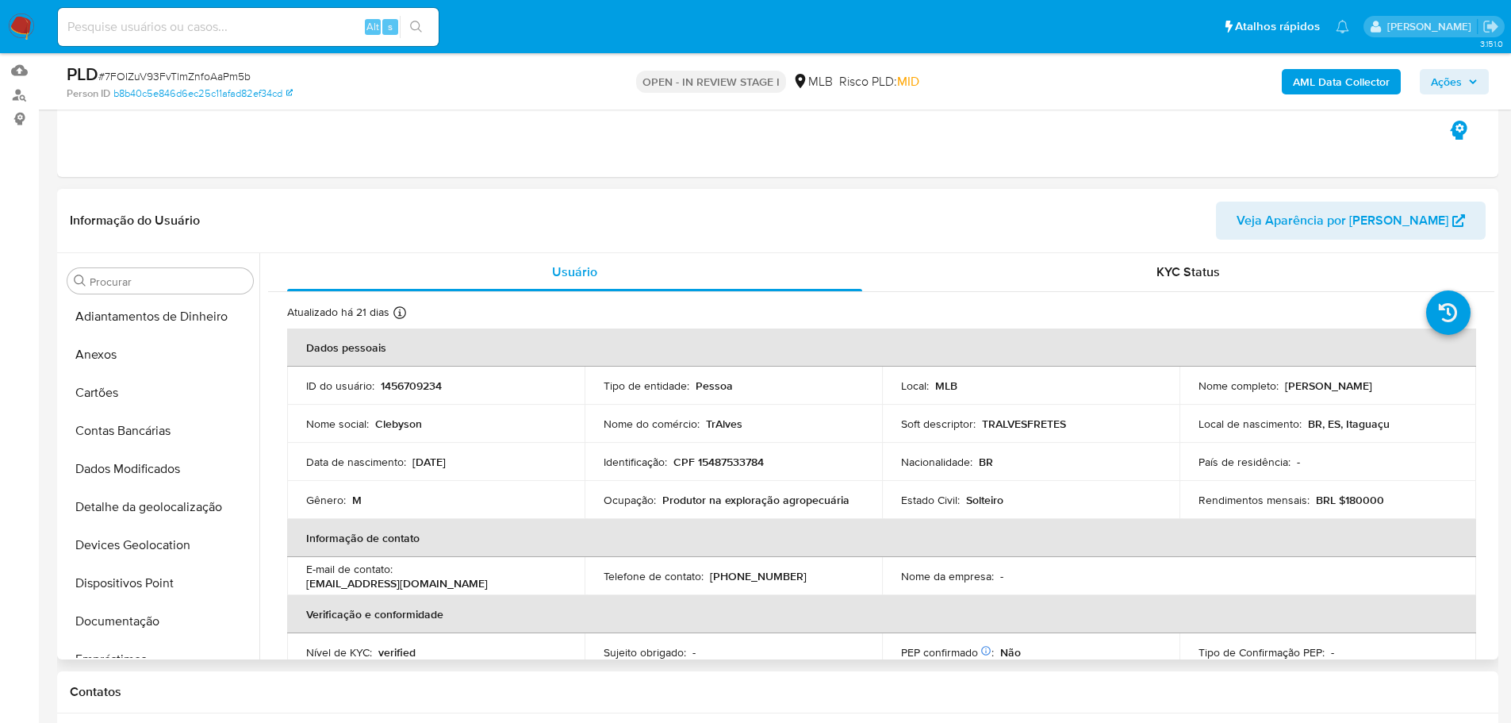
scroll to position [0, 0]
click at [114, 354] on button "Anexos" at bounding box center [154, 357] width 186 height 38
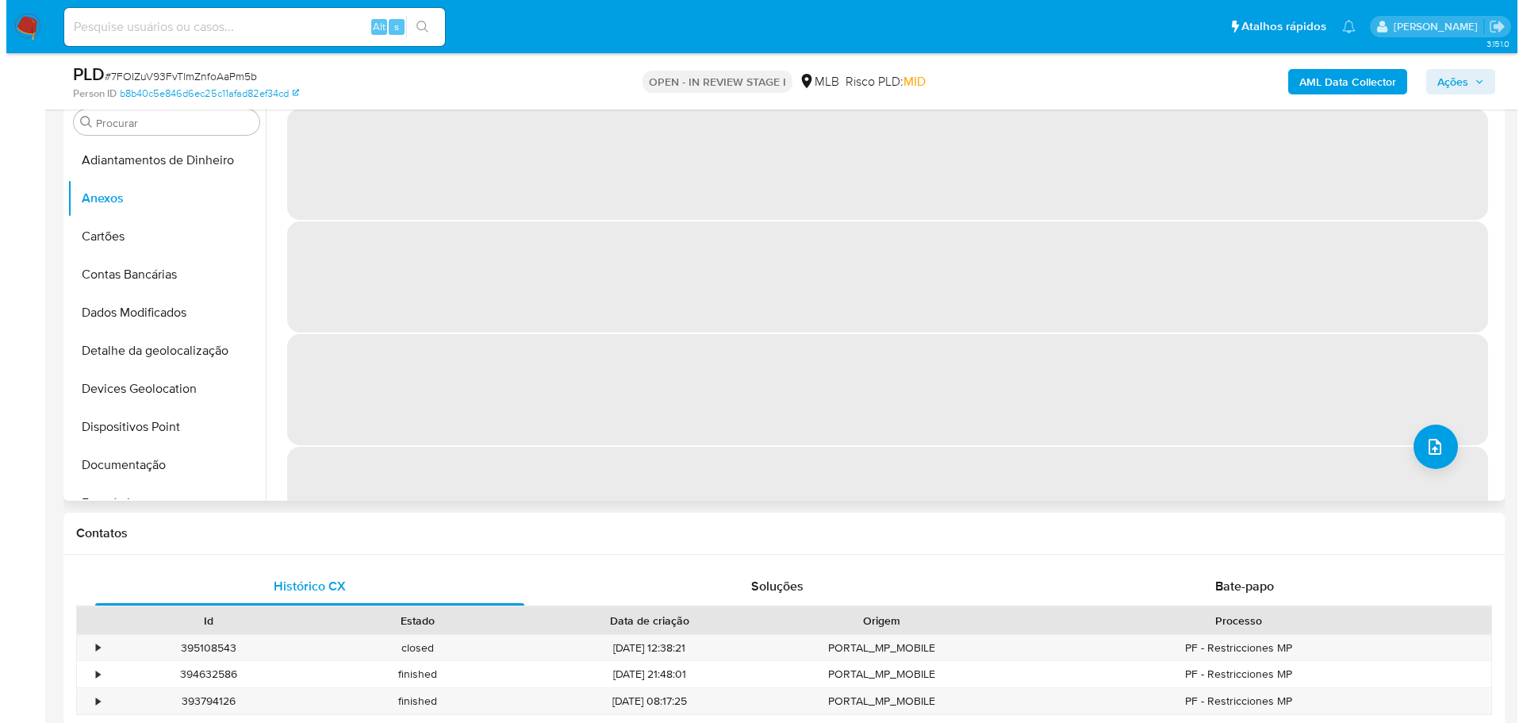
scroll to position [238, 0]
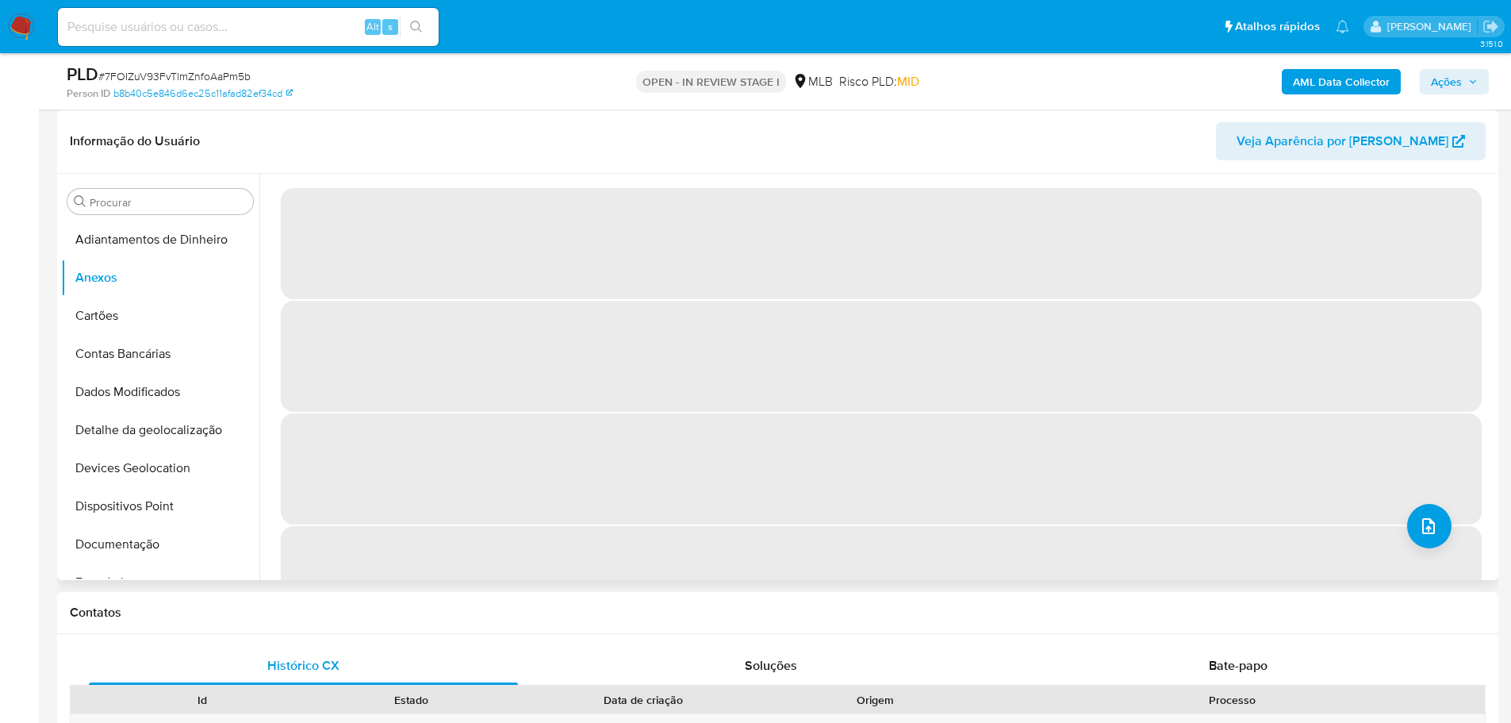
click at [1400, 516] on div "‌ ‌ ‌ ‌" at bounding box center [876, 377] width 1235 height 406
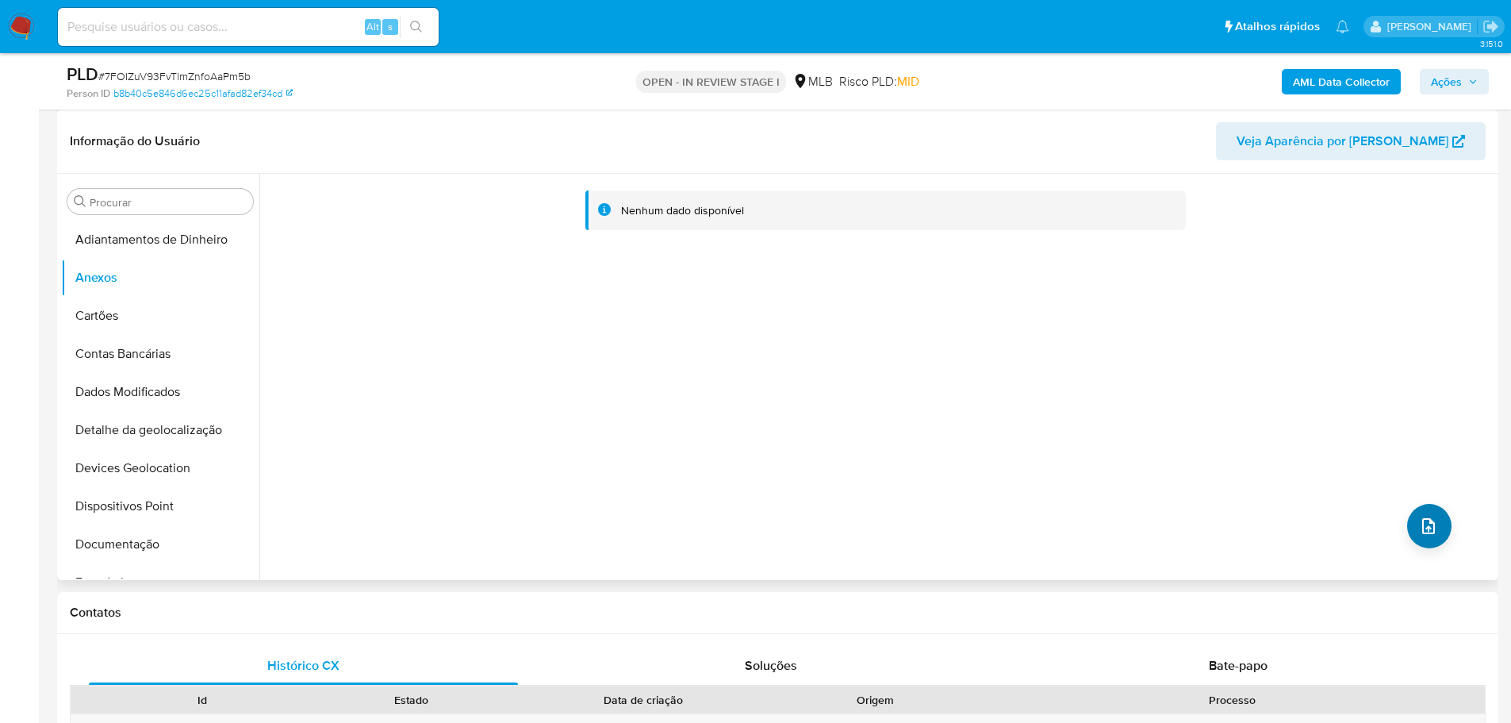
click at [1444, 532] on div "Nenhum dado disponível" at bounding box center [876, 377] width 1235 height 406
click at [1432, 531] on button "upload-file" at bounding box center [1429, 526] width 44 height 44
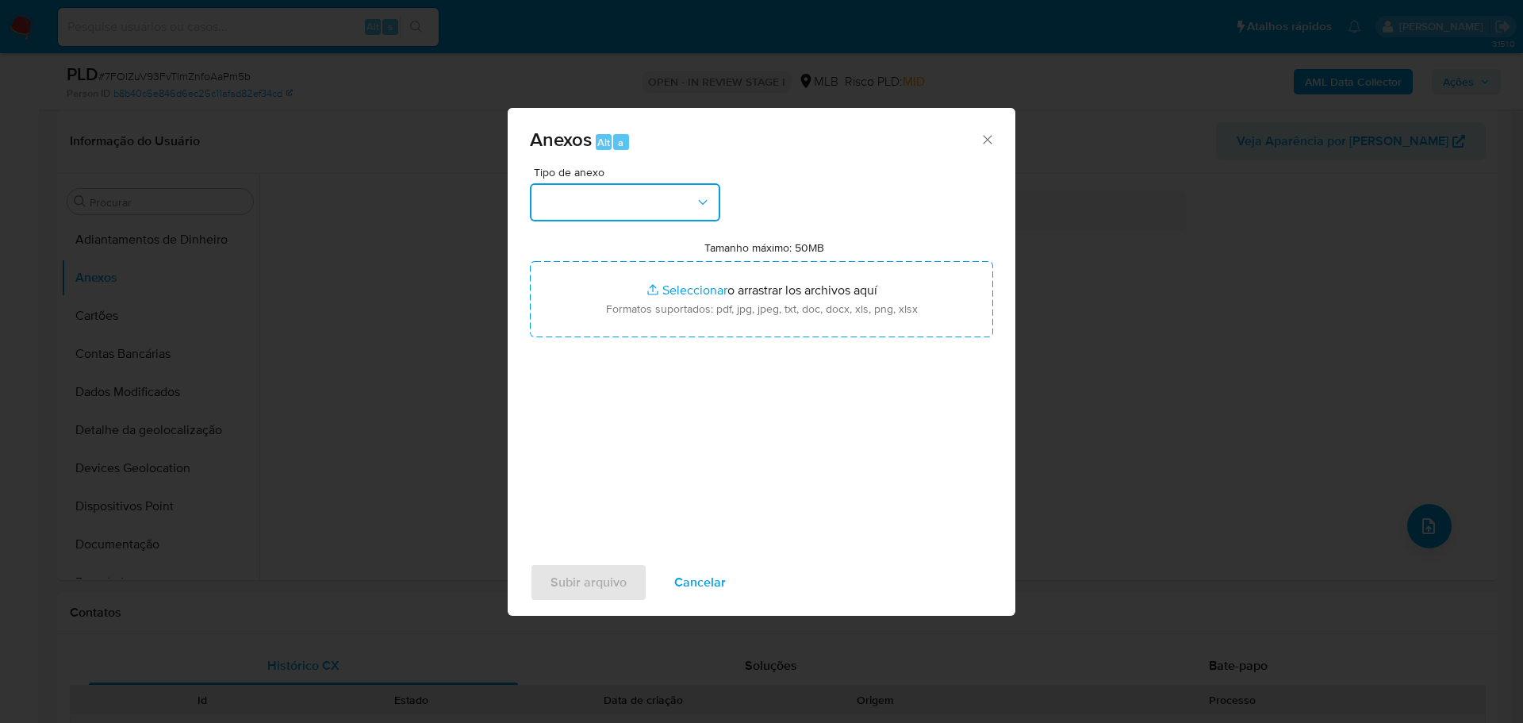
click at [656, 189] on button "button" at bounding box center [625, 202] width 190 height 38
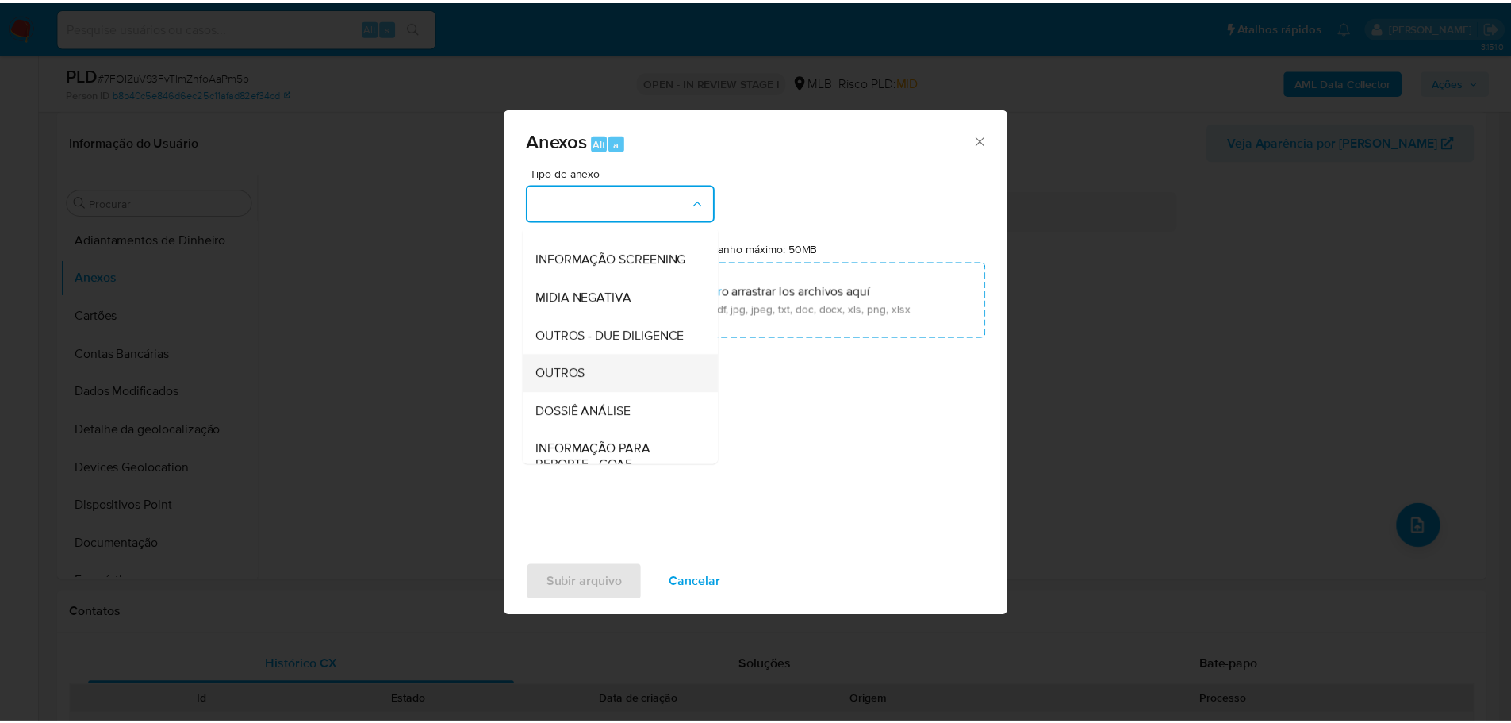
scroll to position [244, 0]
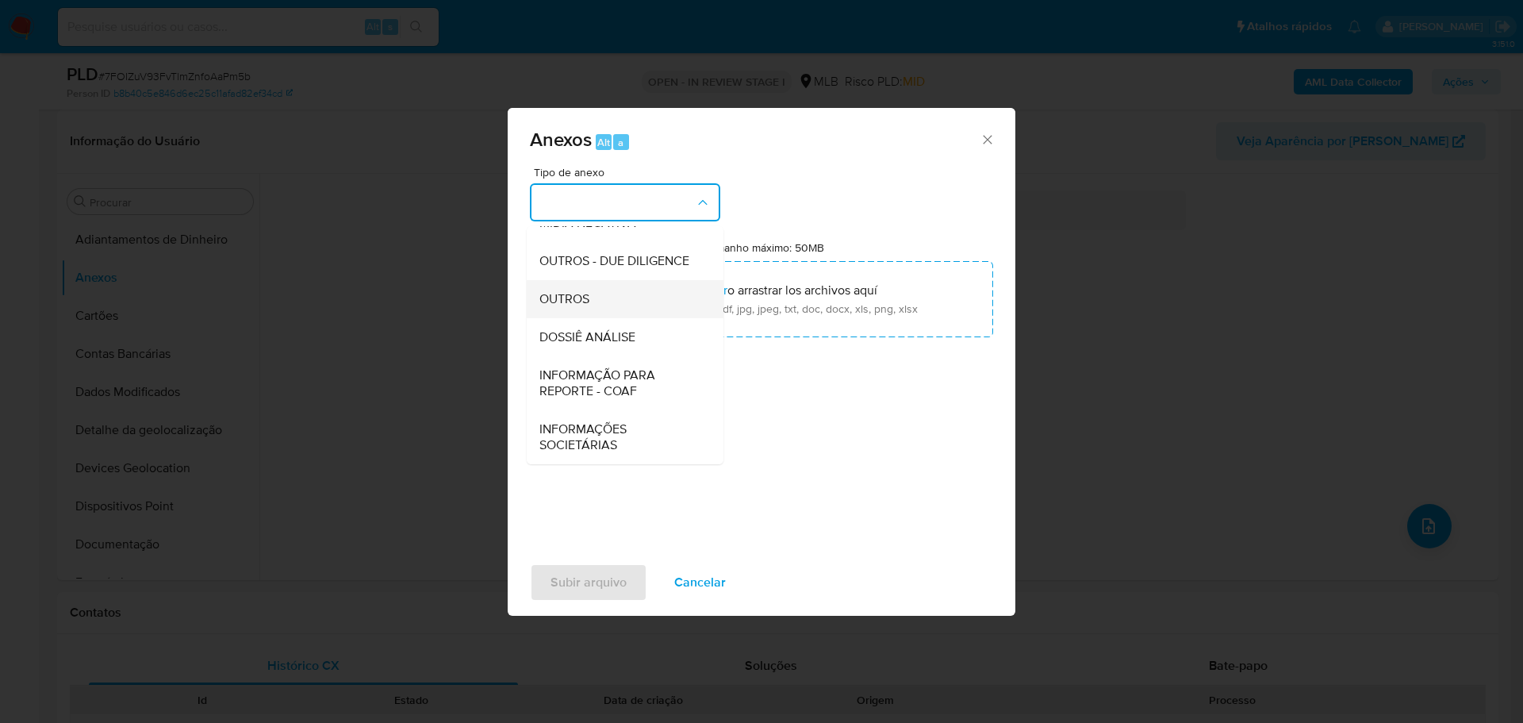
click at [635, 301] on div "OUTROS" at bounding box center [620, 299] width 162 height 38
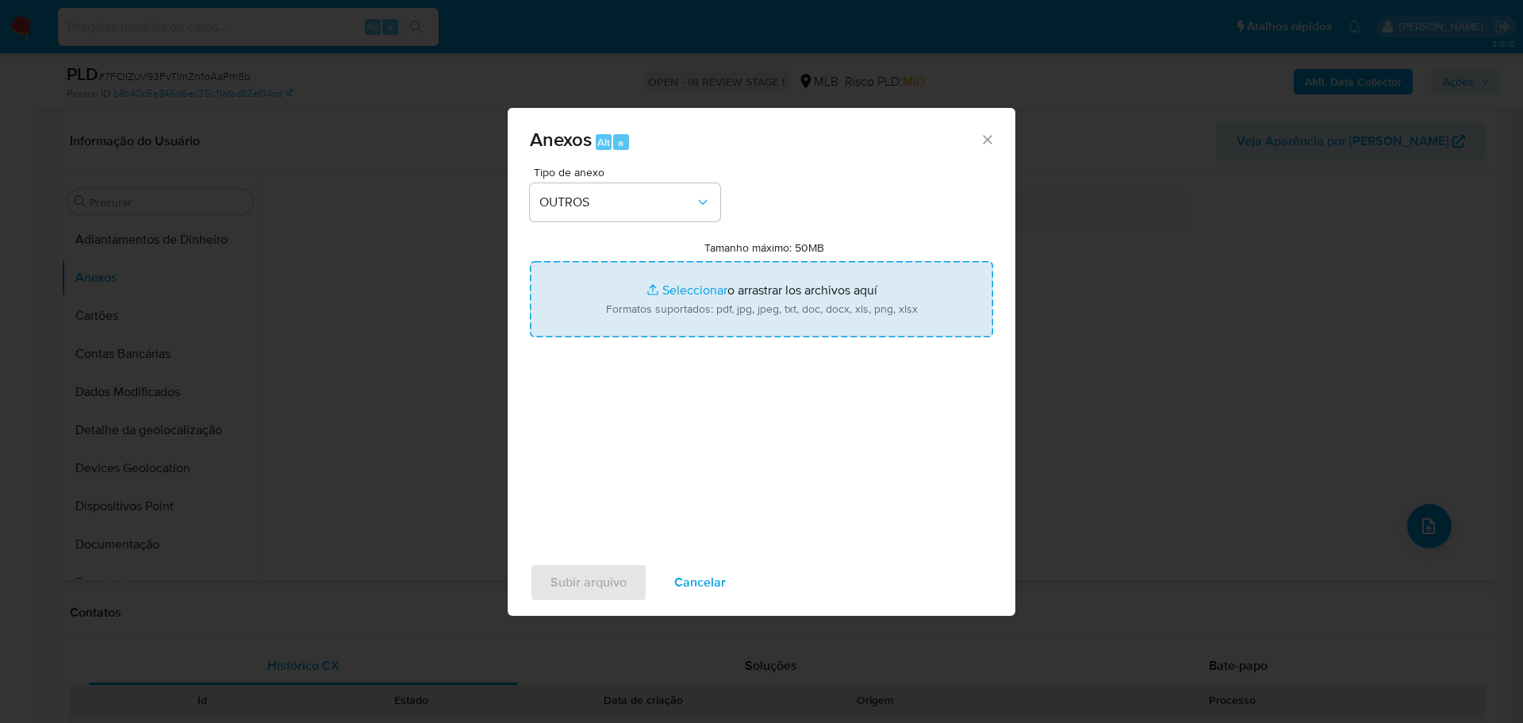
type input "C:\fakepath\Mulan 1456709234_2025_08_07_08_44_06 CLEBYSON ALVES DE SOUSA.pdf"
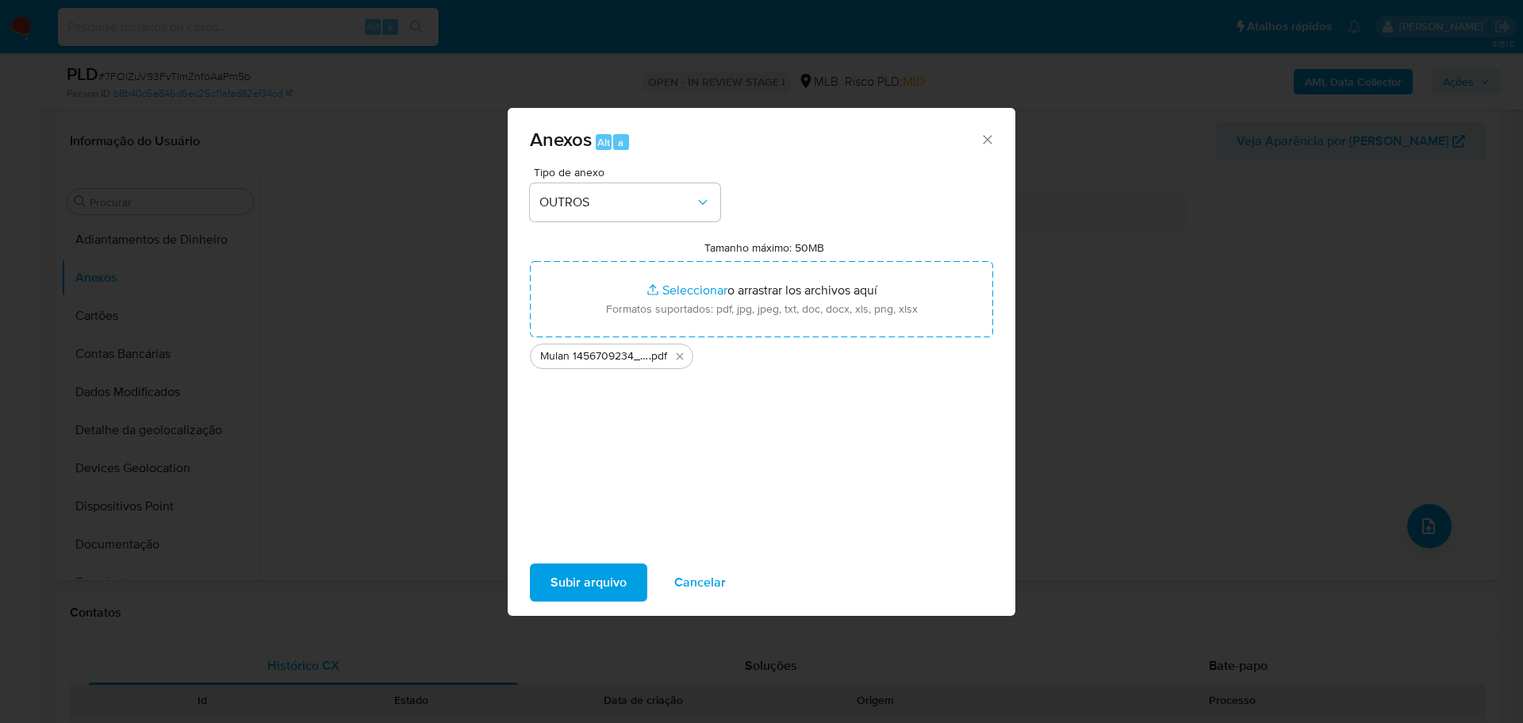
click at [586, 591] on span "Subir arquivo" at bounding box center [589, 582] width 76 height 35
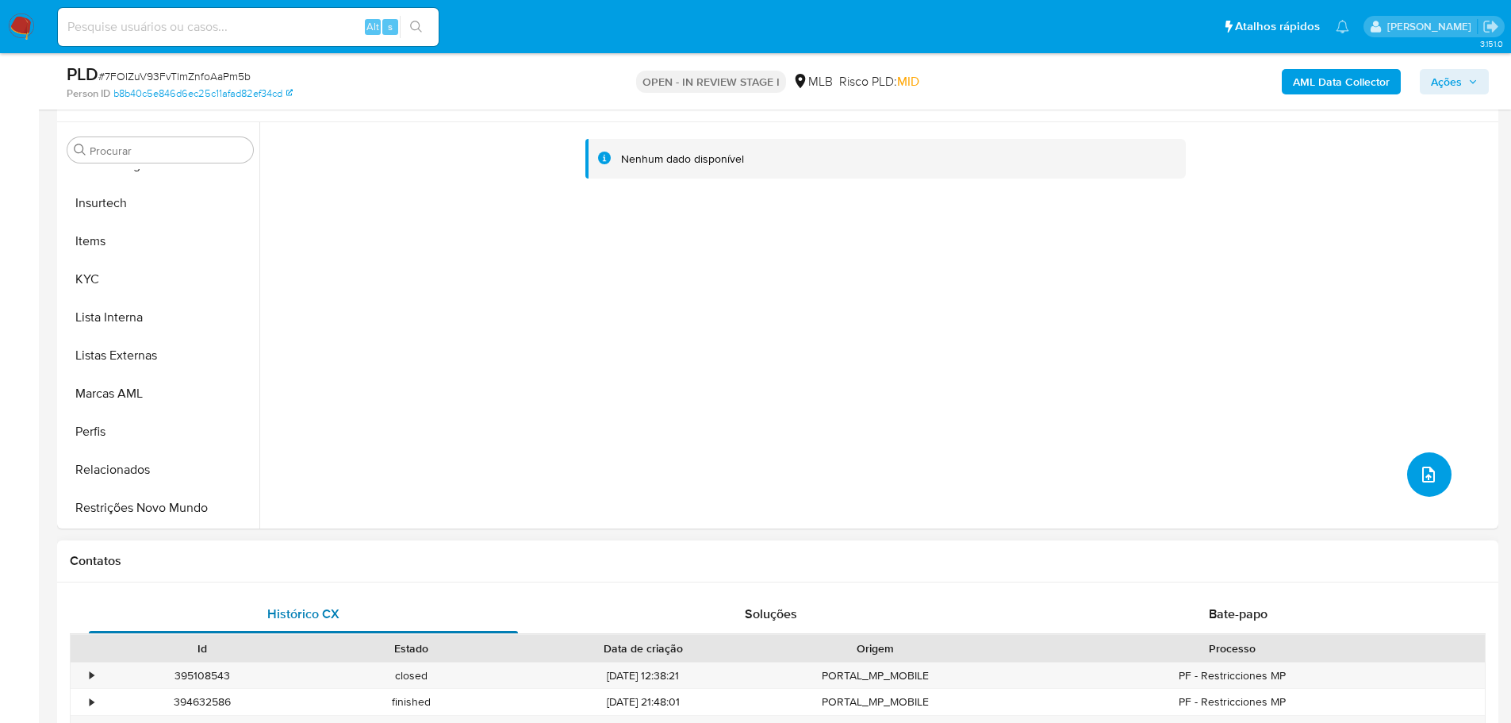
scroll to position [317, 0]
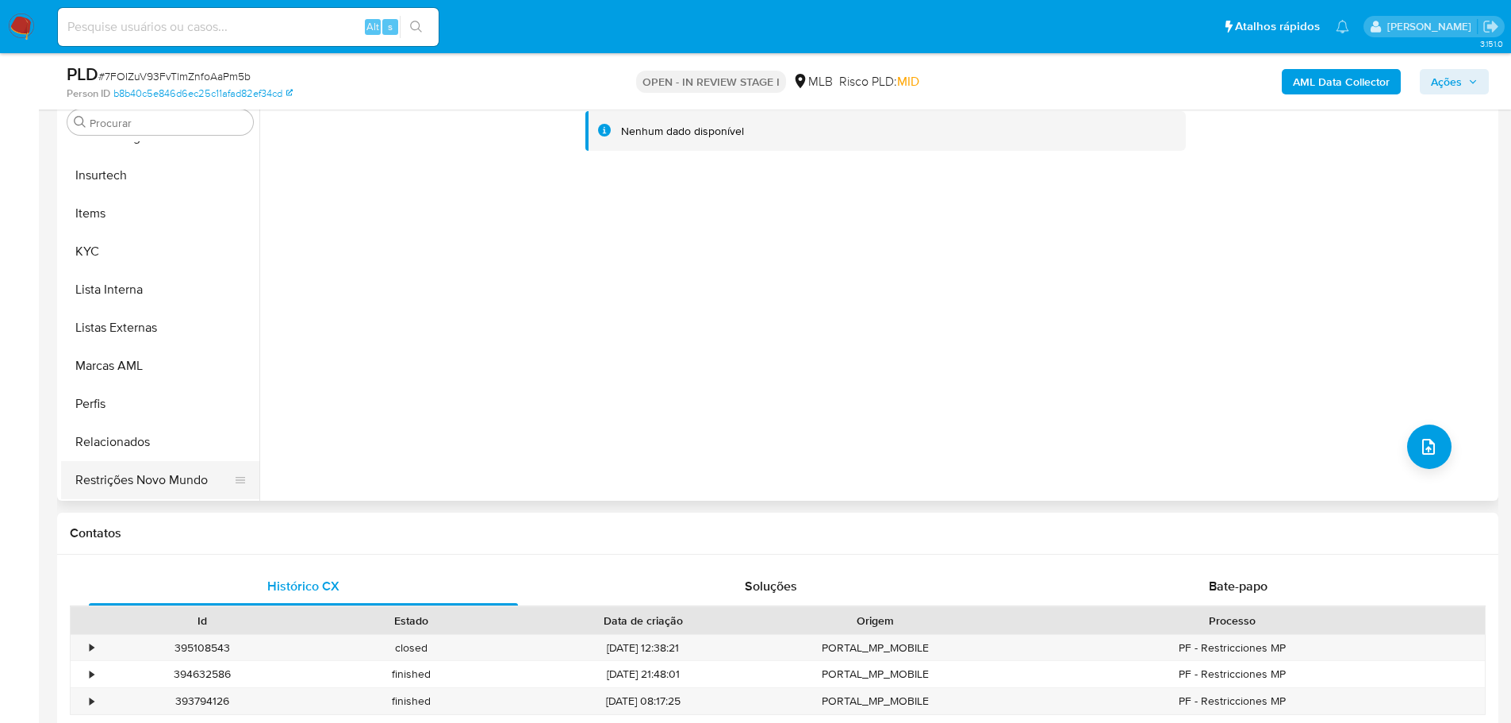
click at [191, 480] on button "Restrições Novo Mundo" at bounding box center [154, 480] width 186 height 38
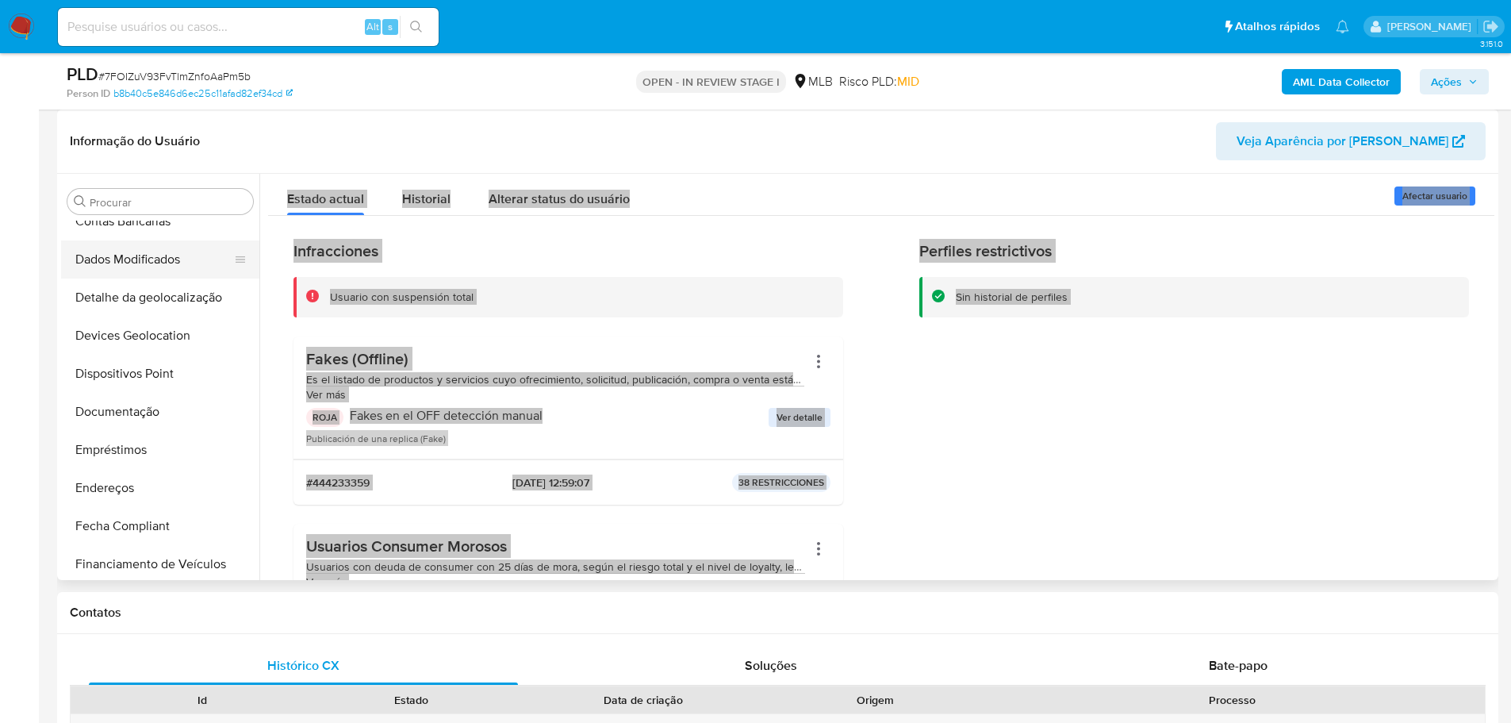
scroll to position [36, 0]
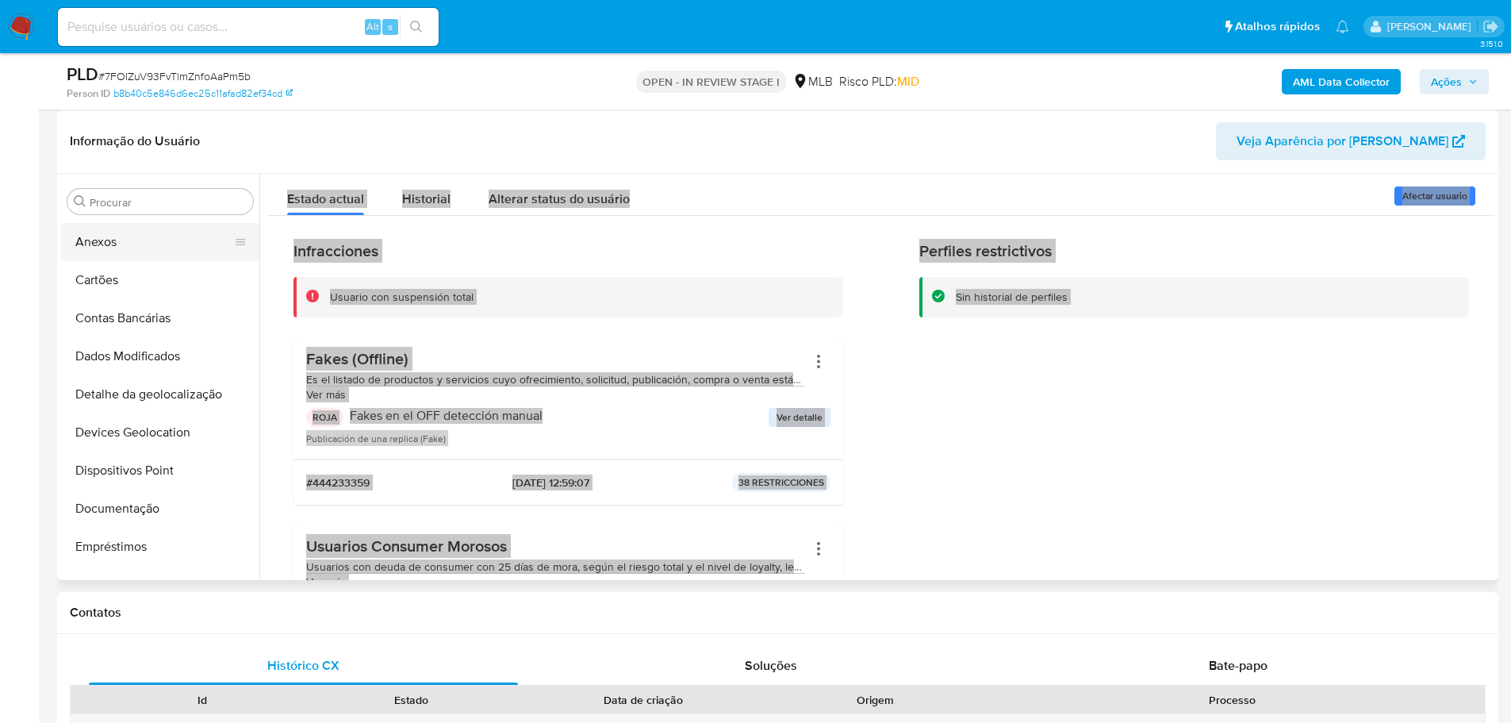
click at [148, 254] on button "Anexos" at bounding box center [154, 242] width 186 height 38
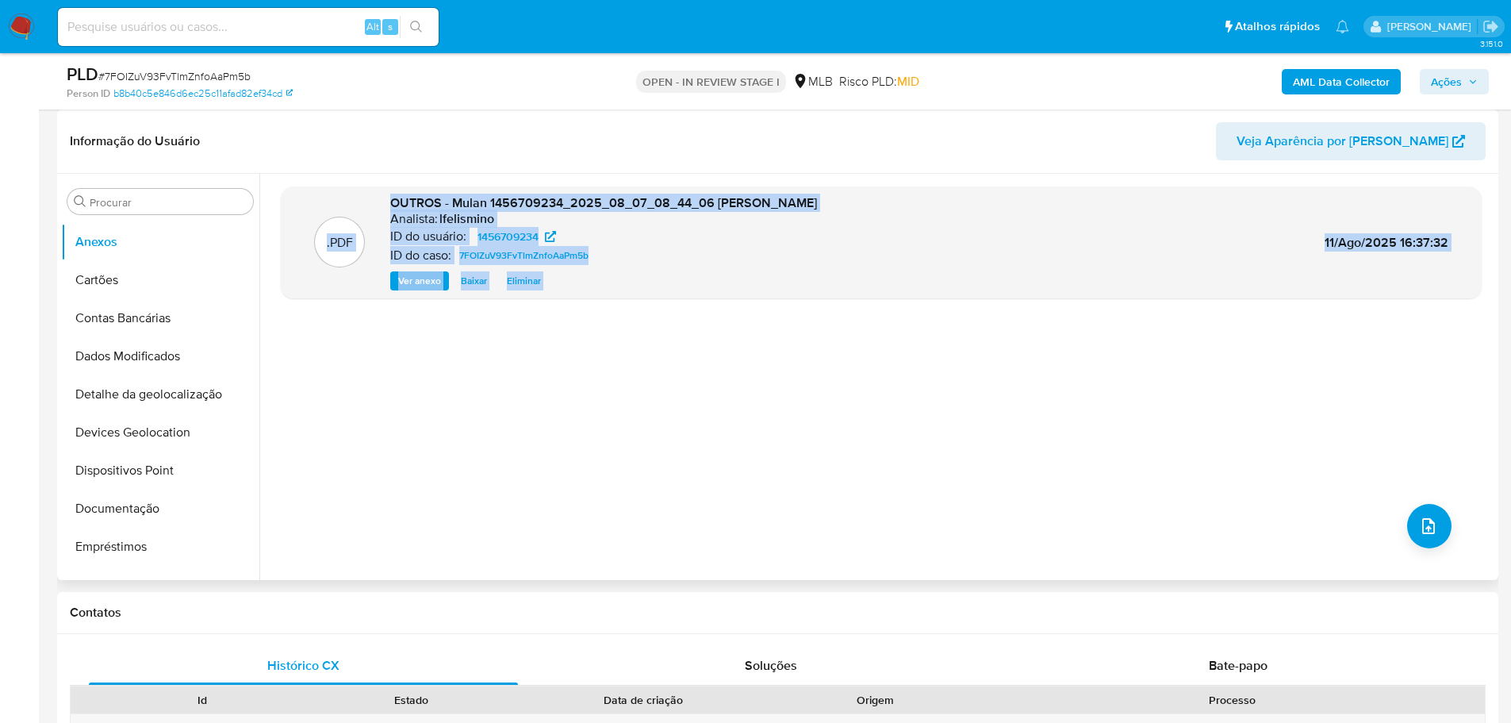
click at [442, 439] on div ".PDF OUTROS - Mulan 1456709234_2025_08_07_08_44_06 CLEBYSON ALVES DE SOUSA Anal…" at bounding box center [881, 376] width 1201 height 381
click at [413, 392] on div ".PDF OUTROS - Mulan 1456709234_2025_08_07_08_44_06 CLEBYSON ALVES DE SOUSA Anal…" at bounding box center [881, 376] width 1201 height 381
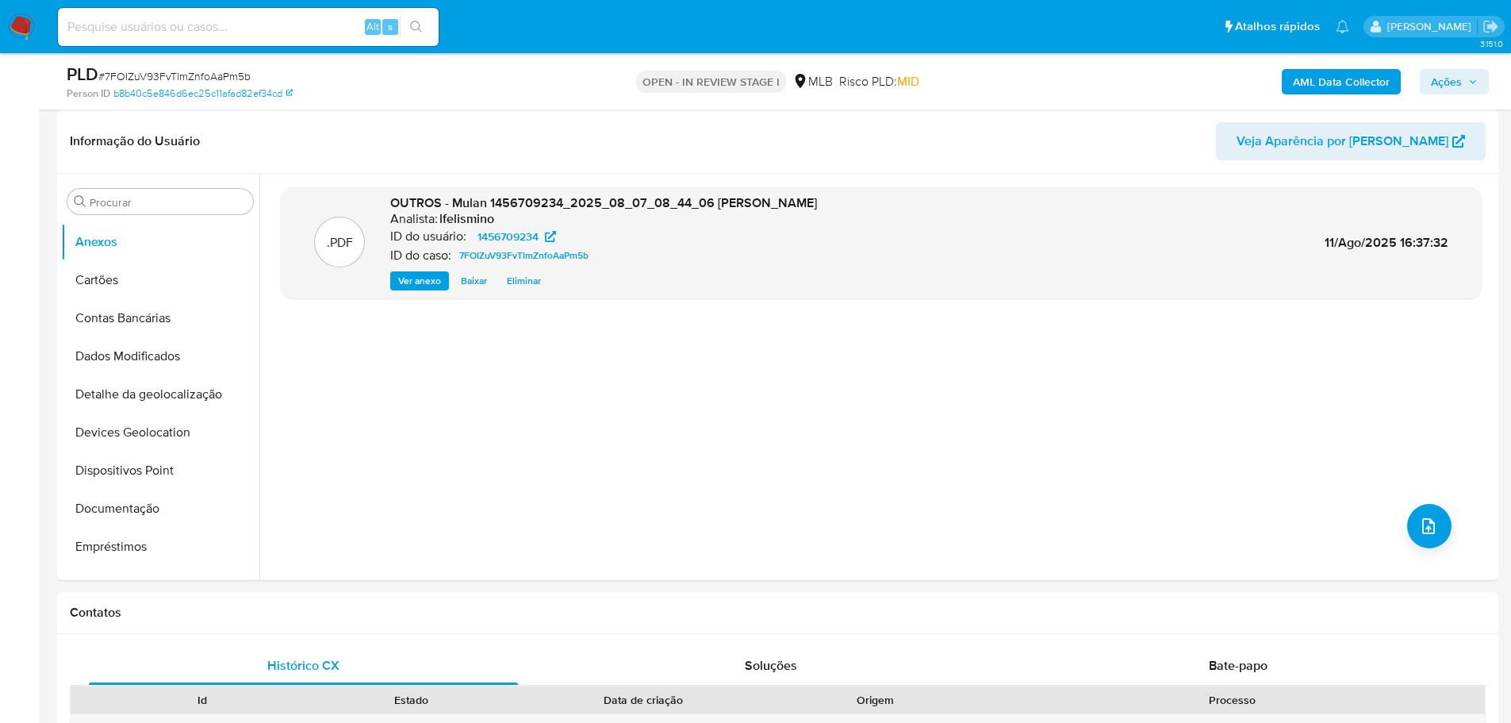
click at [1319, 90] on b "AML Data Collector" at bounding box center [1341, 81] width 97 height 25
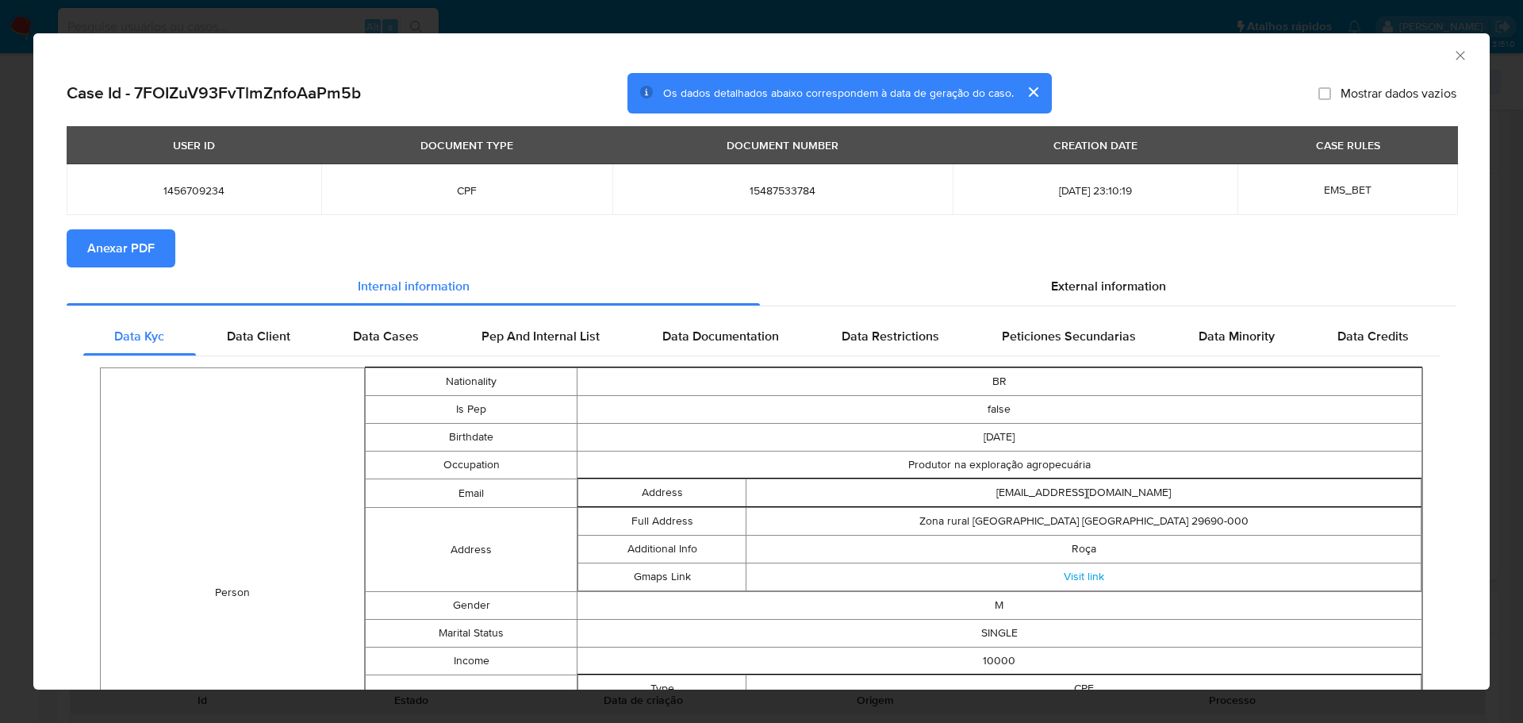
click at [106, 246] on span "Anexar PDF" at bounding box center [120, 248] width 67 height 35
click at [1453, 59] on icon "Fechar a janela" at bounding box center [1461, 56] width 16 height 16
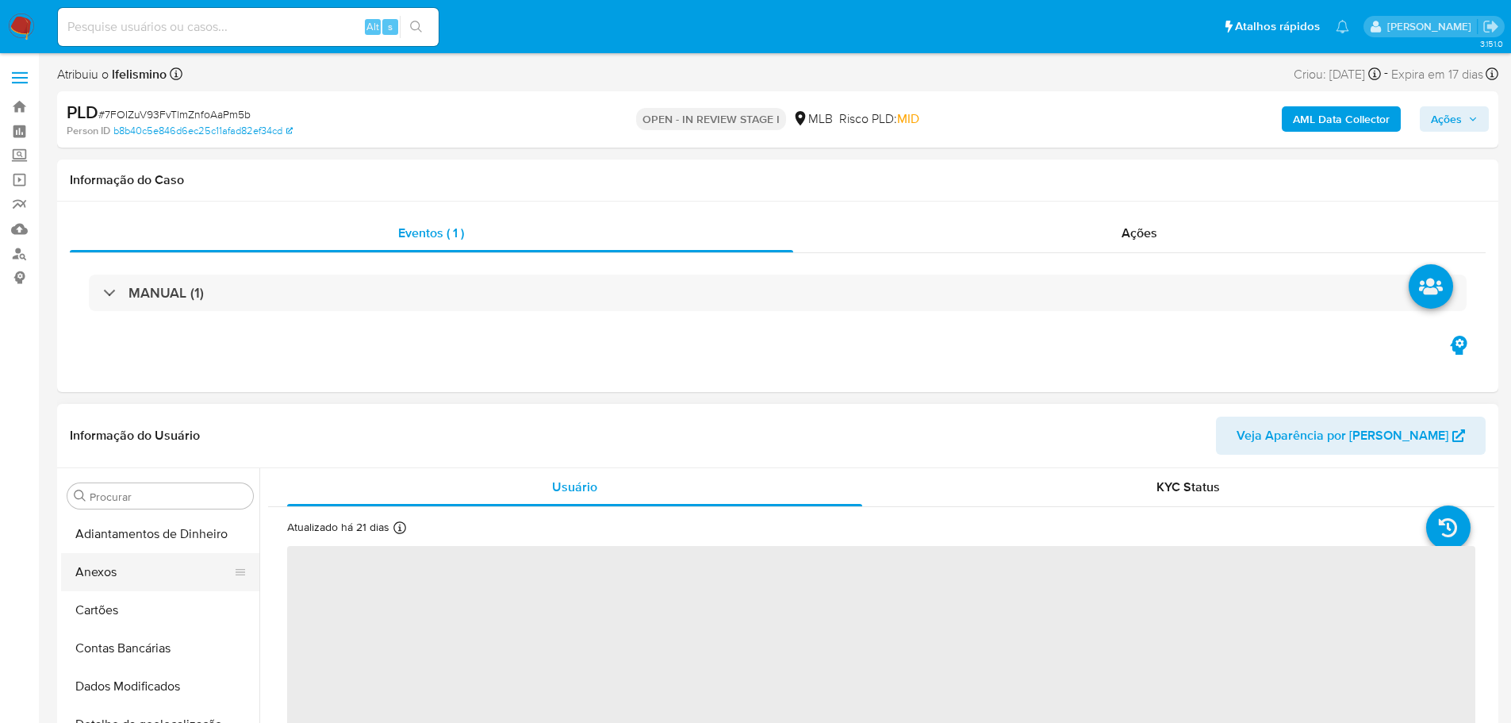
click at [129, 558] on button "Anexos" at bounding box center [154, 572] width 186 height 38
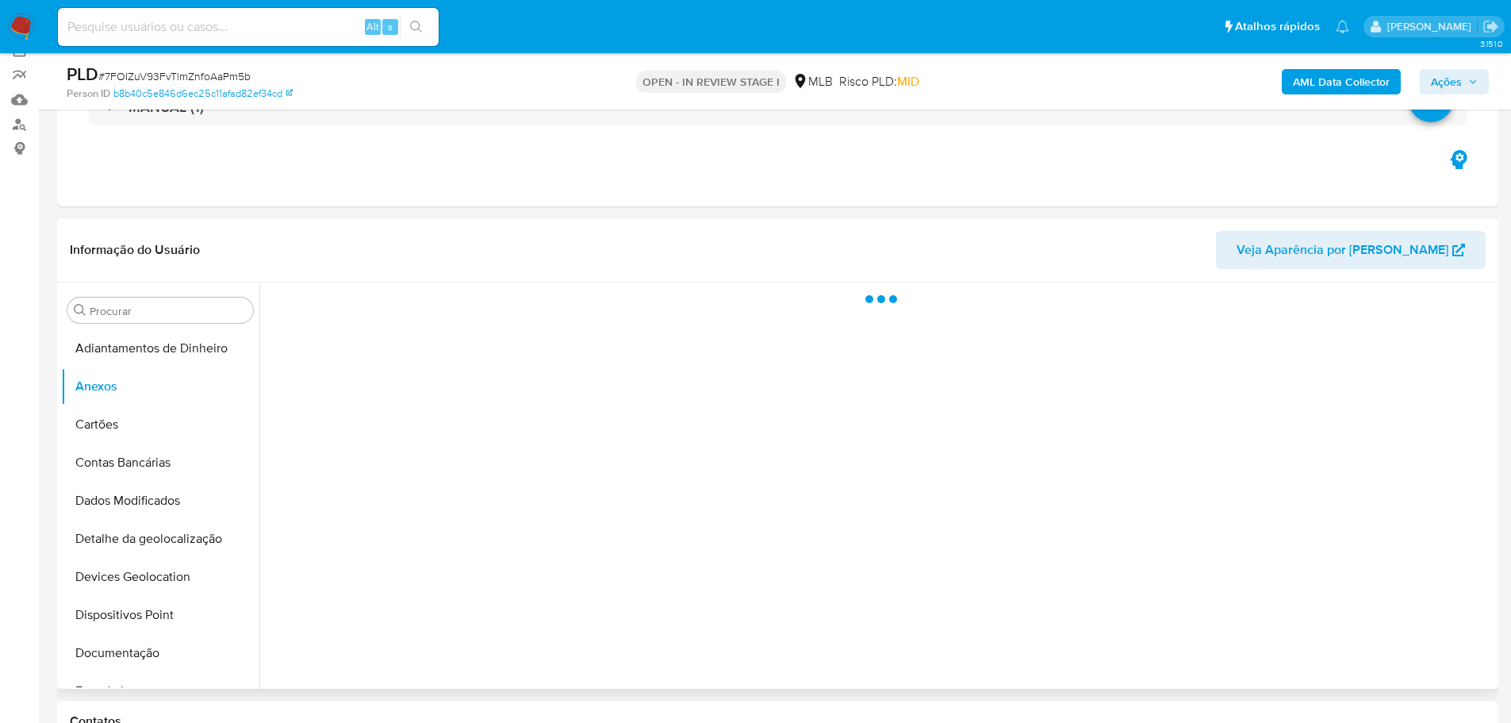
select select "10"
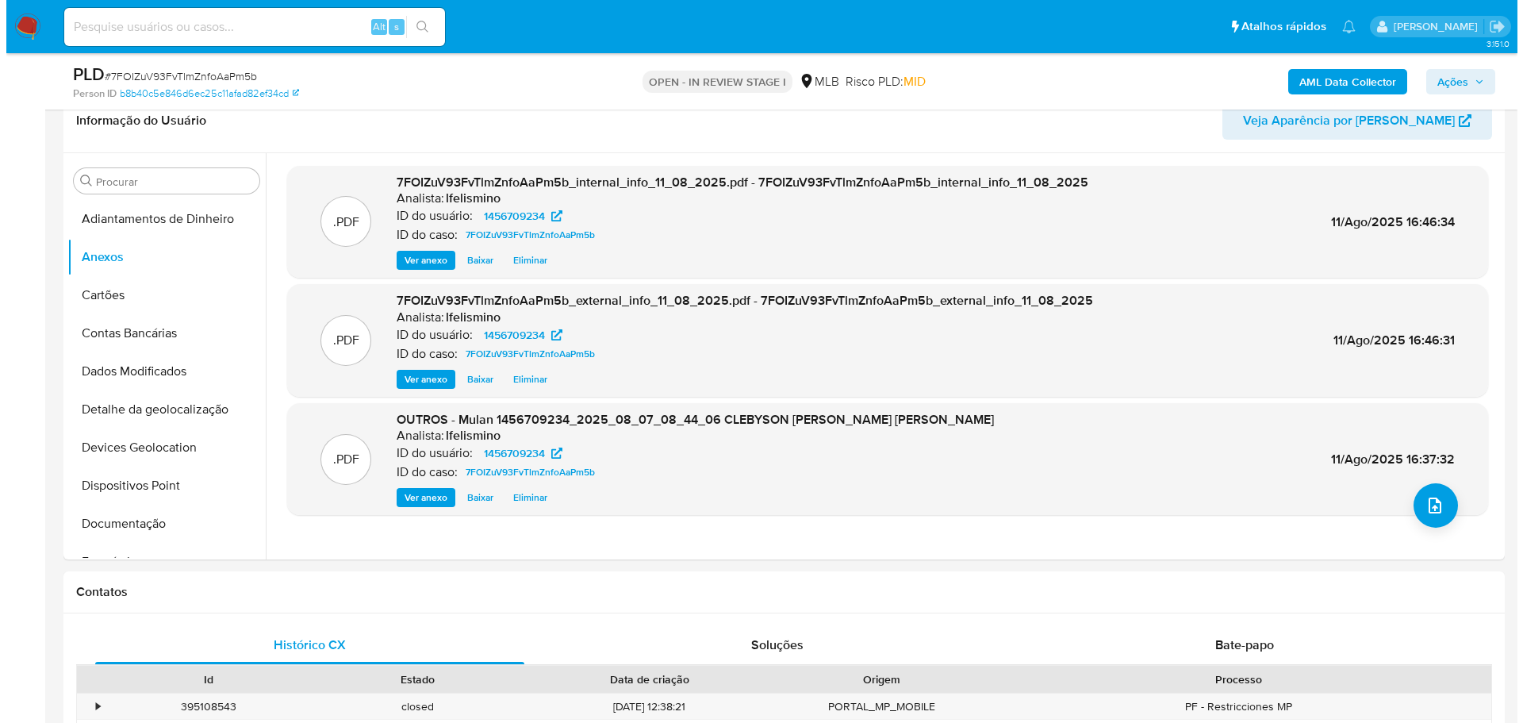
scroll to position [317, 0]
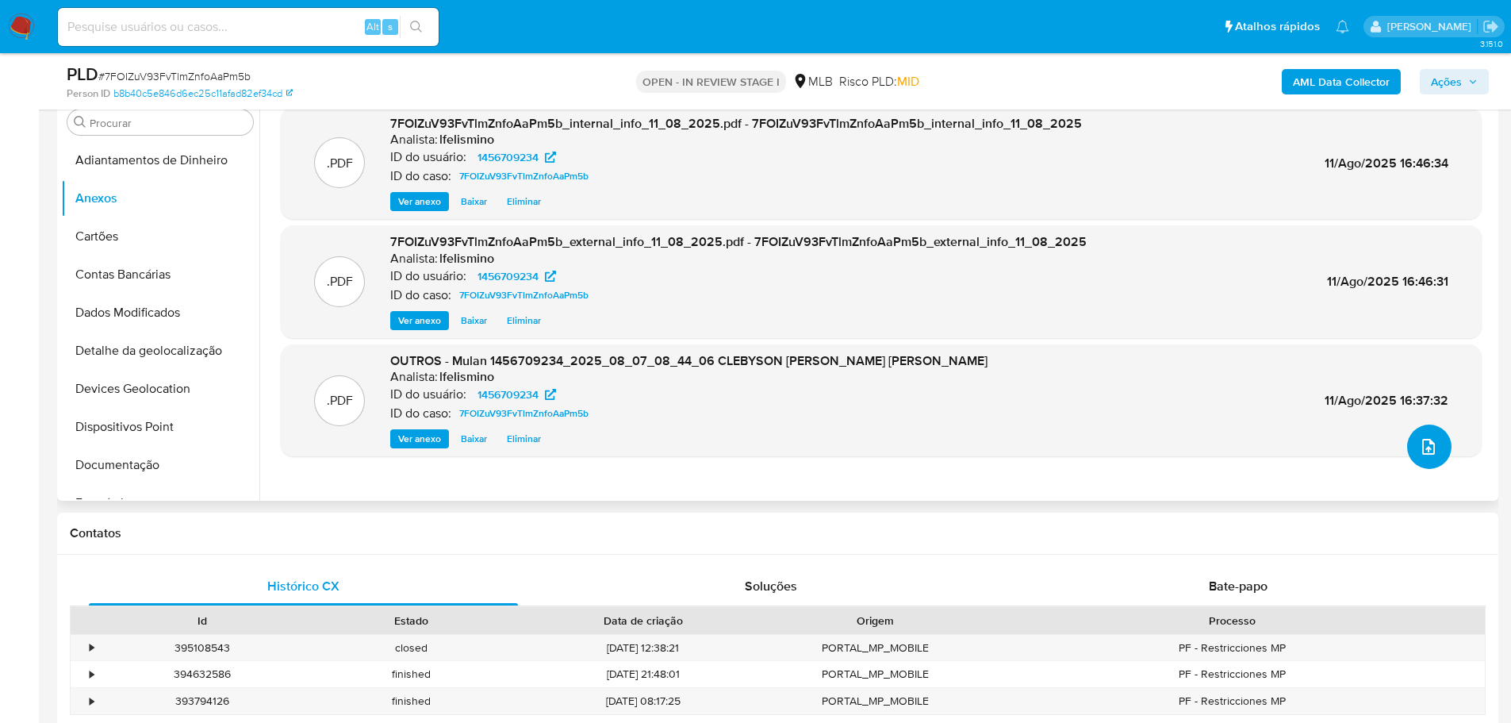
click at [1407, 451] on button "upload-file" at bounding box center [1429, 446] width 44 height 44
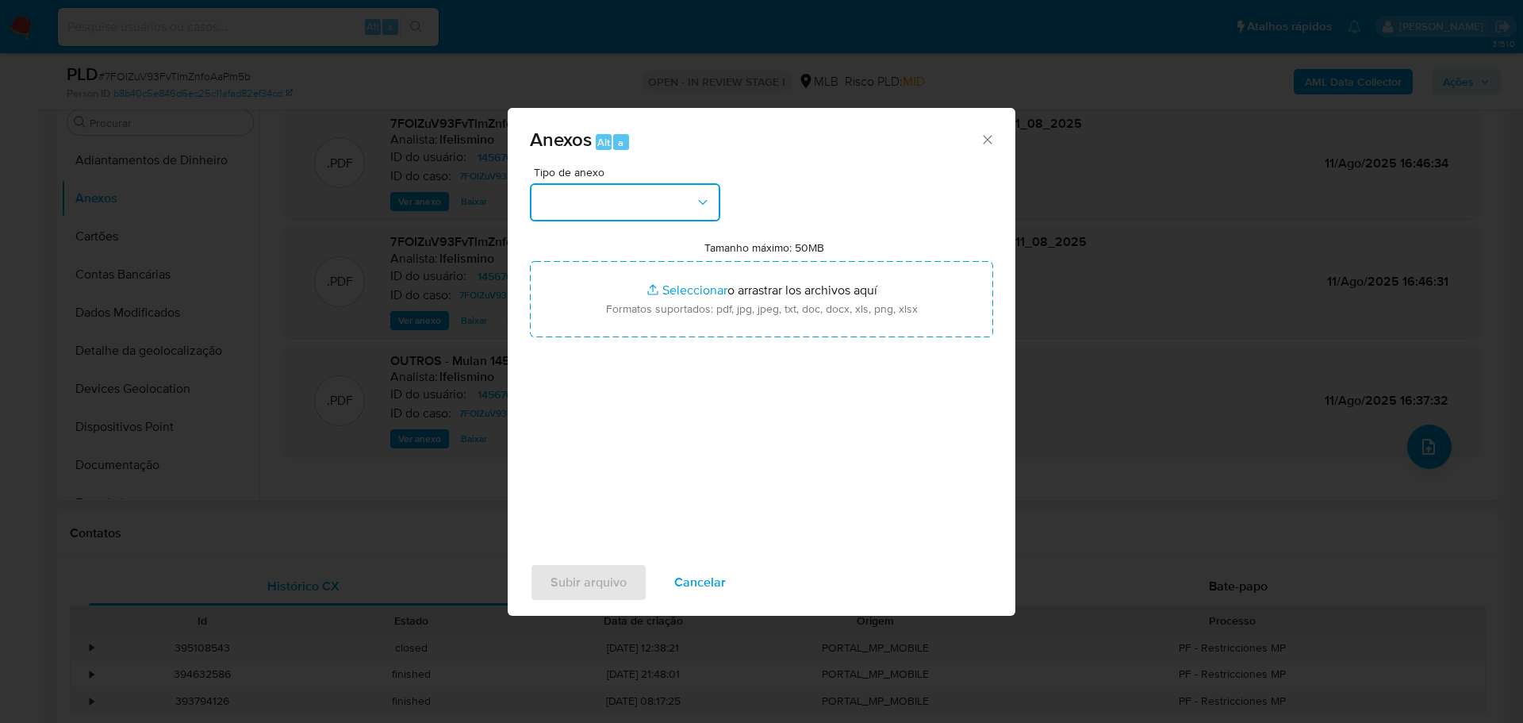
click at [578, 204] on button "button" at bounding box center [625, 202] width 190 height 38
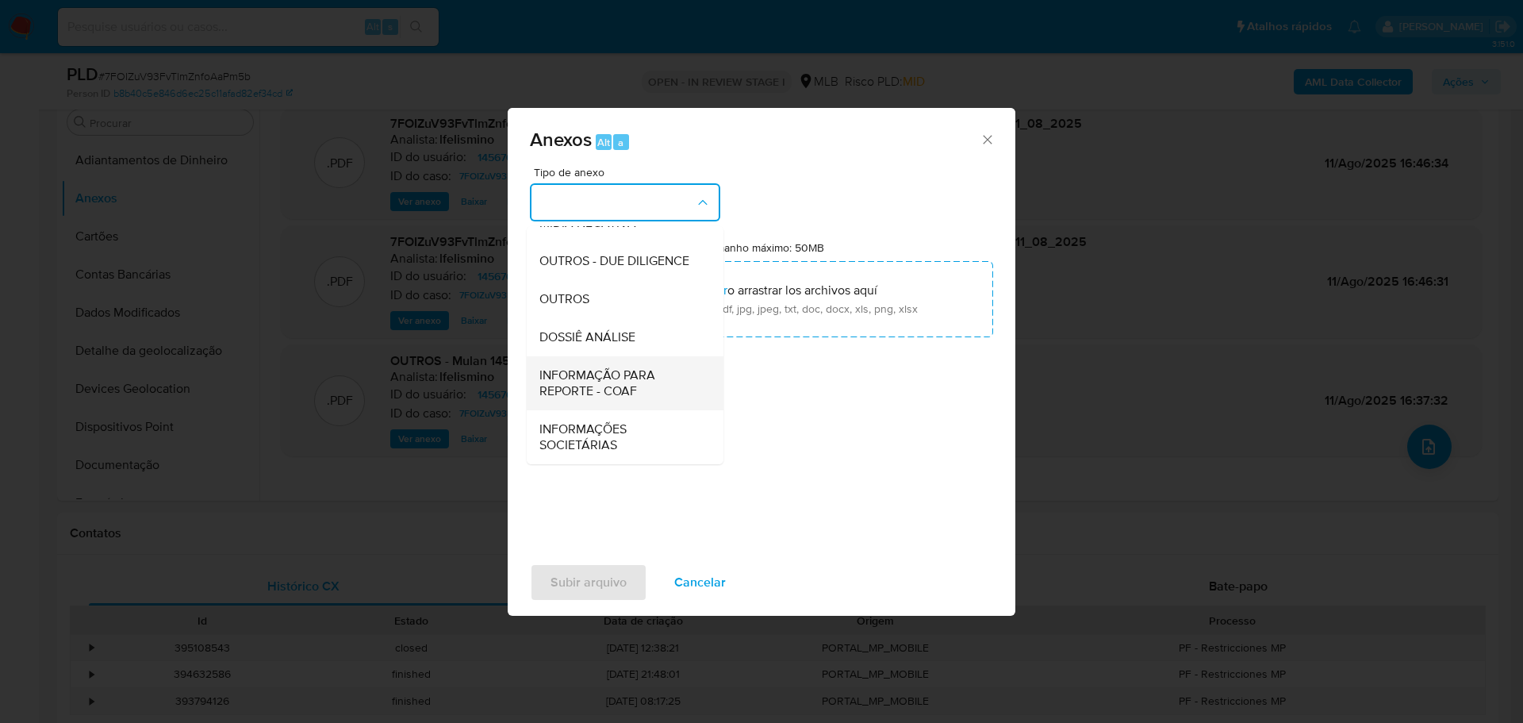
scroll to position [244, 0]
click at [619, 378] on span "INFORMAÇÃO PARA REPORTE - COAF" at bounding box center [620, 383] width 162 height 32
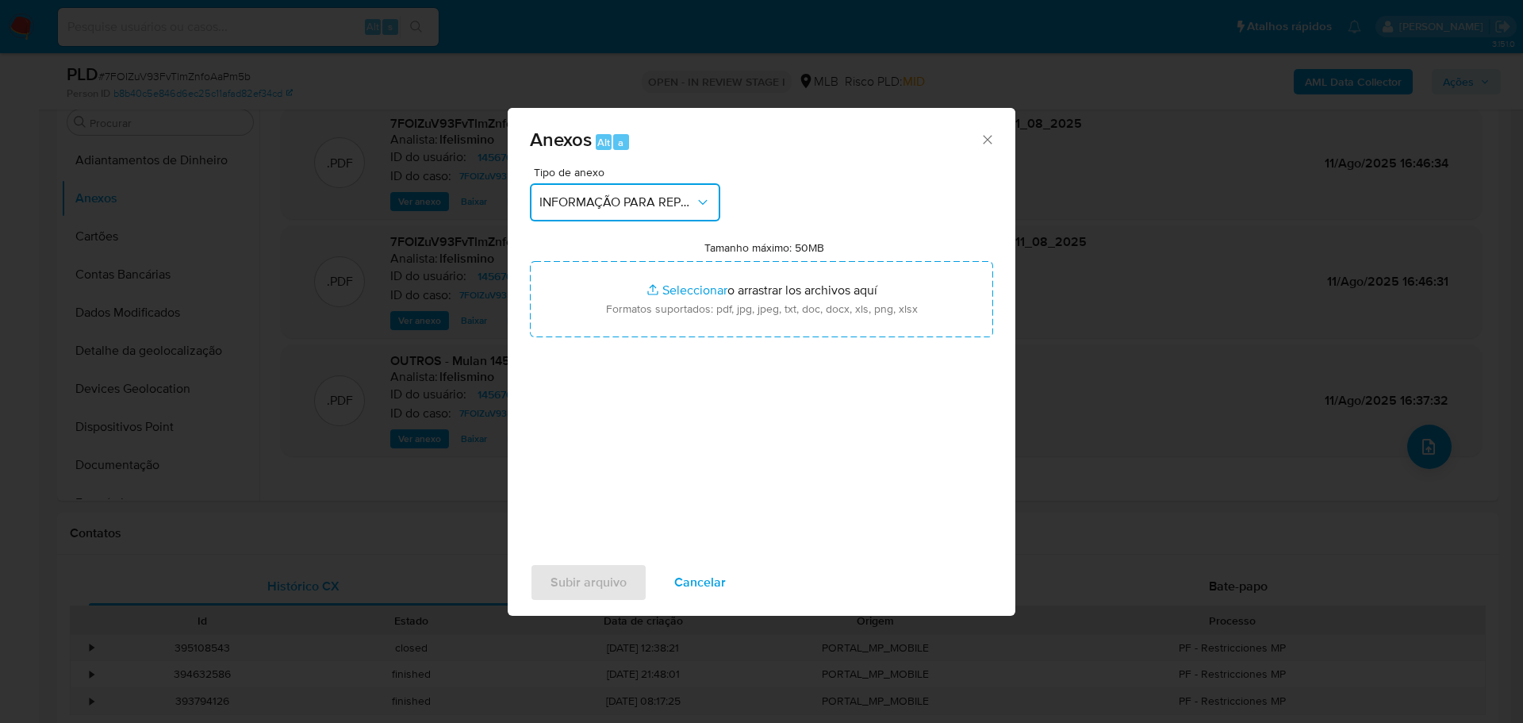
click at [649, 206] on span "INFORMAÇÃO PARA REPORTE - COAF" at bounding box center [616, 202] width 155 height 16
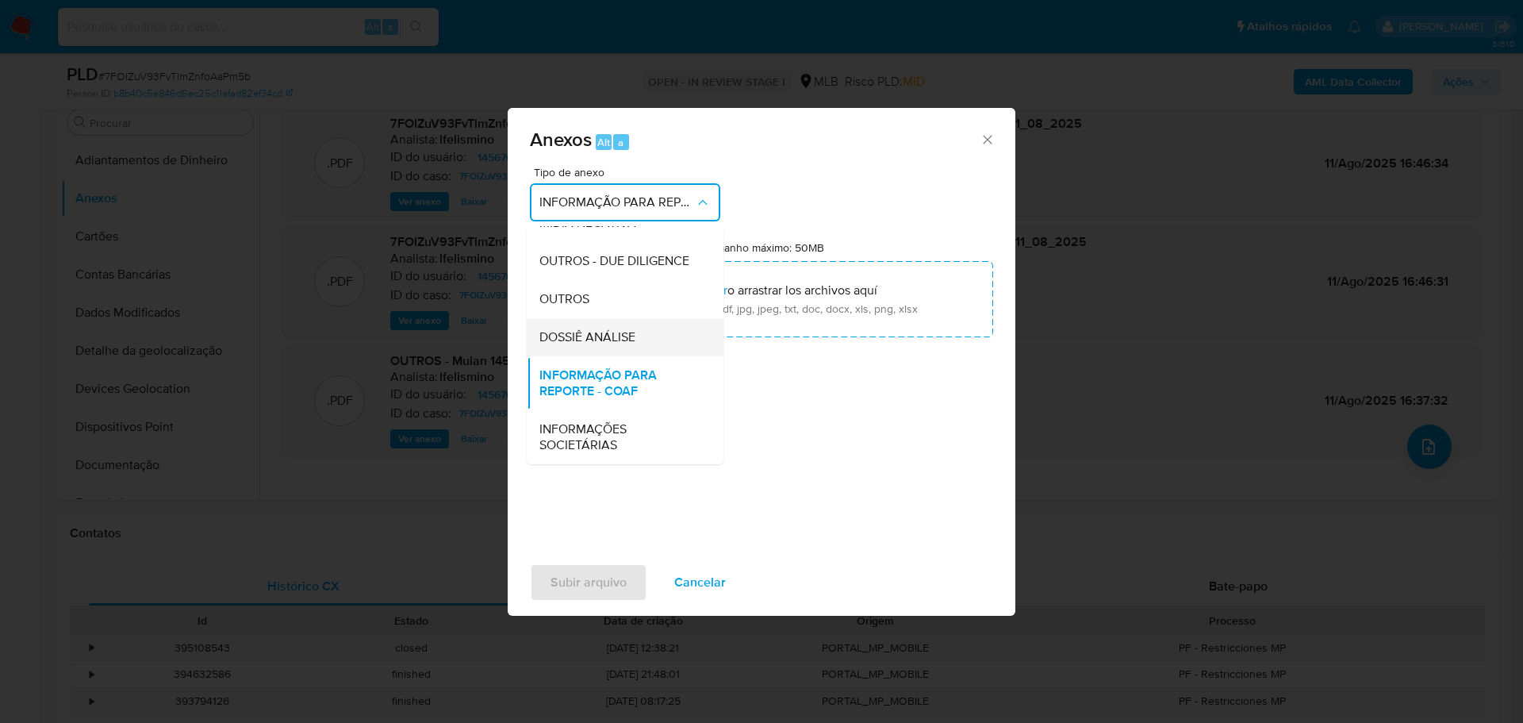
click at [609, 327] on div "DOSSIÊ ANÁLISE" at bounding box center [620, 337] width 162 height 38
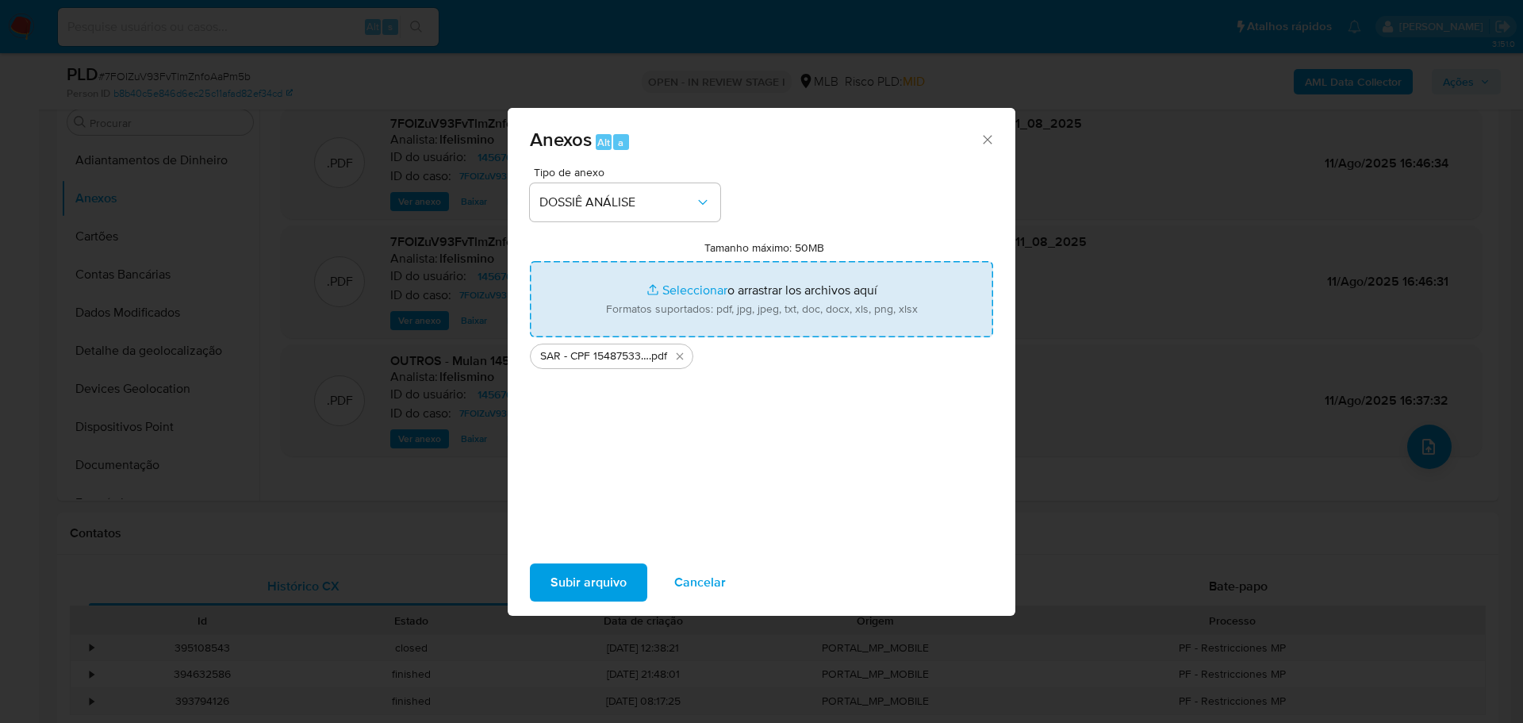
type input "C:\fakepath\SPA - CPF 15487533784 - CLEBYSON [PERSON_NAME] [PERSON_NAME].pdf"
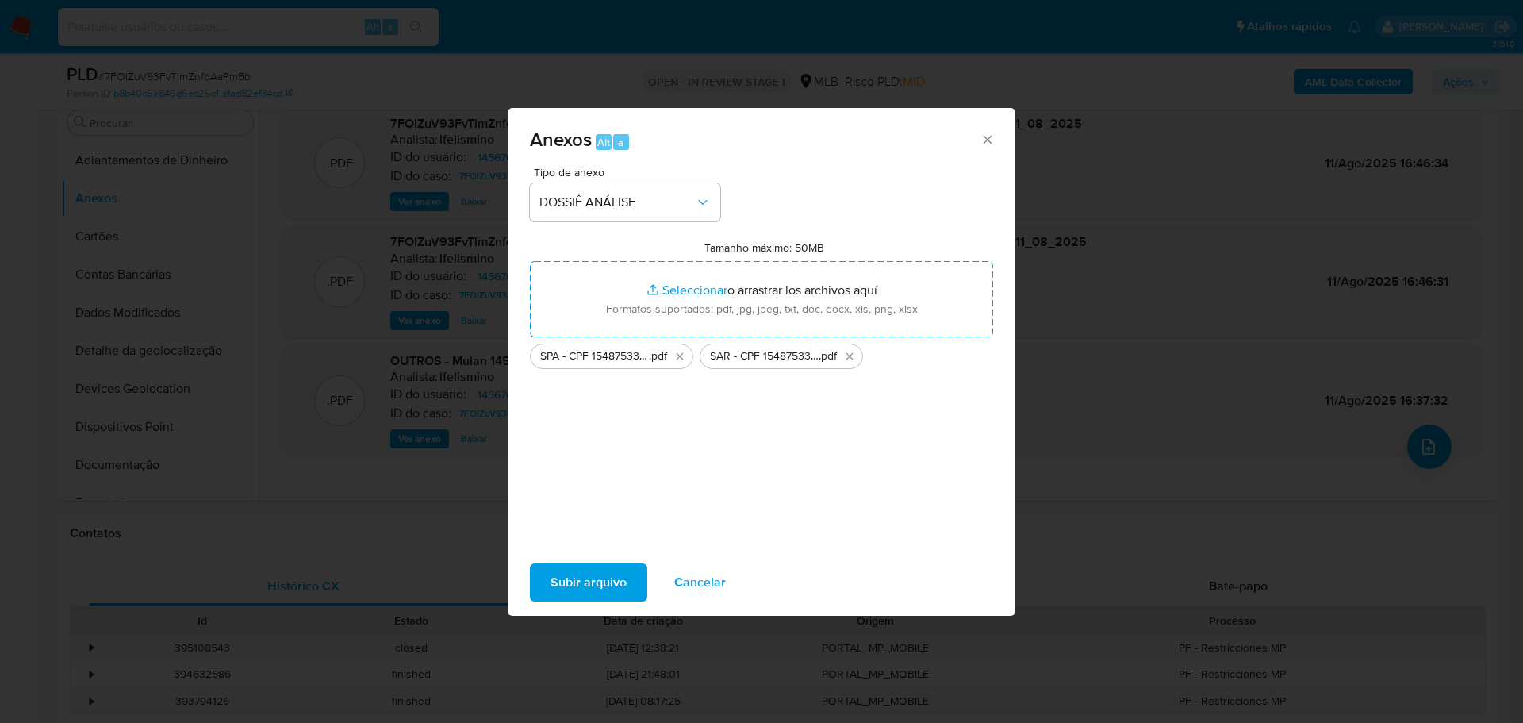
click at [614, 585] on span "Subir arquivo" at bounding box center [589, 582] width 76 height 35
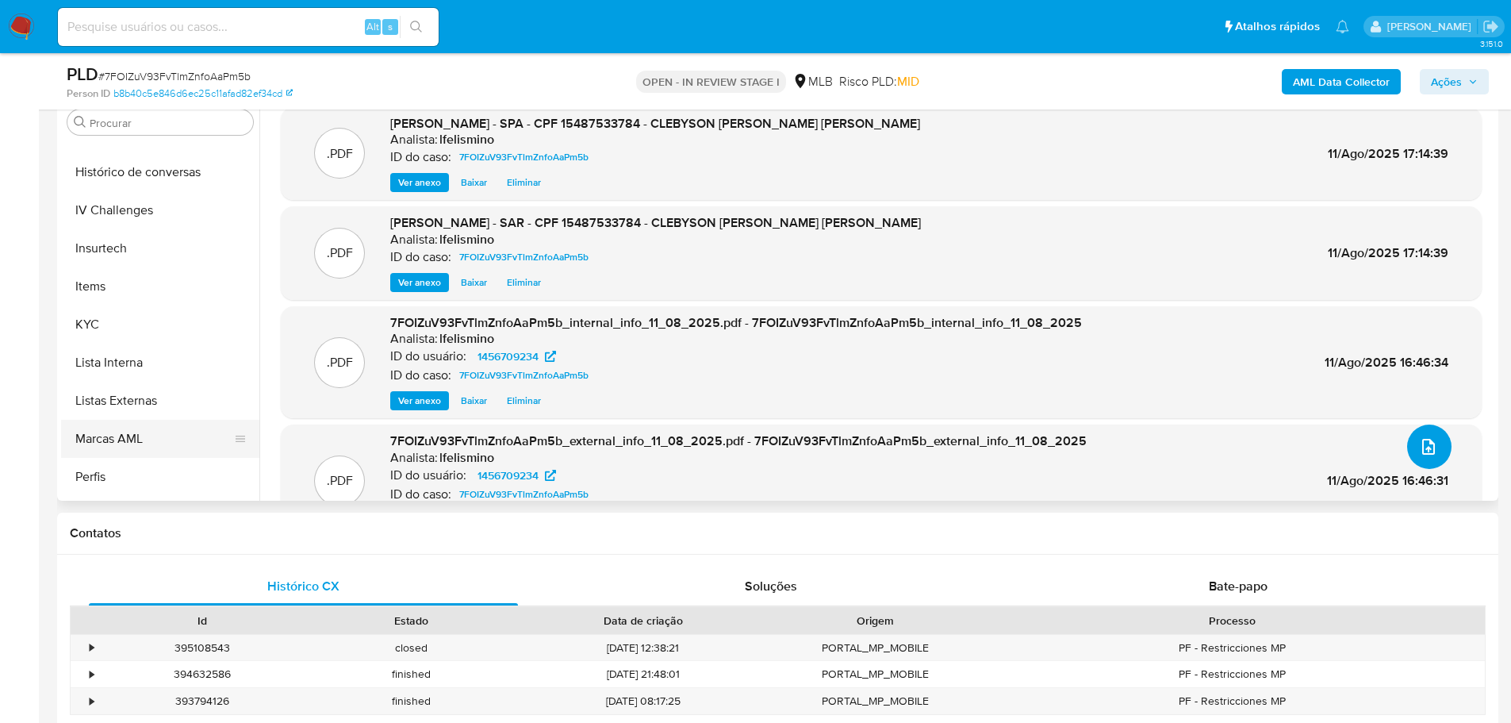
scroll to position [670, 0]
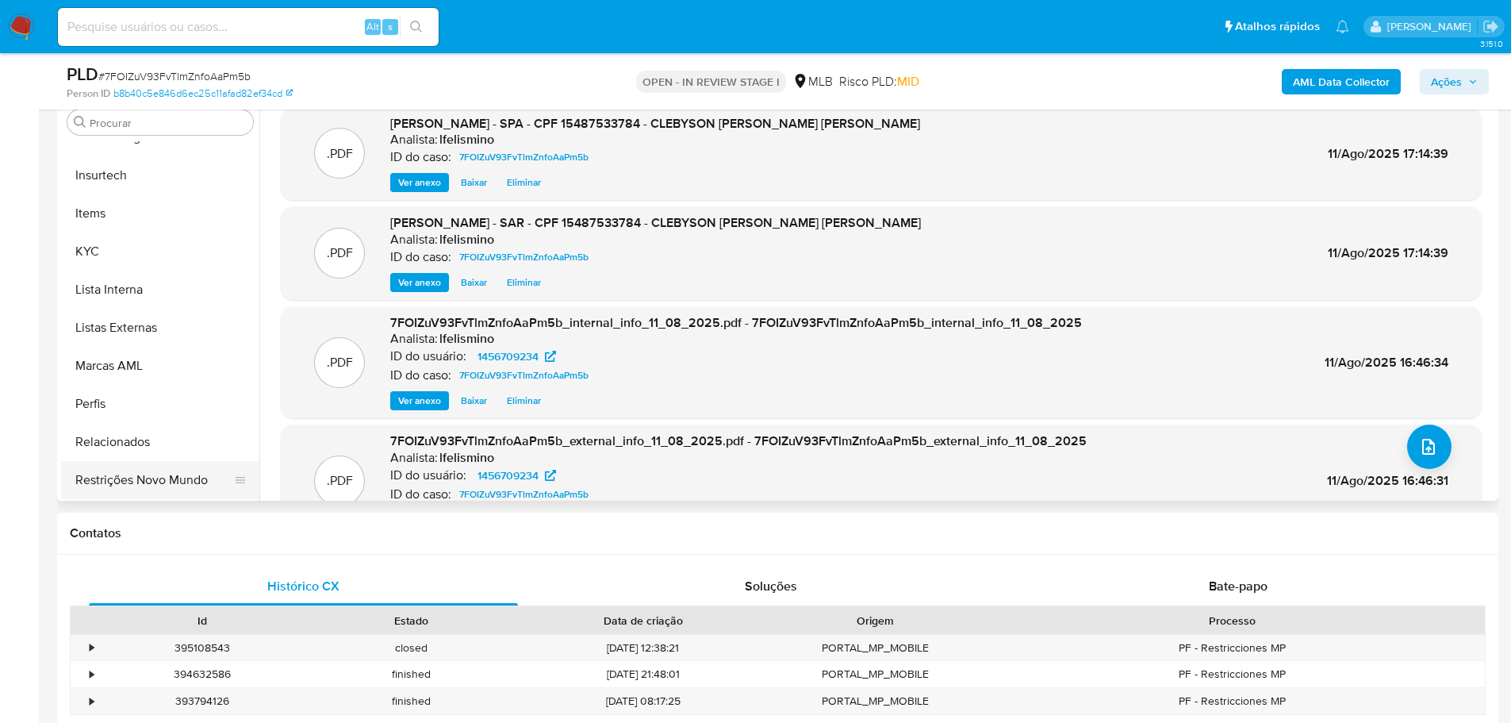
click at [185, 487] on button "Restrições Novo Mundo" at bounding box center [154, 480] width 186 height 38
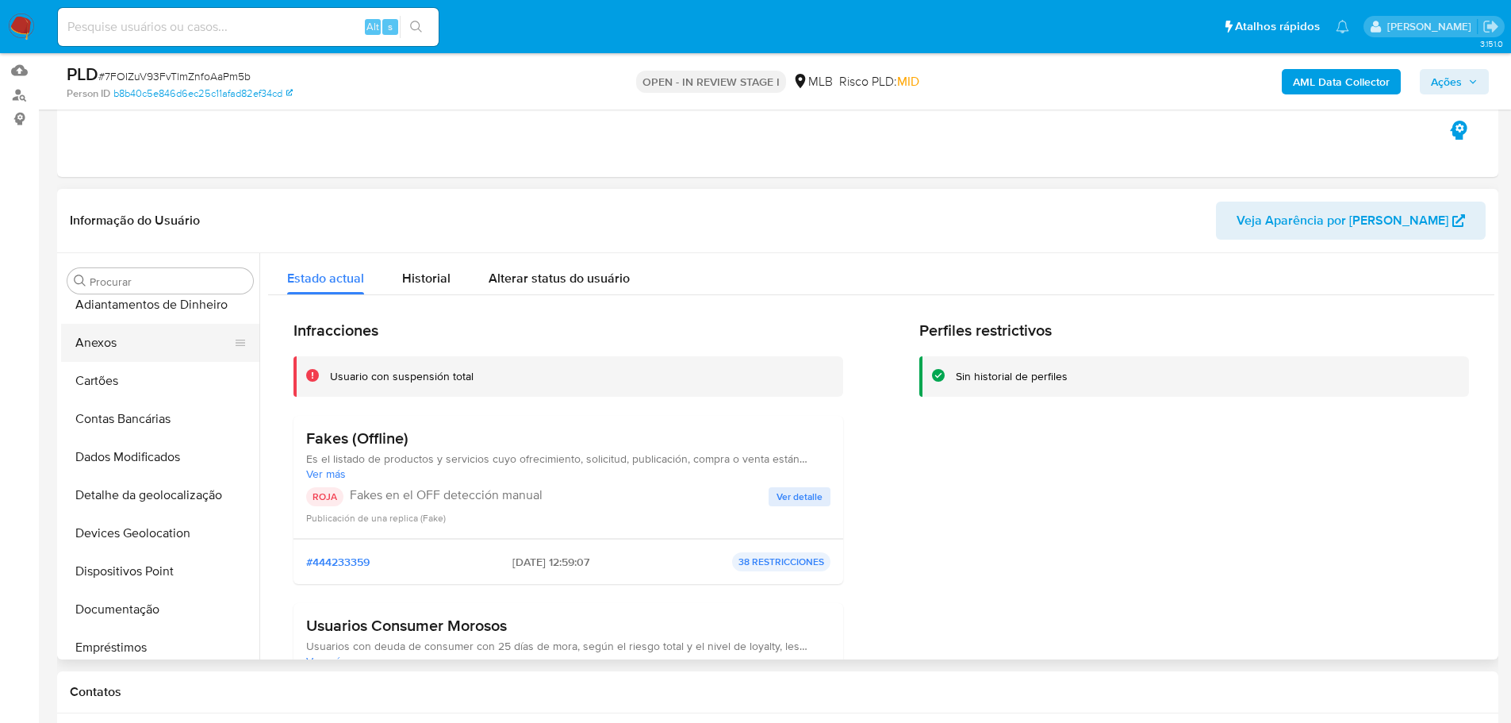
scroll to position [0, 0]
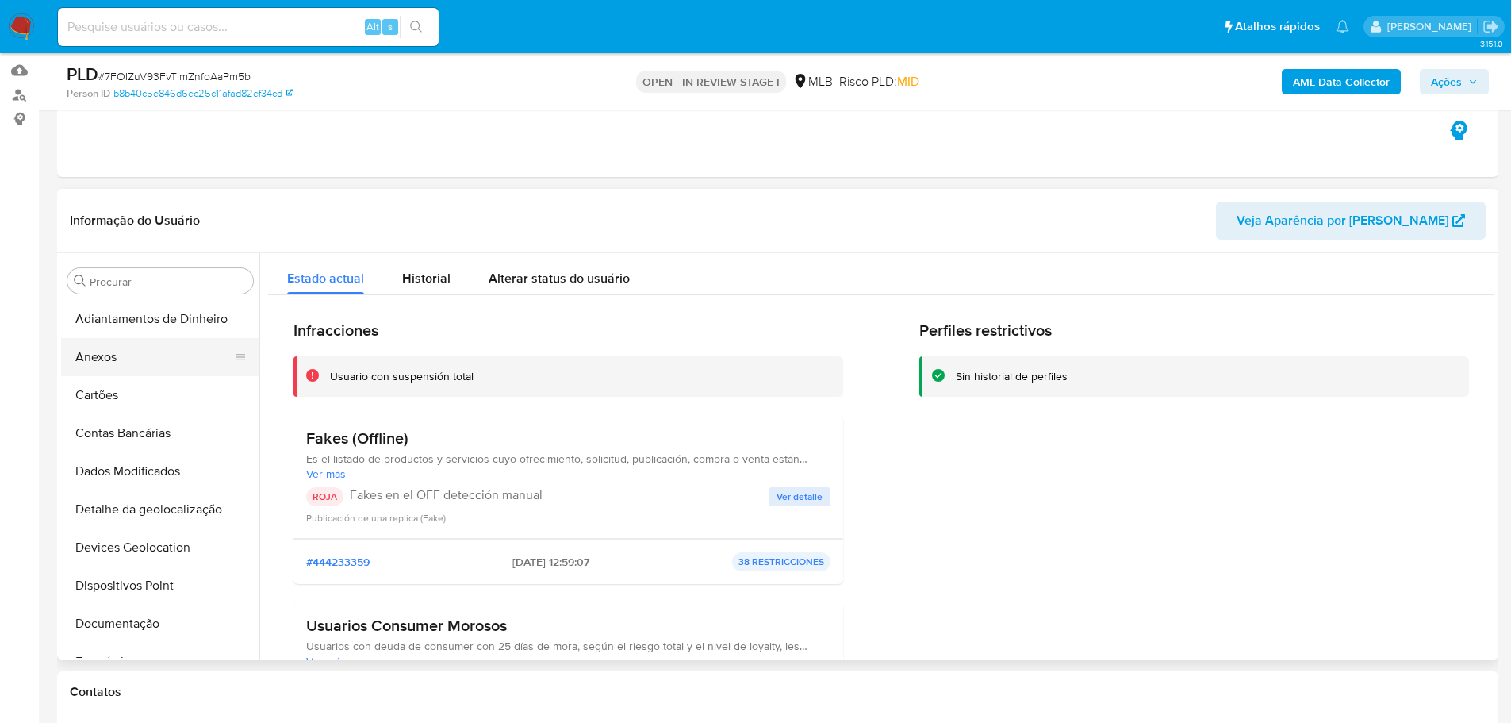
click at [128, 369] on button "Anexos" at bounding box center [154, 357] width 186 height 38
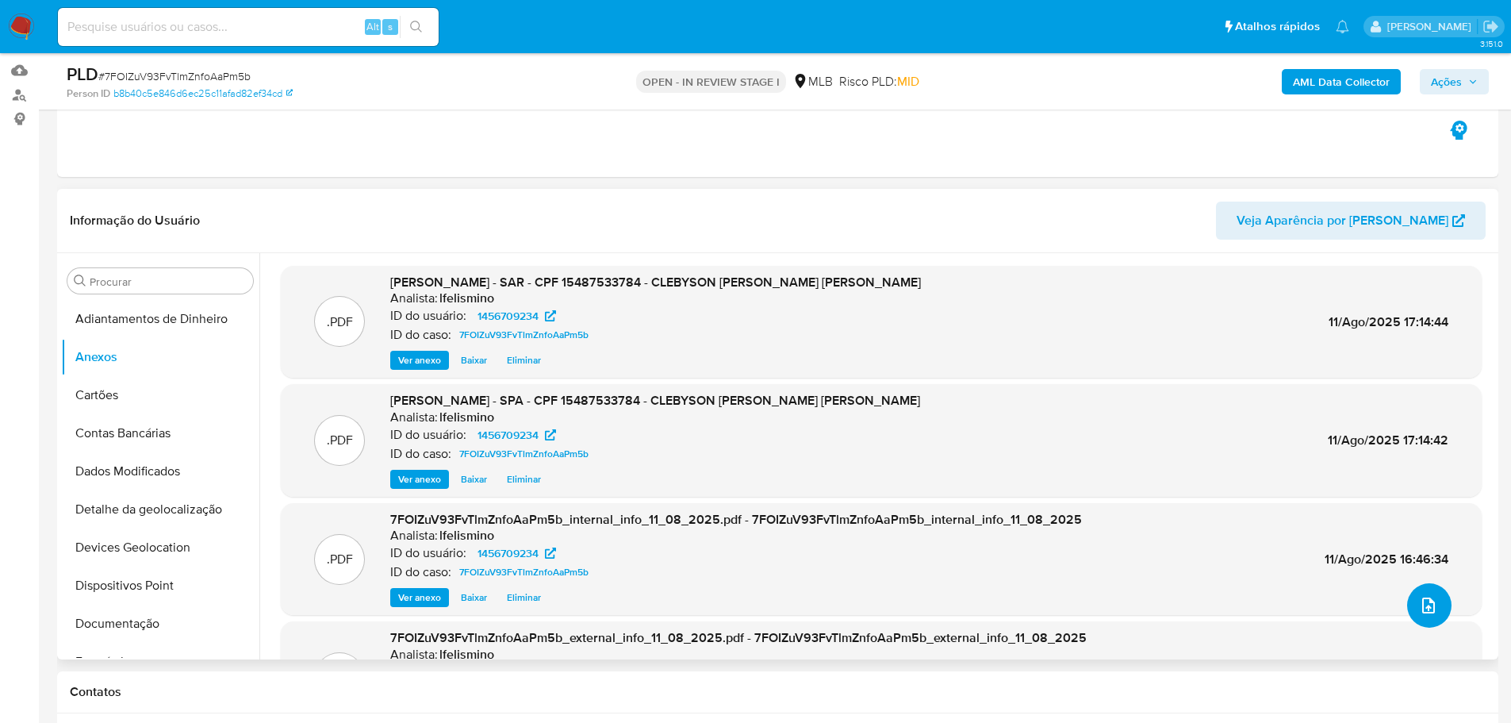
click at [1430, 605] on icon "upload-file" at bounding box center [1428, 605] width 19 height 19
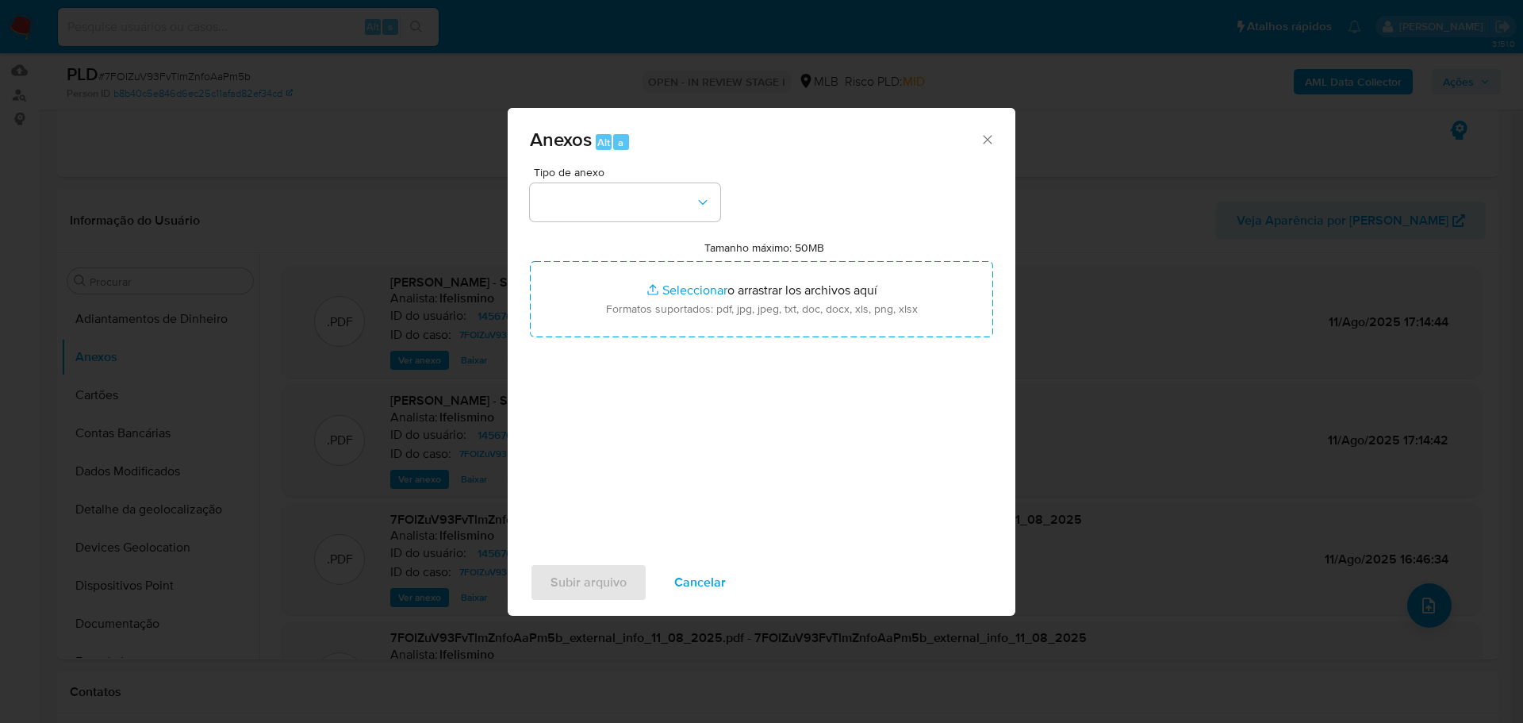
click at [463, 200] on div "Anexos Alt a Tipo de anexo Tamanho máximo: 50MB Seleccionar archivos Selecciona…" at bounding box center [761, 361] width 1523 height 723
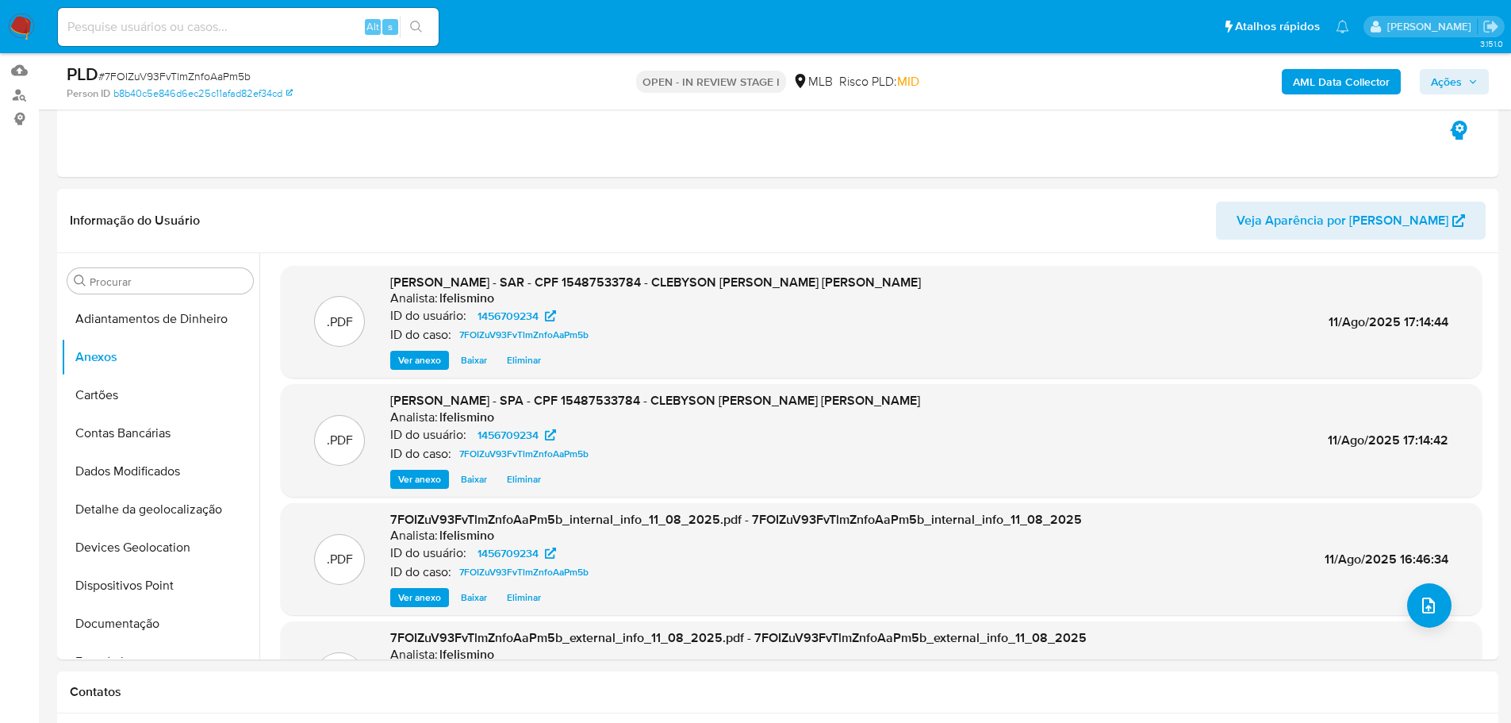
click at [175, 65] on div "PLD # 7FOIZuV93FvTlmZnfoAaPm5b" at bounding box center [301, 75] width 468 height 24
copy span "7FOIZuV93FvTlmZnfoAaPm5b"
click at [19, 27] on img at bounding box center [21, 26] width 27 height 27
